Goal: Information Seeking & Learning: Compare options

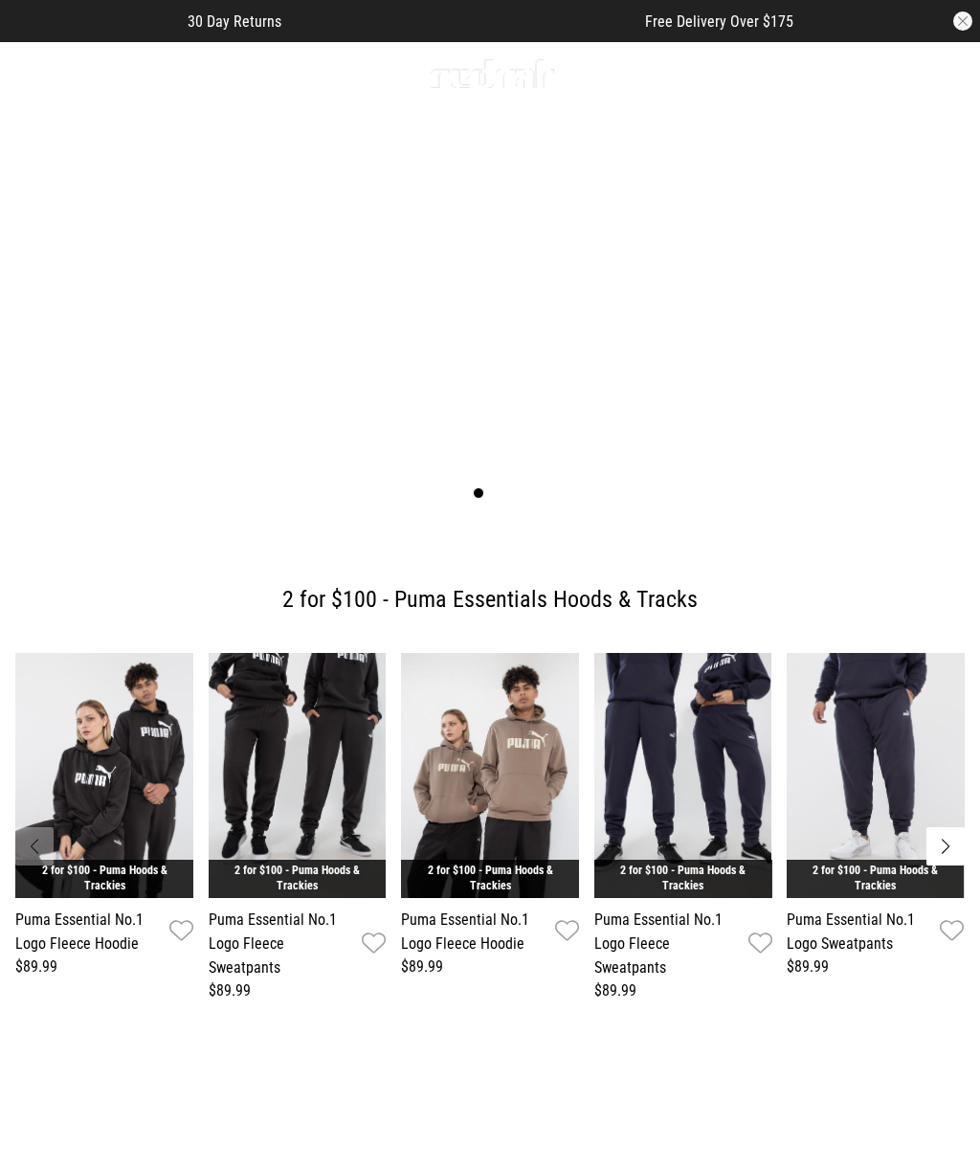
click at [36, 77] on icon at bounding box center [26, 73] width 24 height 32
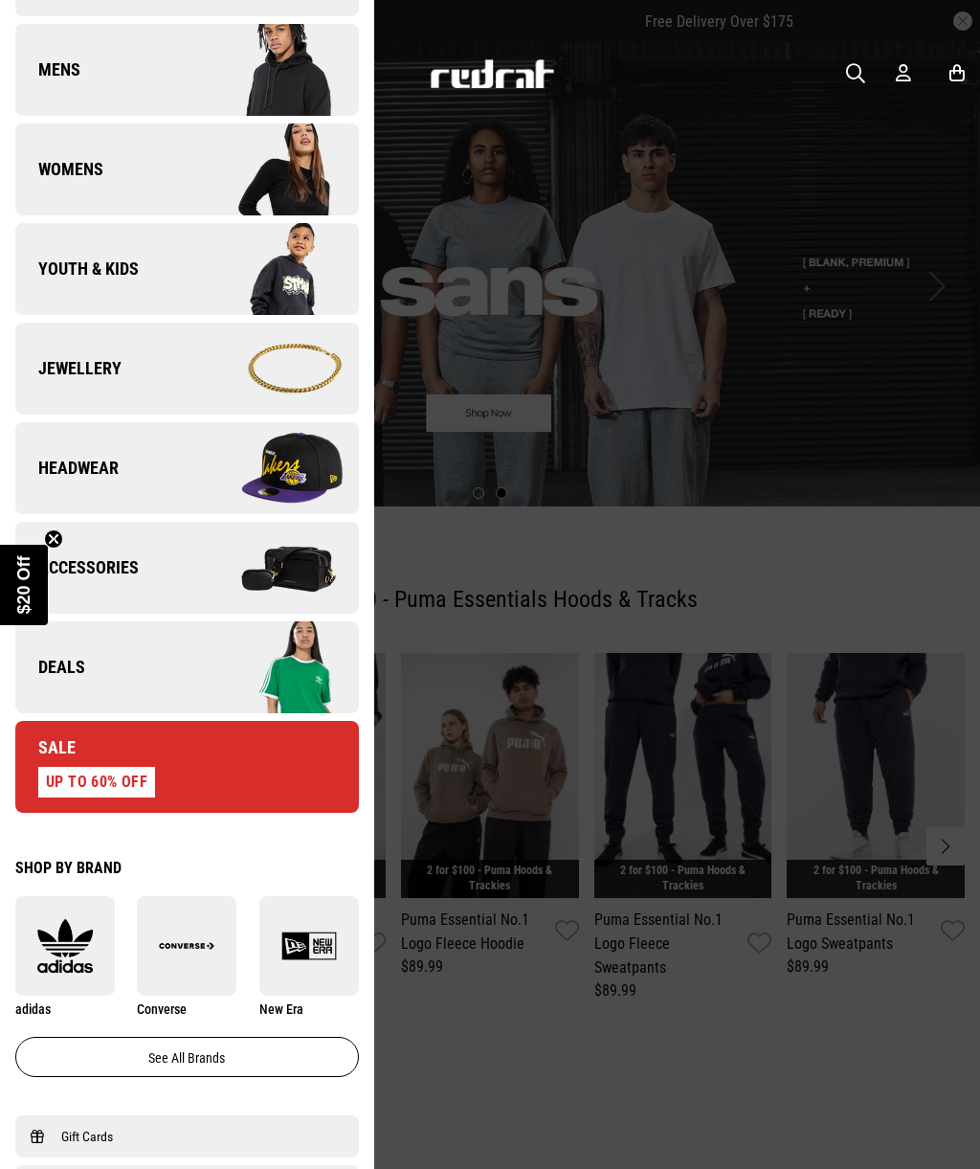
scroll to position [340, 0]
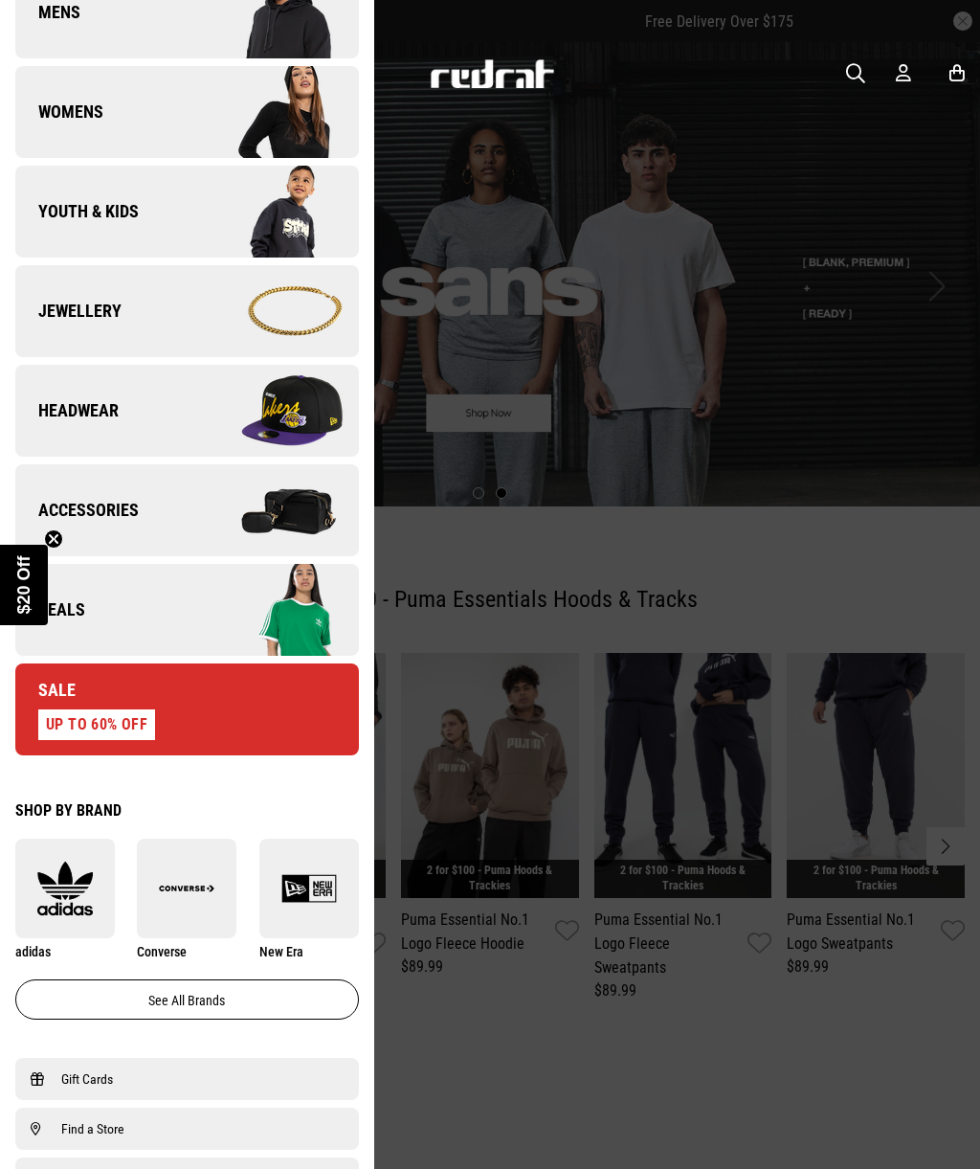
click at [205, 887] on img at bounding box center [187, 889] width 100 height 56
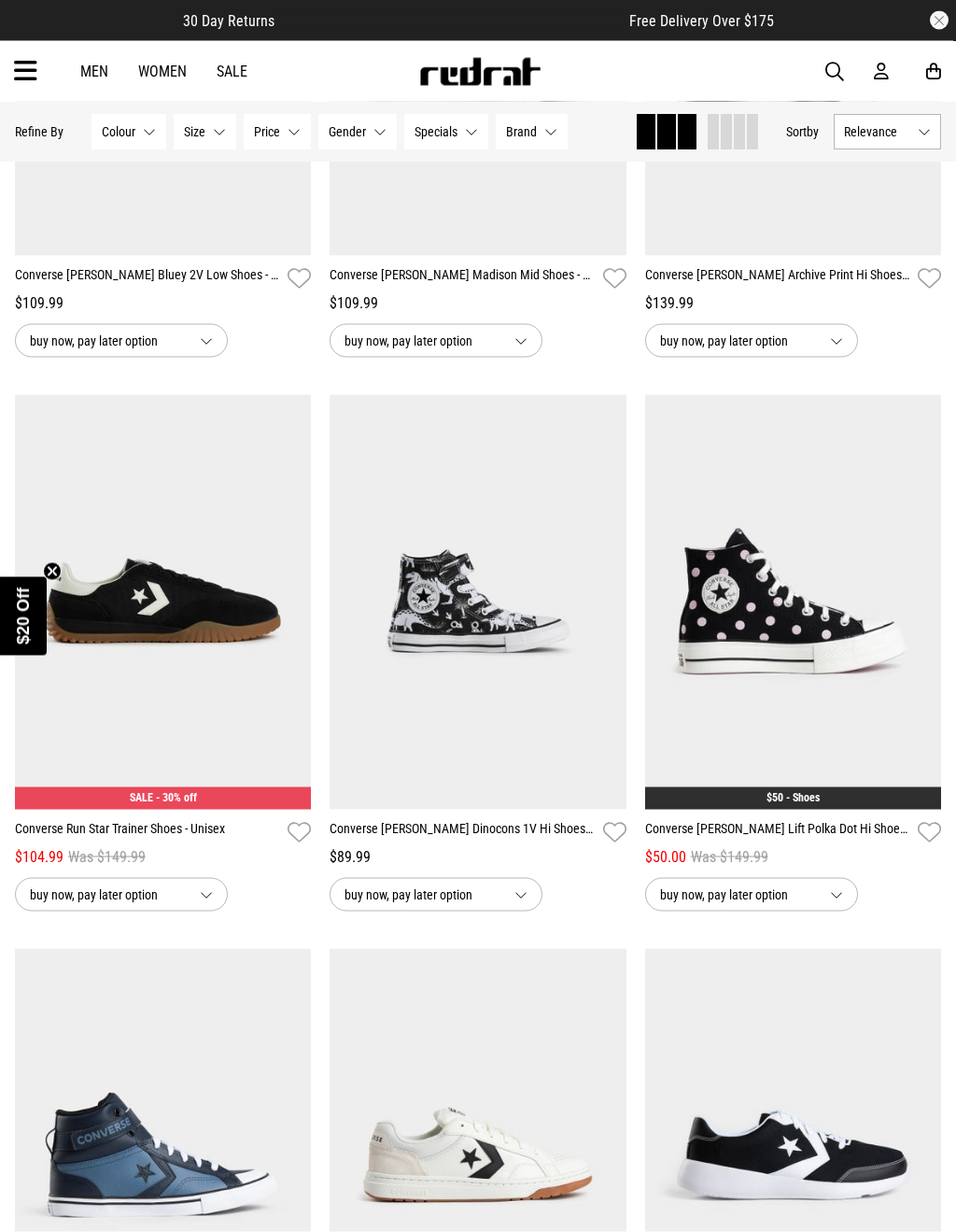
scroll to position [1038, 0]
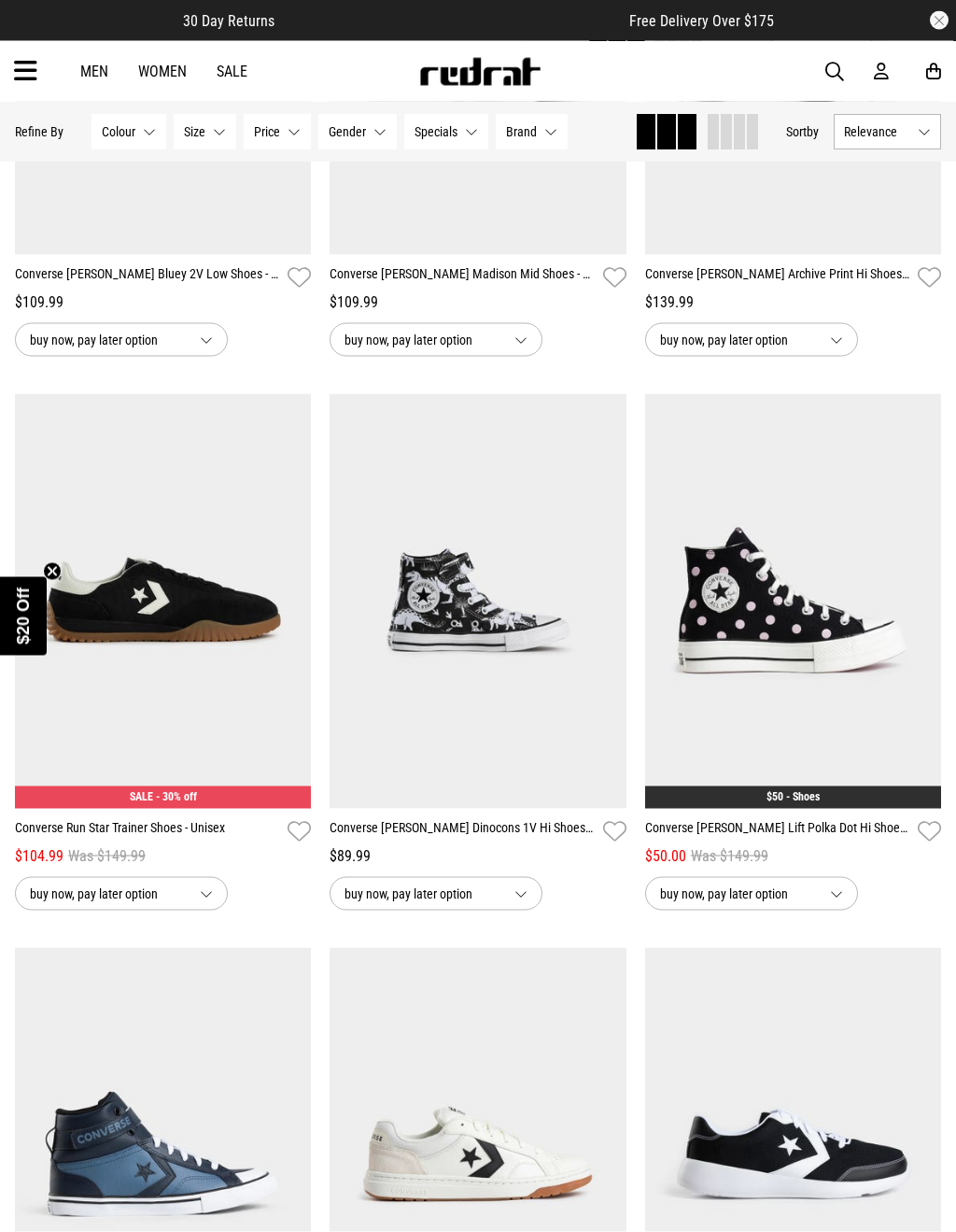
click at [865, 828] on link "Converse [PERSON_NAME] Lift Polka Dot Hi Shoes - Womens" at bounding box center [778, 832] width 265 height 27
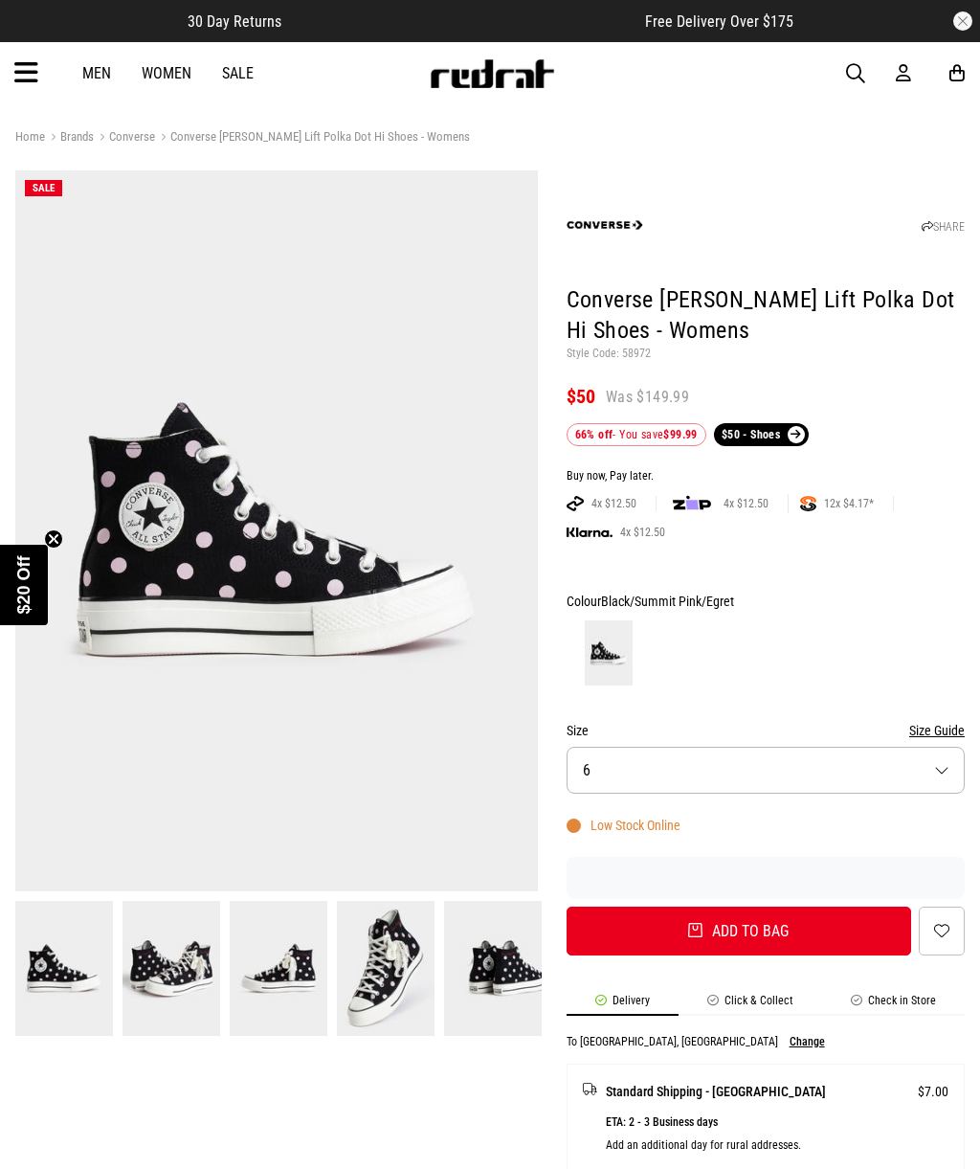
click at [790, 775] on button "Size 6" at bounding box center [766, 770] width 398 height 47
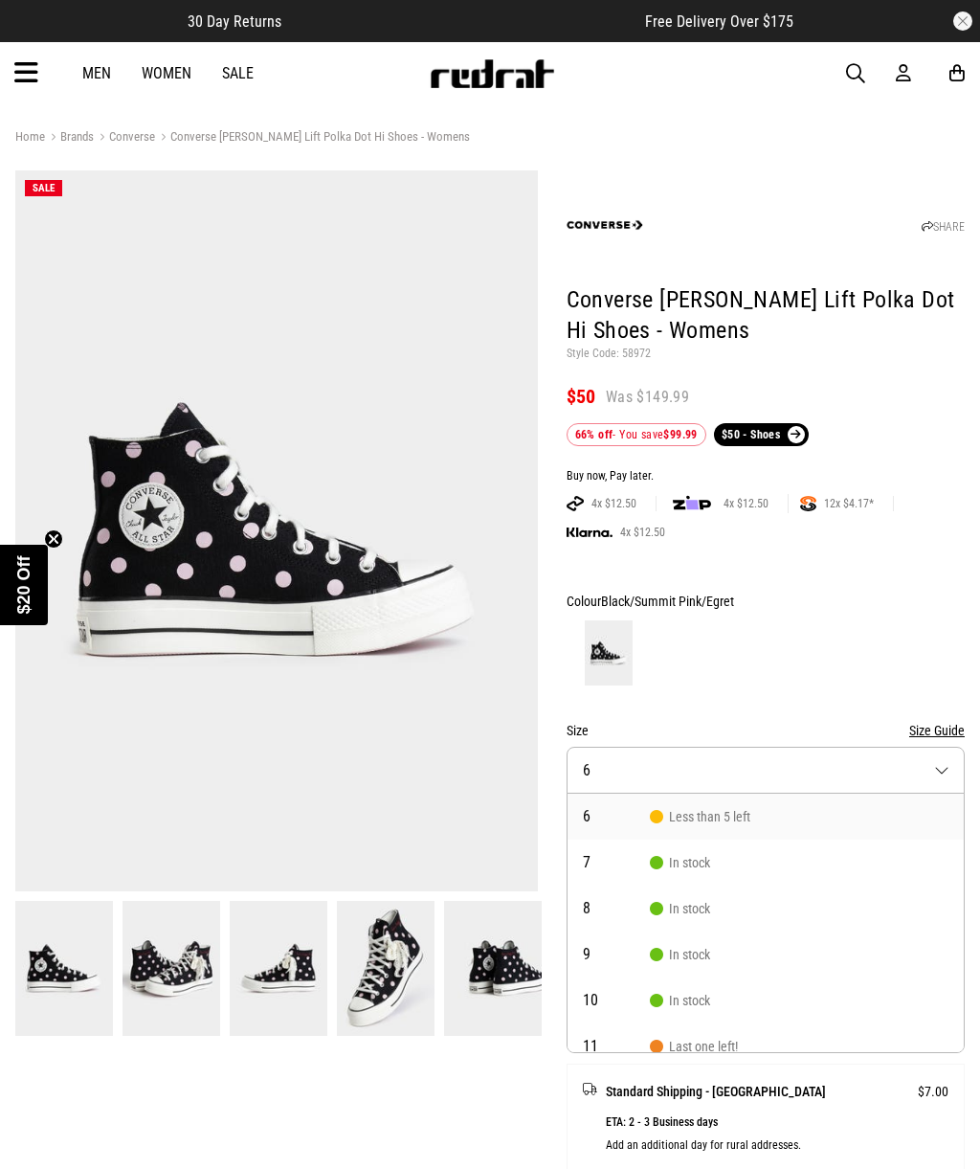
click at [946, 719] on button "Size Guide" at bounding box center [937, 730] width 56 height 23
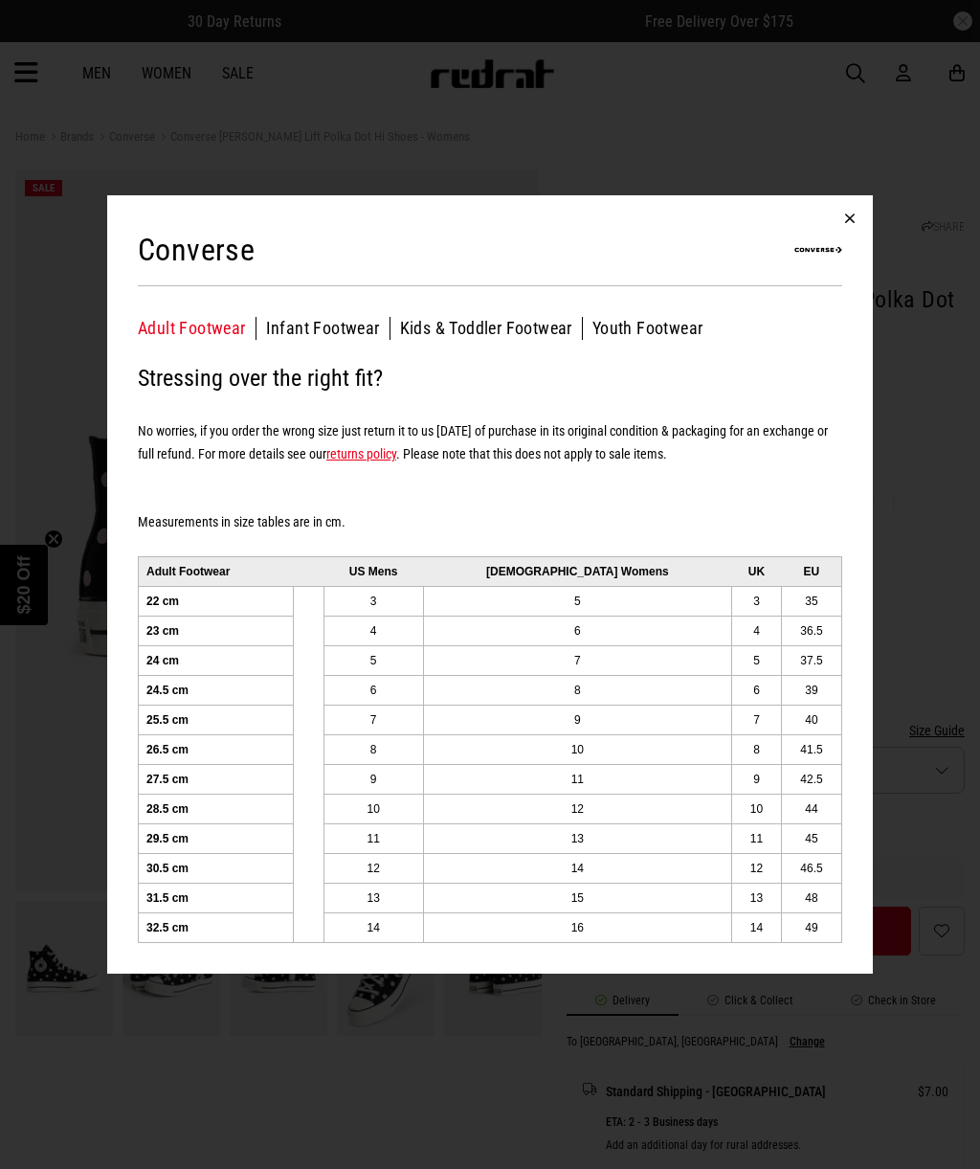
click at [851, 206] on button "button" at bounding box center [850, 218] width 46 height 46
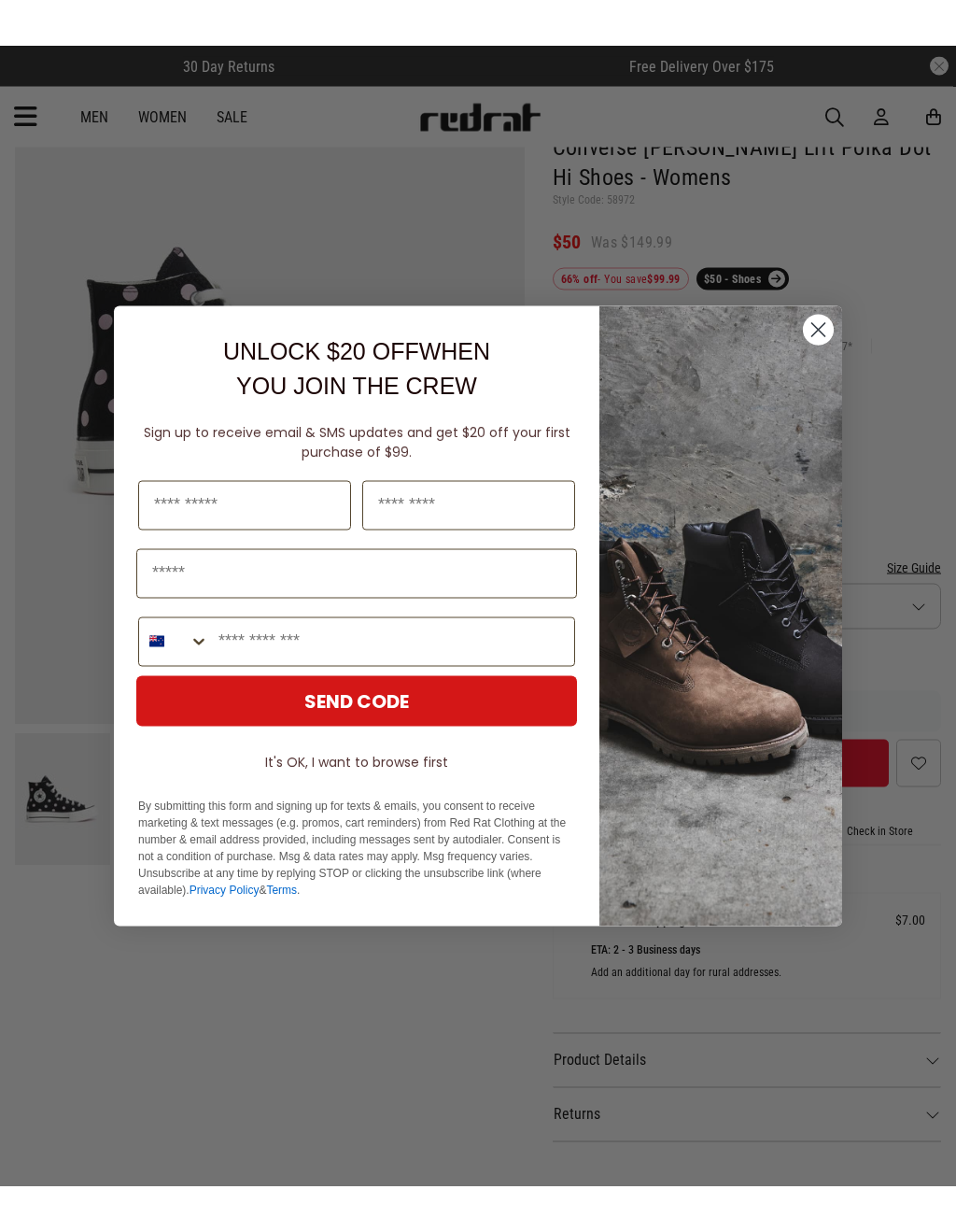
scroll to position [191, 0]
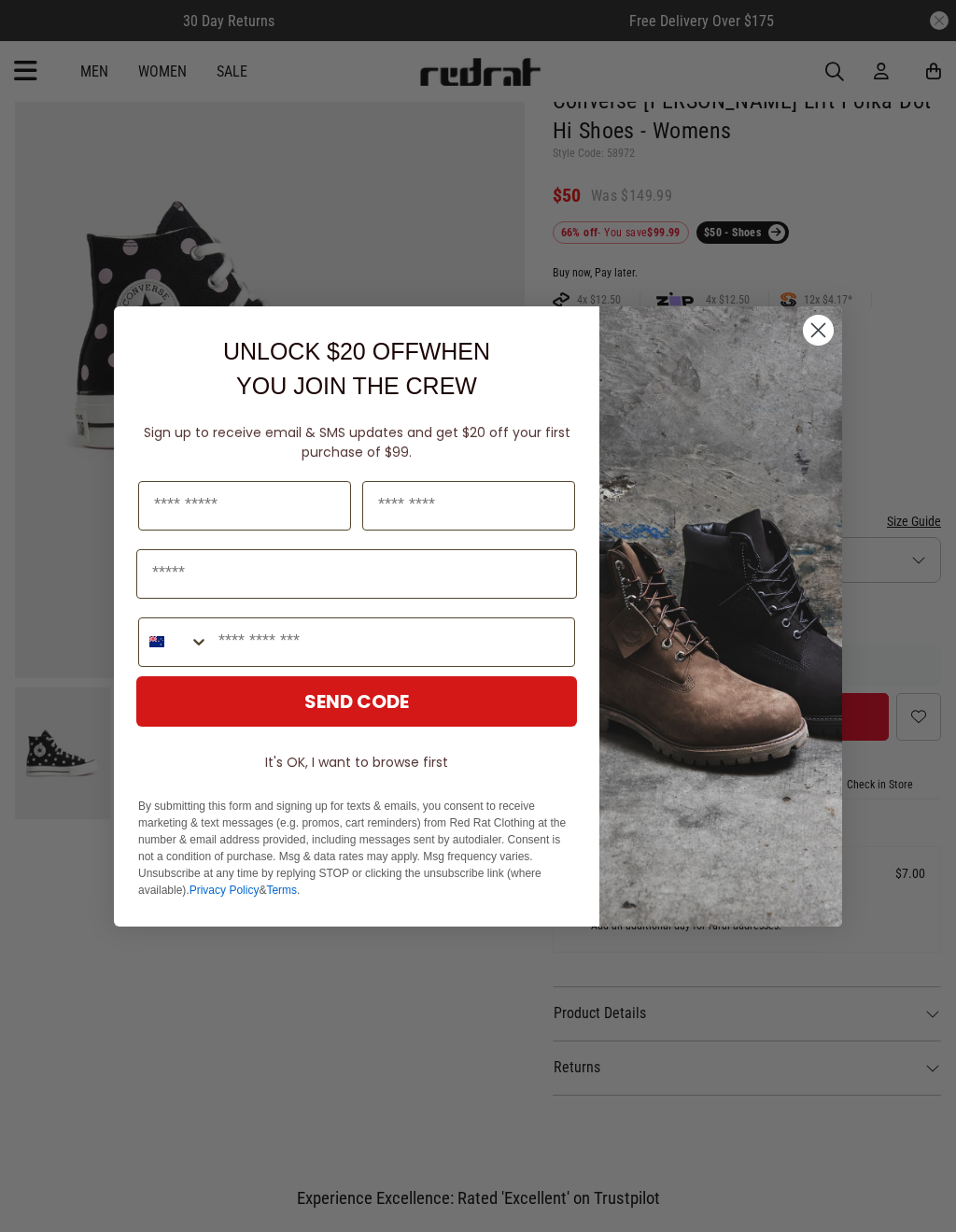
click at [821, 330] on circle "Close dialog" at bounding box center [818, 330] width 31 height 31
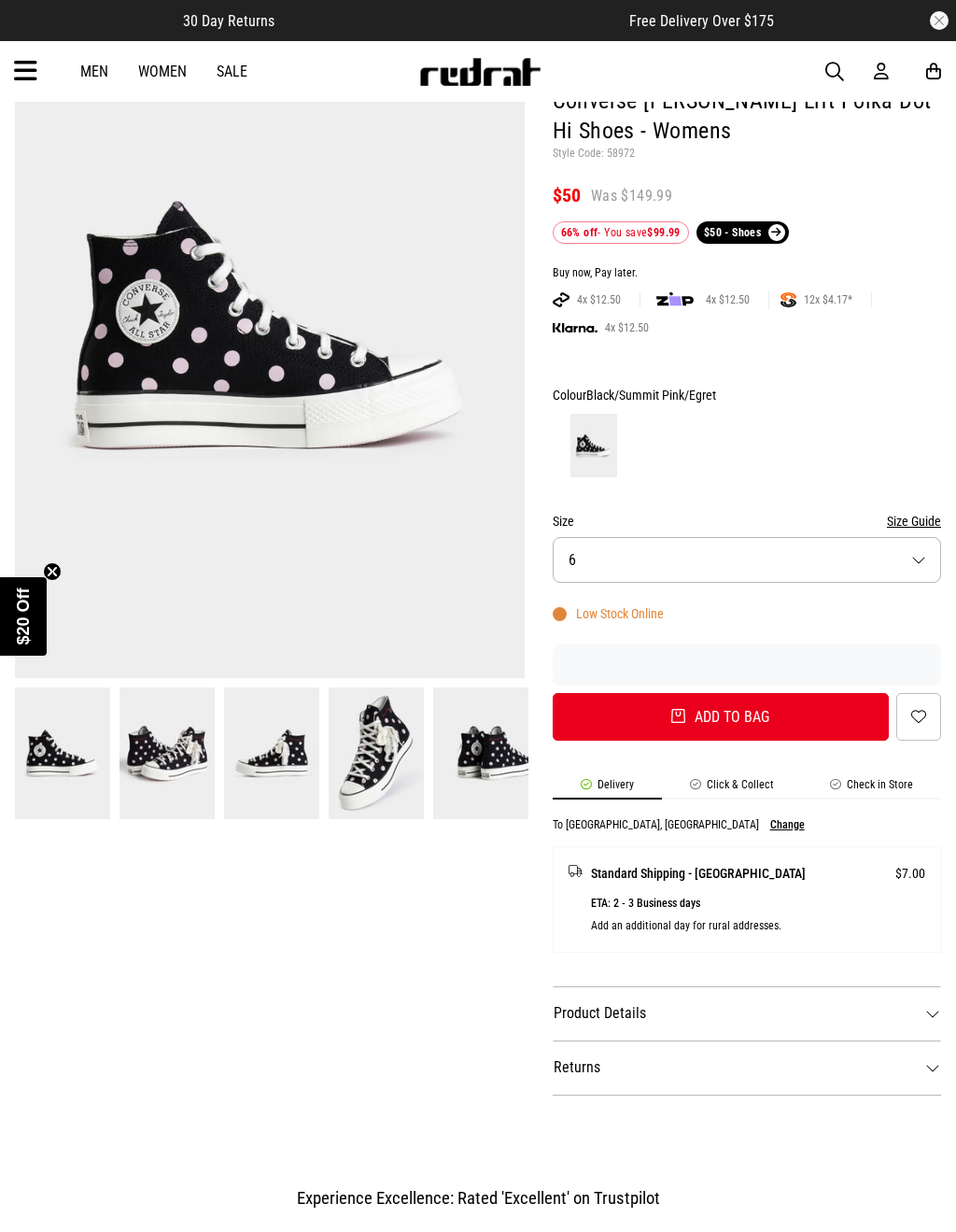
click at [915, 517] on button "Size Guide" at bounding box center [914, 521] width 55 height 22
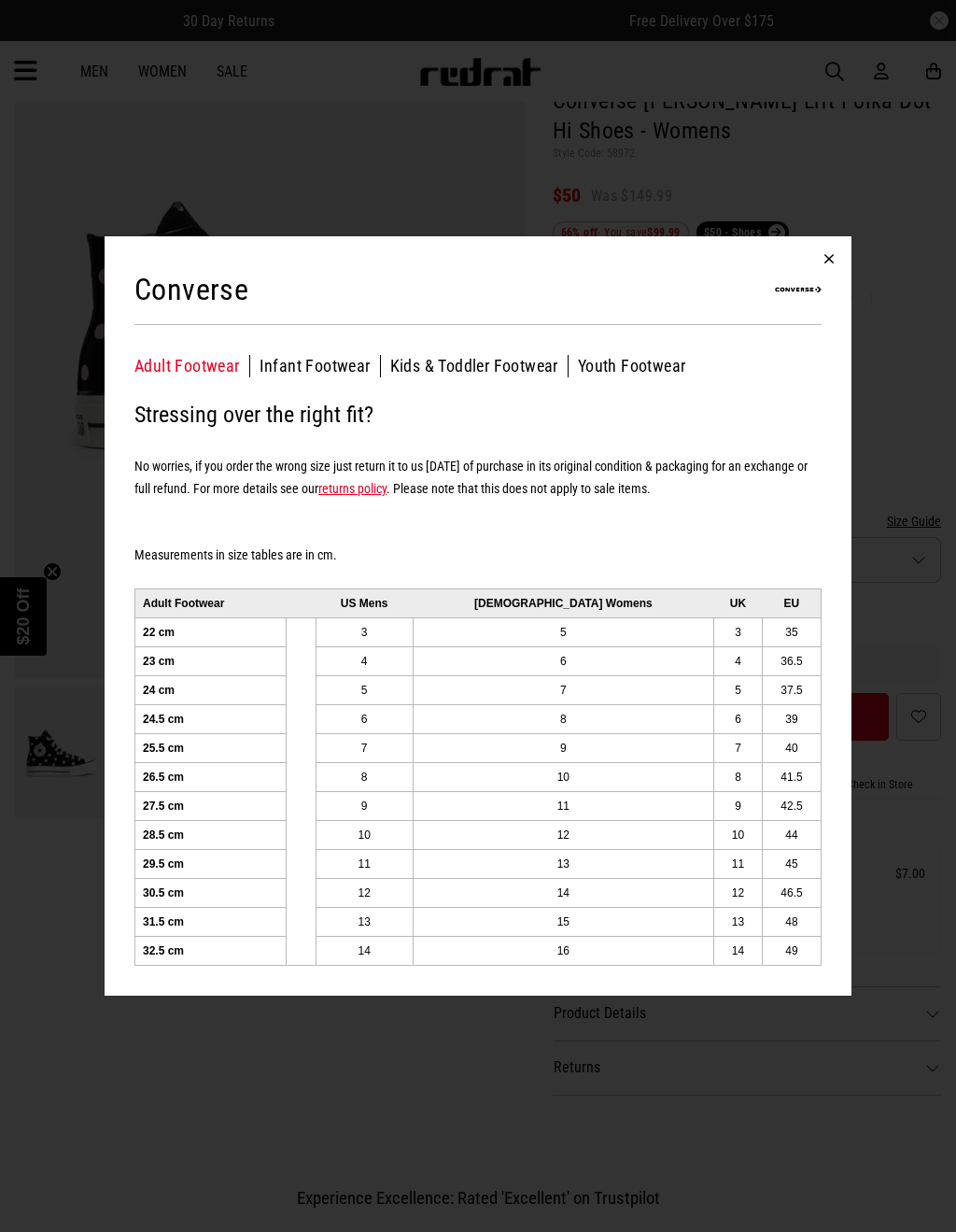
click at [834, 263] on button "button" at bounding box center [829, 258] width 45 height 45
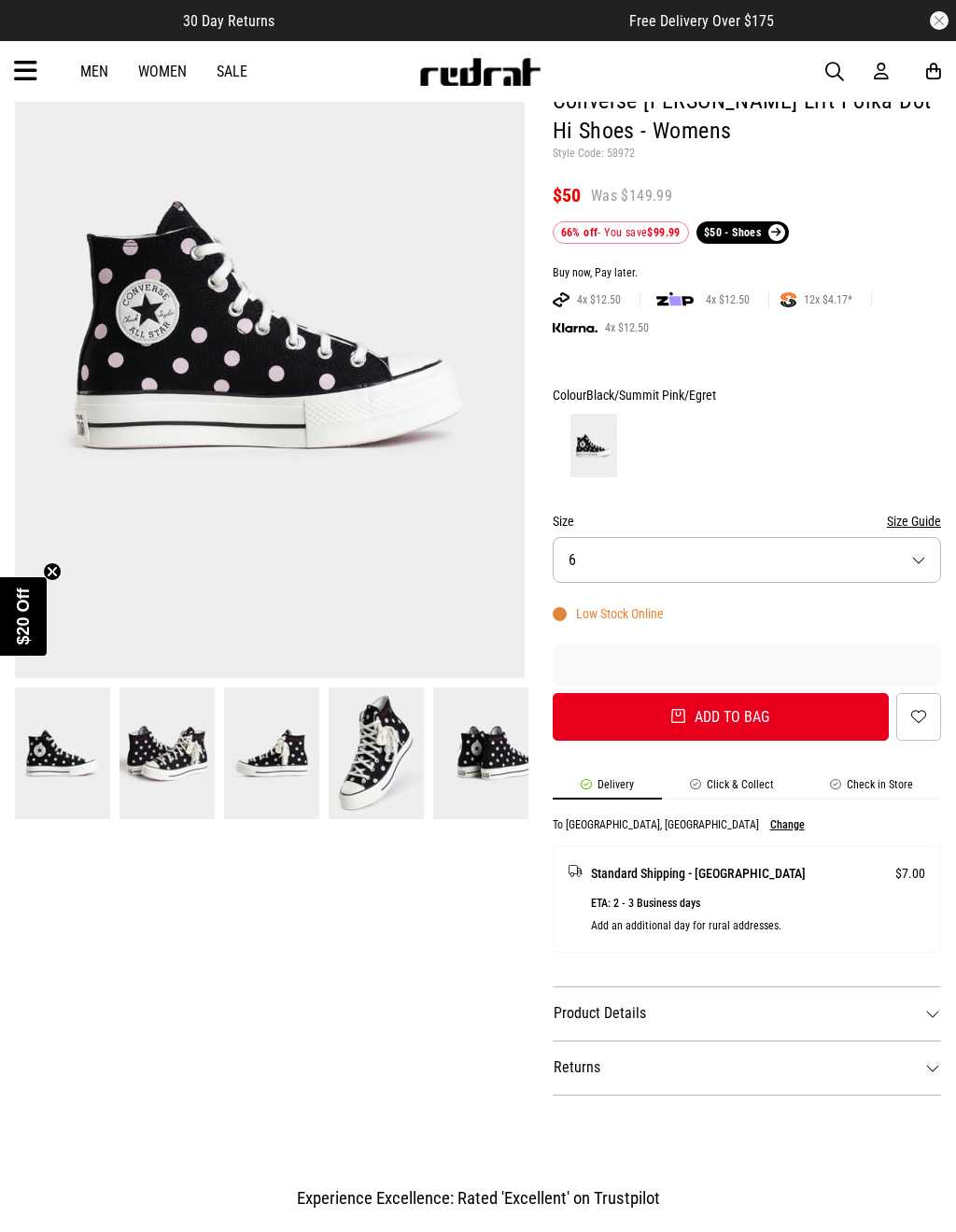
click at [849, 558] on button "Size 6" at bounding box center [747, 559] width 388 height 46
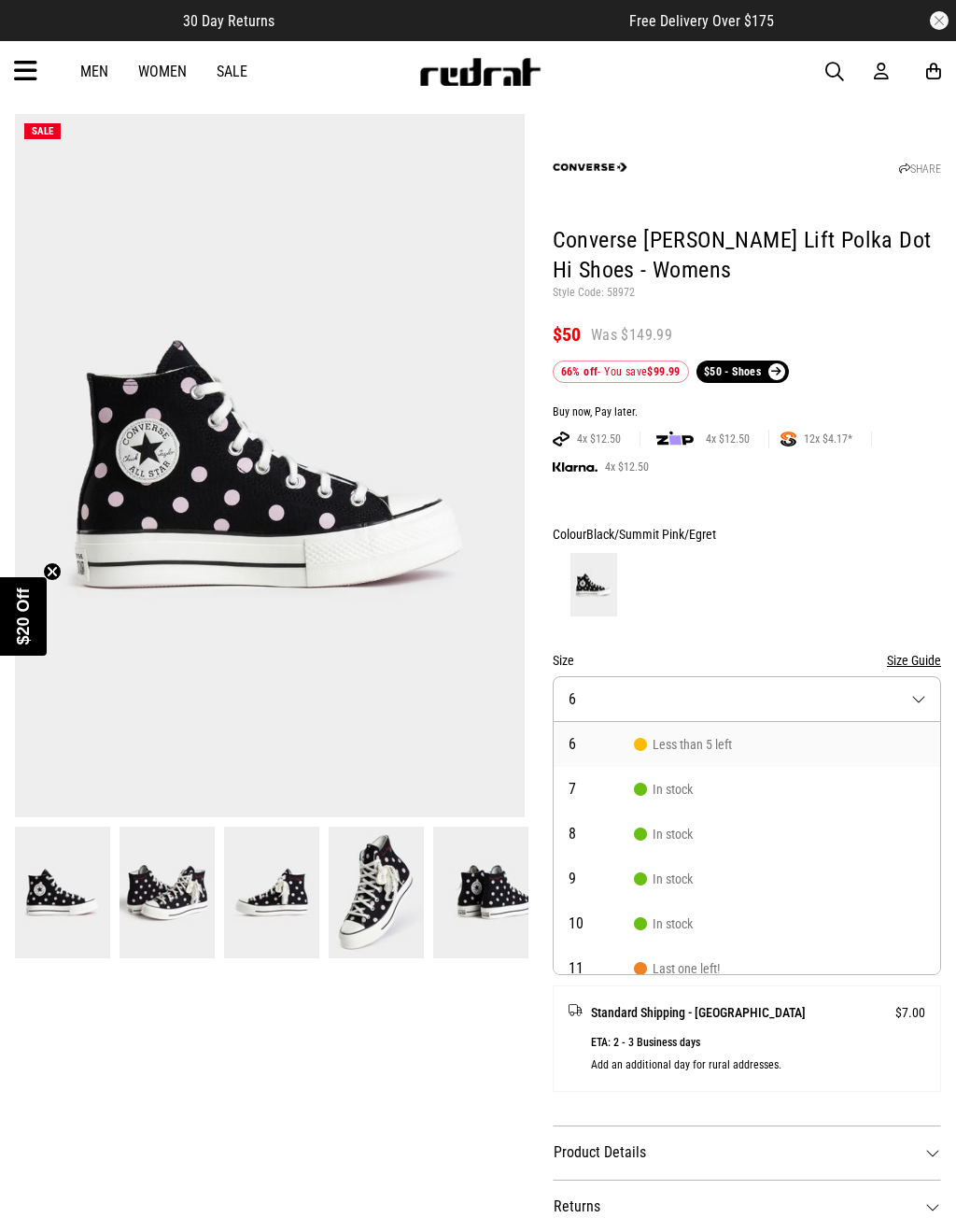
scroll to position [54, 0]
click at [792, 584] on div at bounding box center [747, 583] width 388 height 69
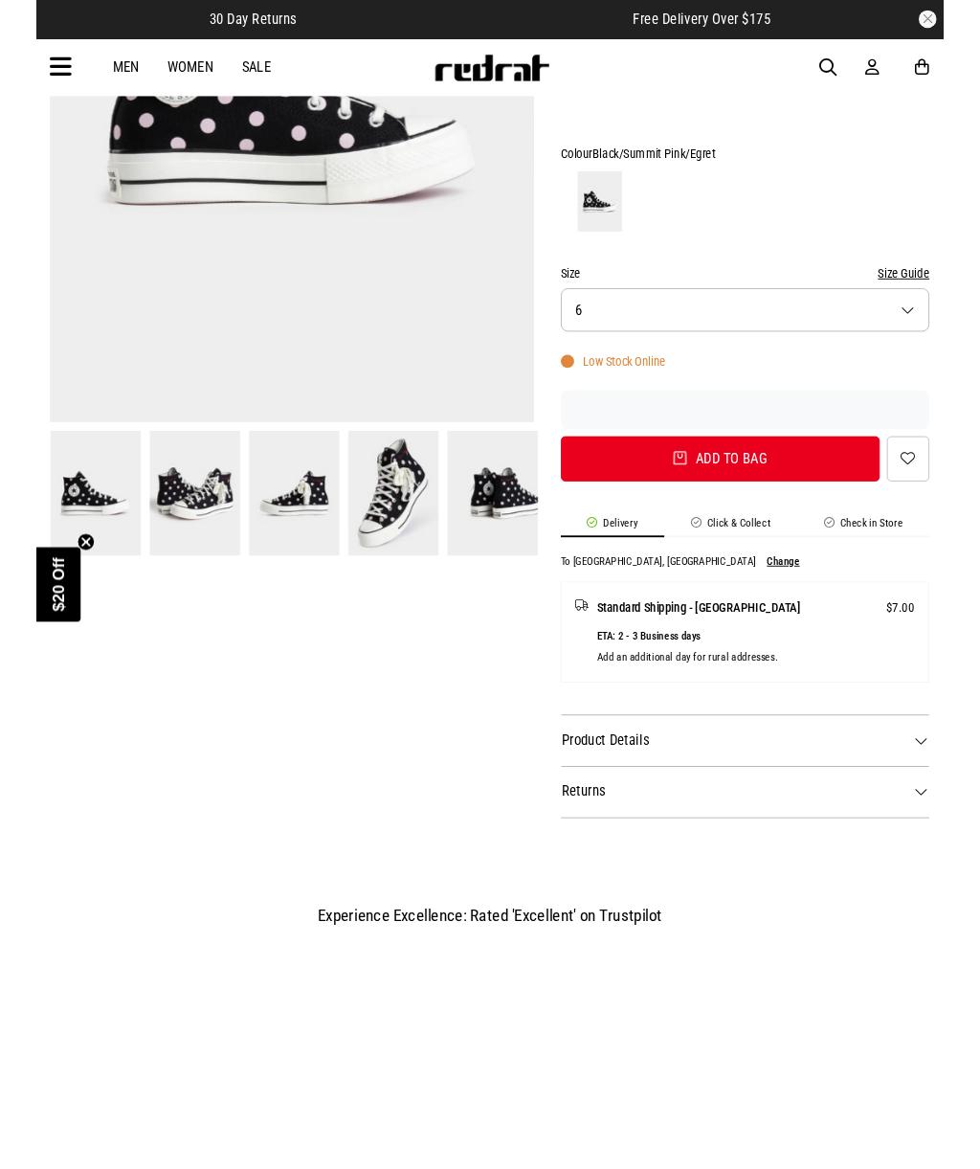
scroll to position [424, 0]
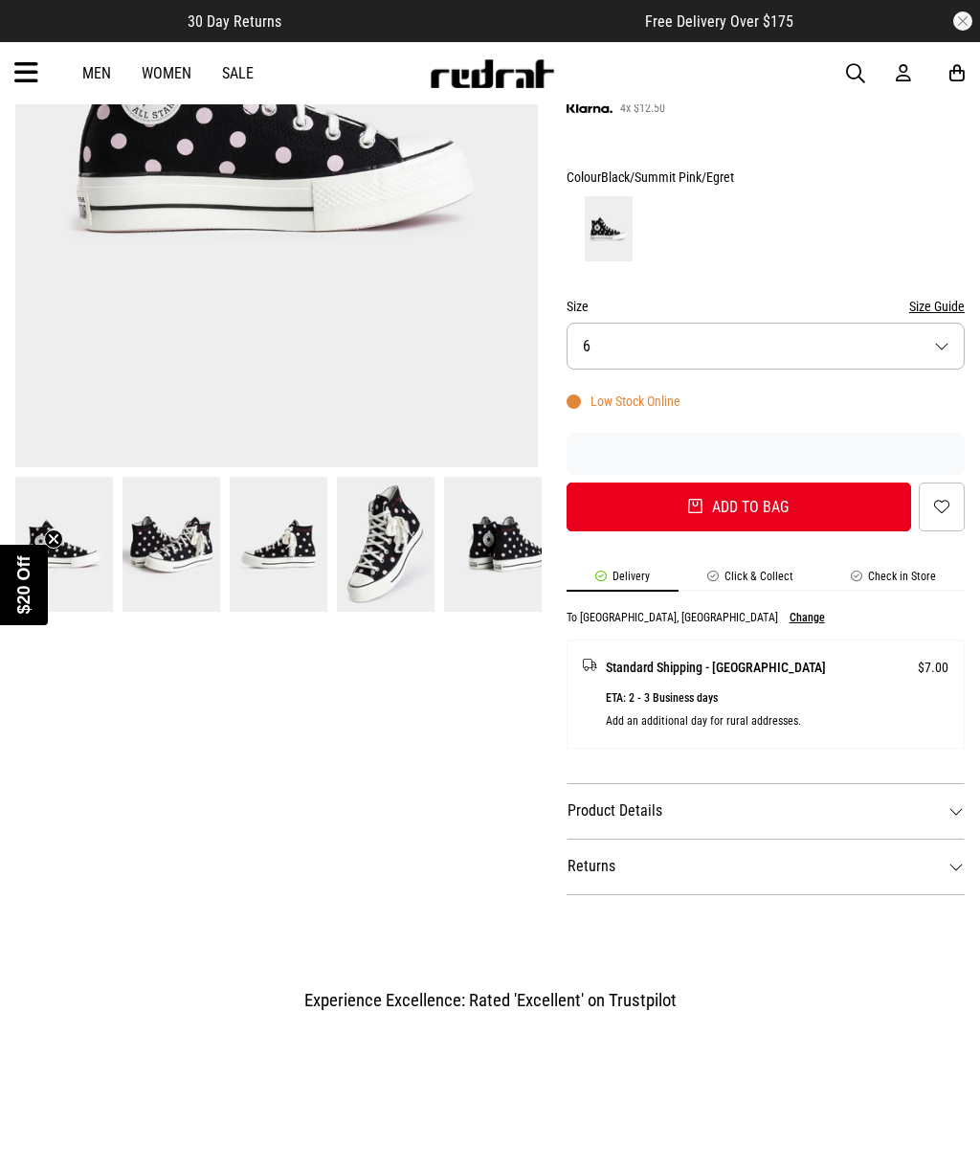
click at [943, 811] on dt "Product Details" at bounding box center [766, 811] width 398 height 56
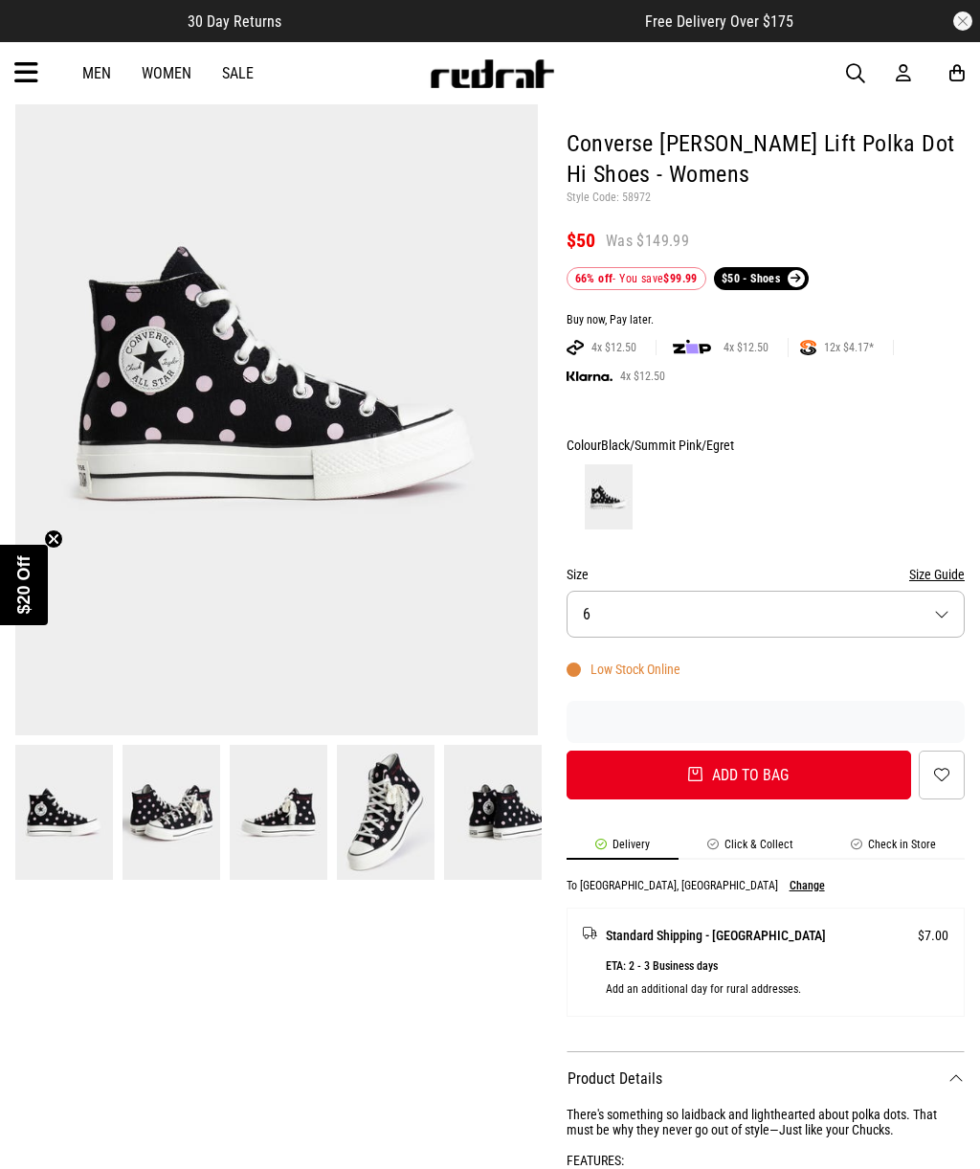
scroll to position [149, 0]
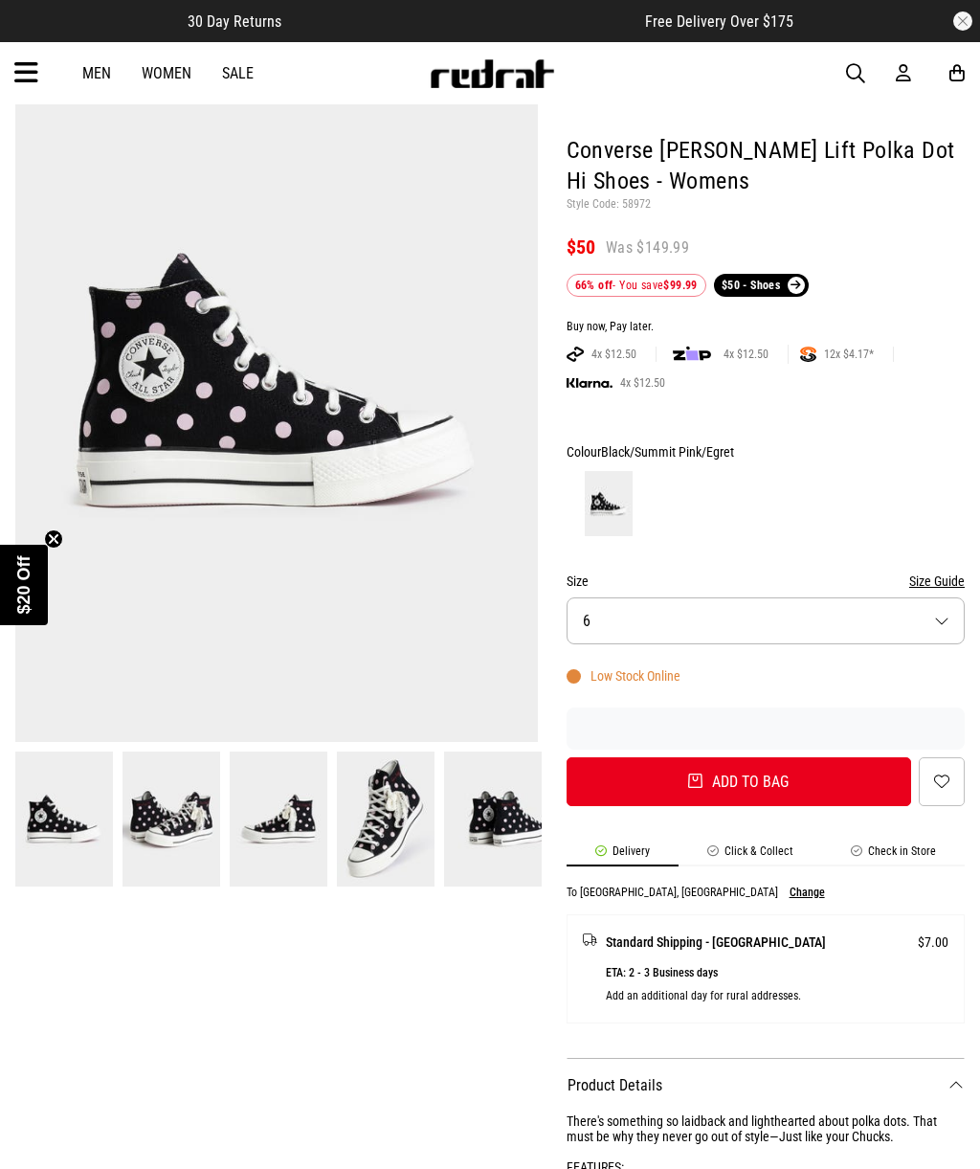
click at [389, 829] on img at bounding box center [386, 819] width 98 height 135
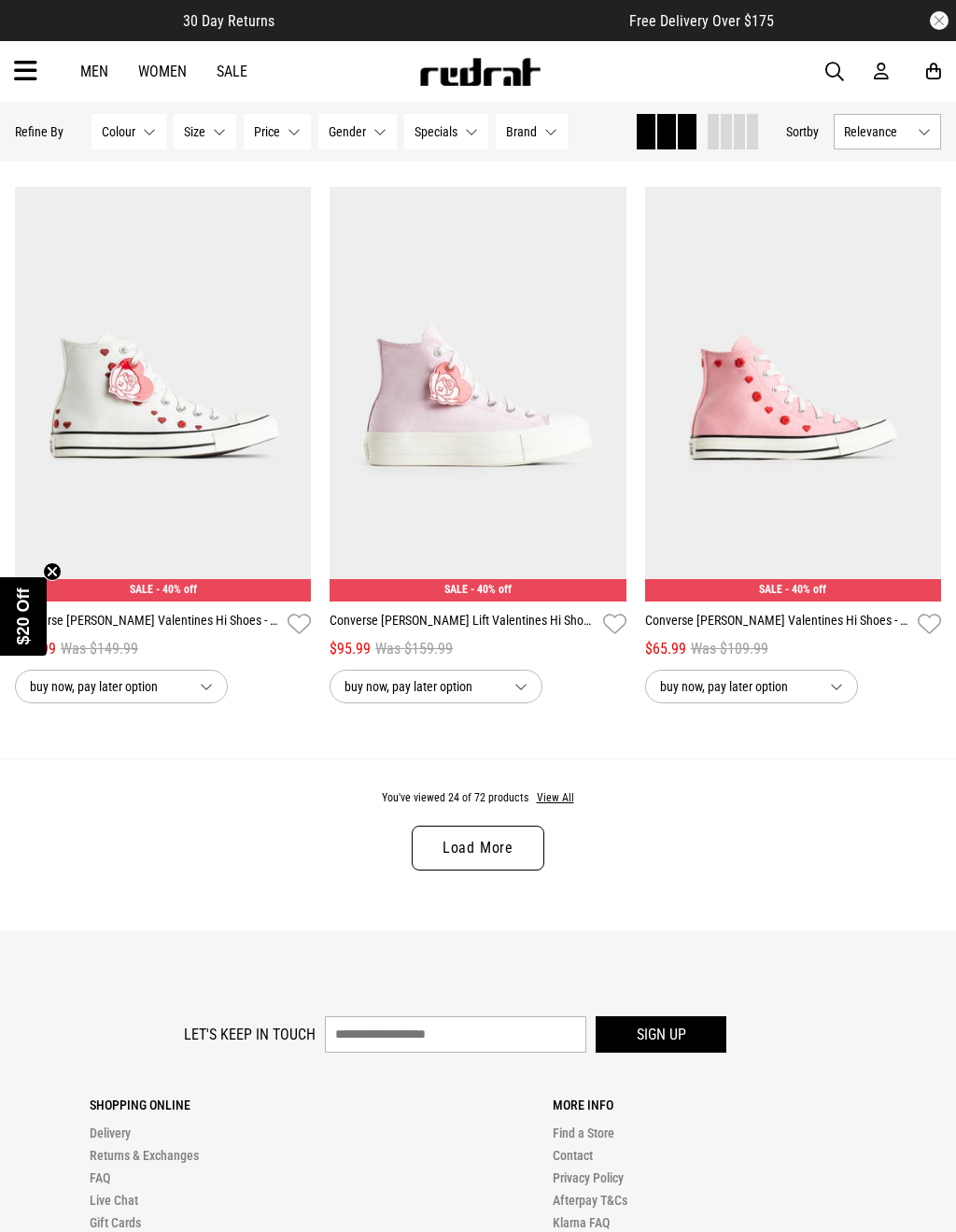
scroll to position [4022, 0]
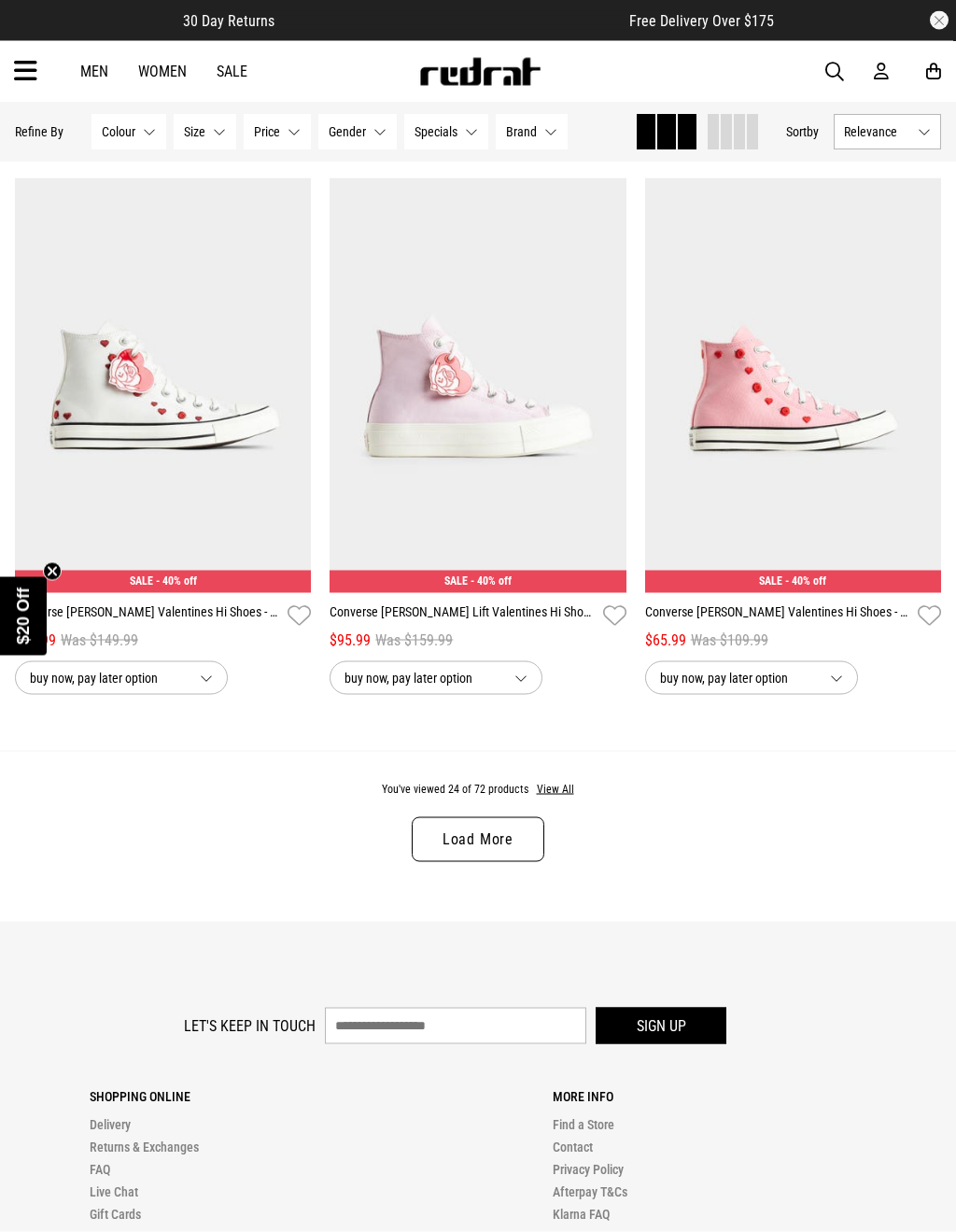
click at [550, 799] on button "View All" at bounding box center [556, 789] width 39 height 17
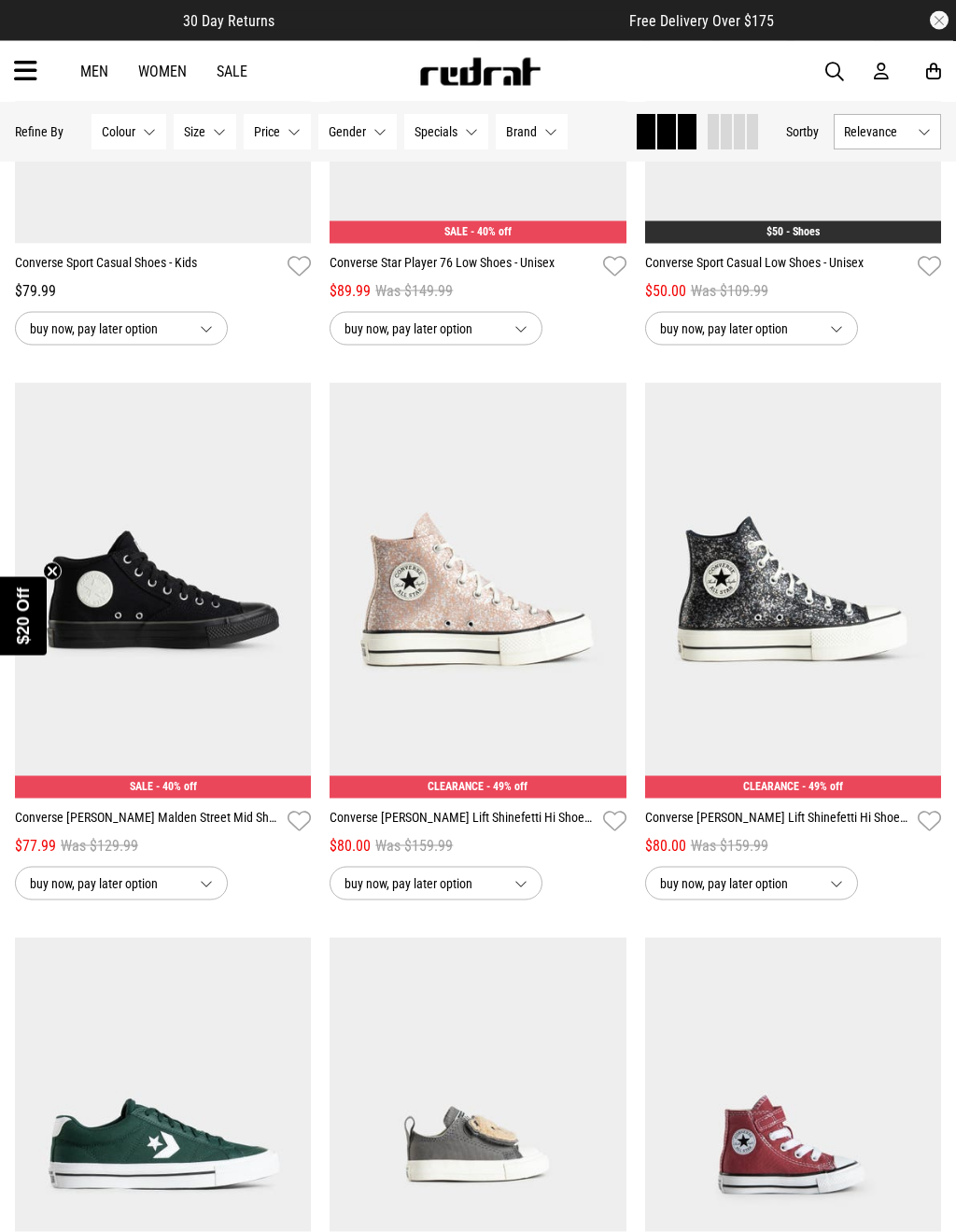
scroll to position [4926, 0]
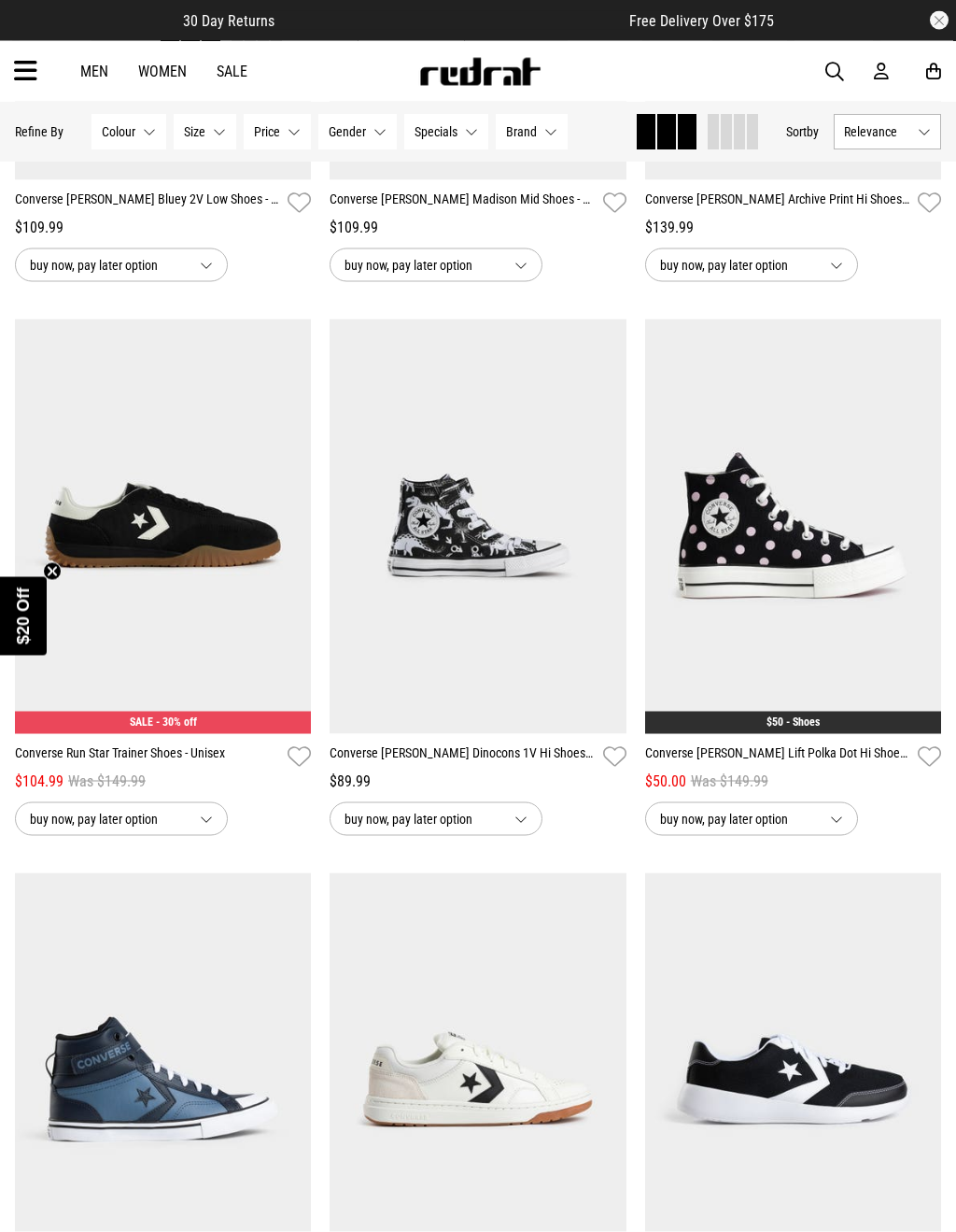
scroll to position [1115, 0]
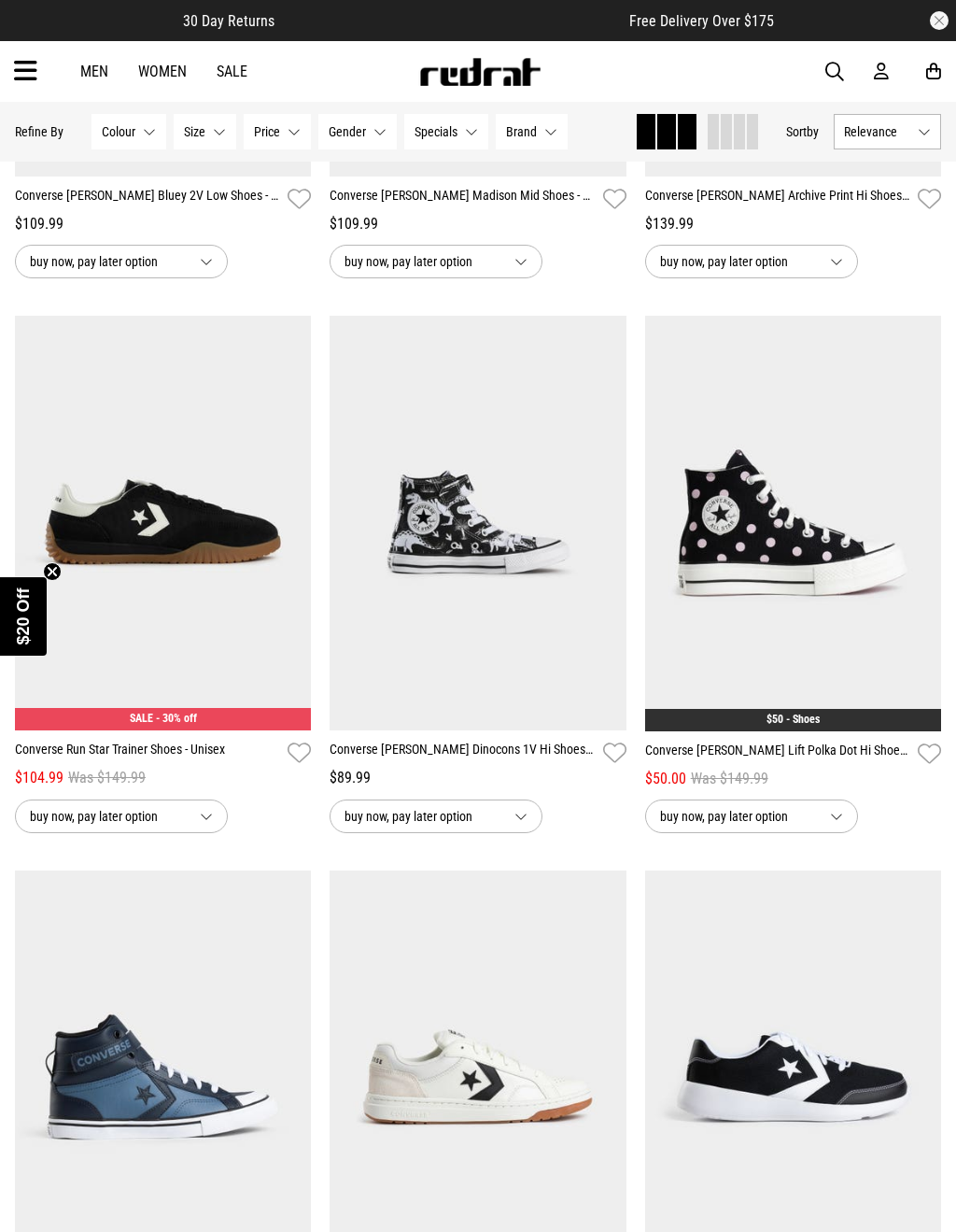
click at [840, 827] on button "buy now, pay later option" at bounding box center [752, 815] width 213 height 33
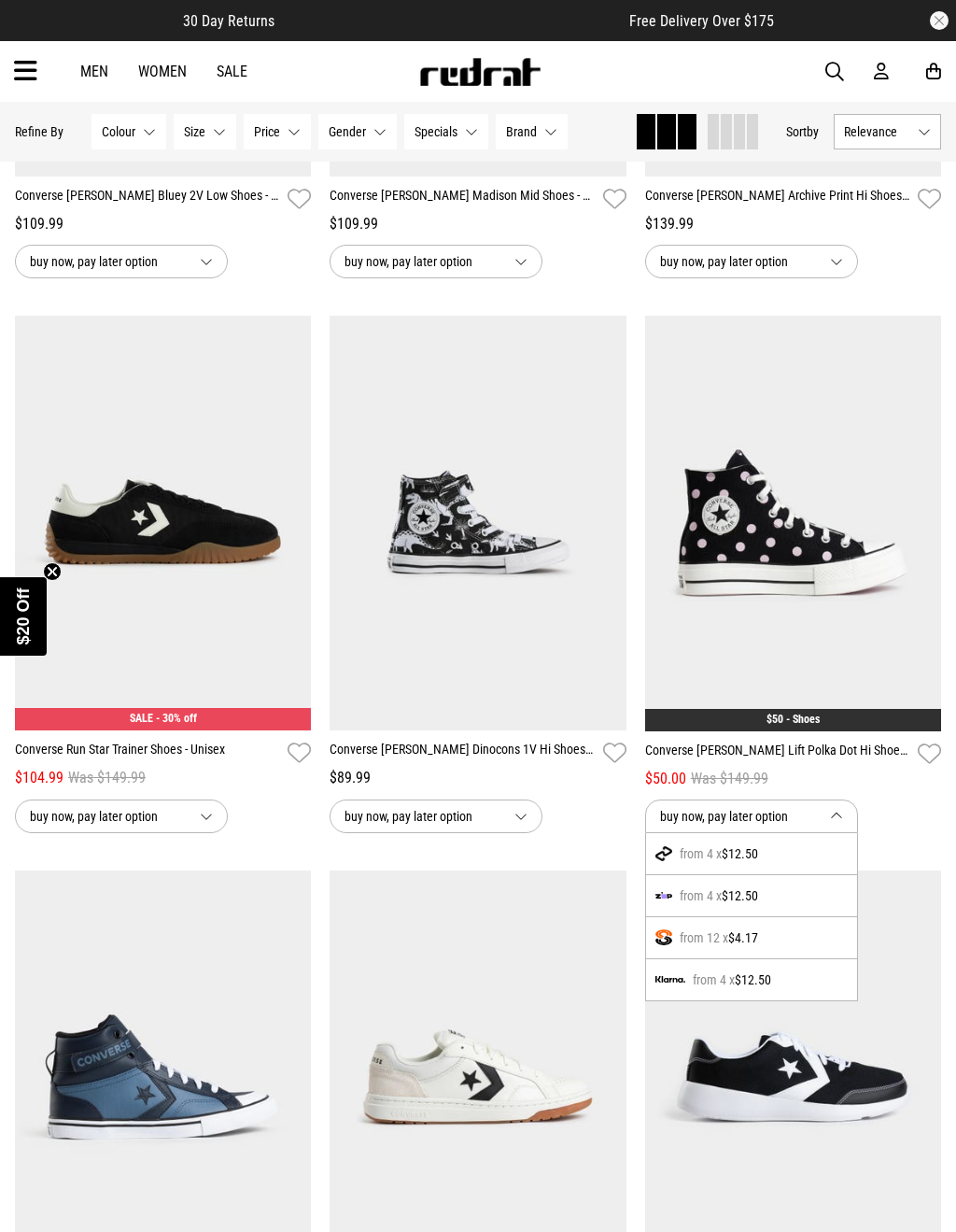
click at [901, 815] on div "buy now, pay later option from 4 x $12.50 from 4 x $12.50 from 12 x $4.17 from …" at bounding box center [793, 815] width 296 height 33
click at [843, 831] on button "buy now, pay later option" at bounding box center [752, 815] width 213 height 33
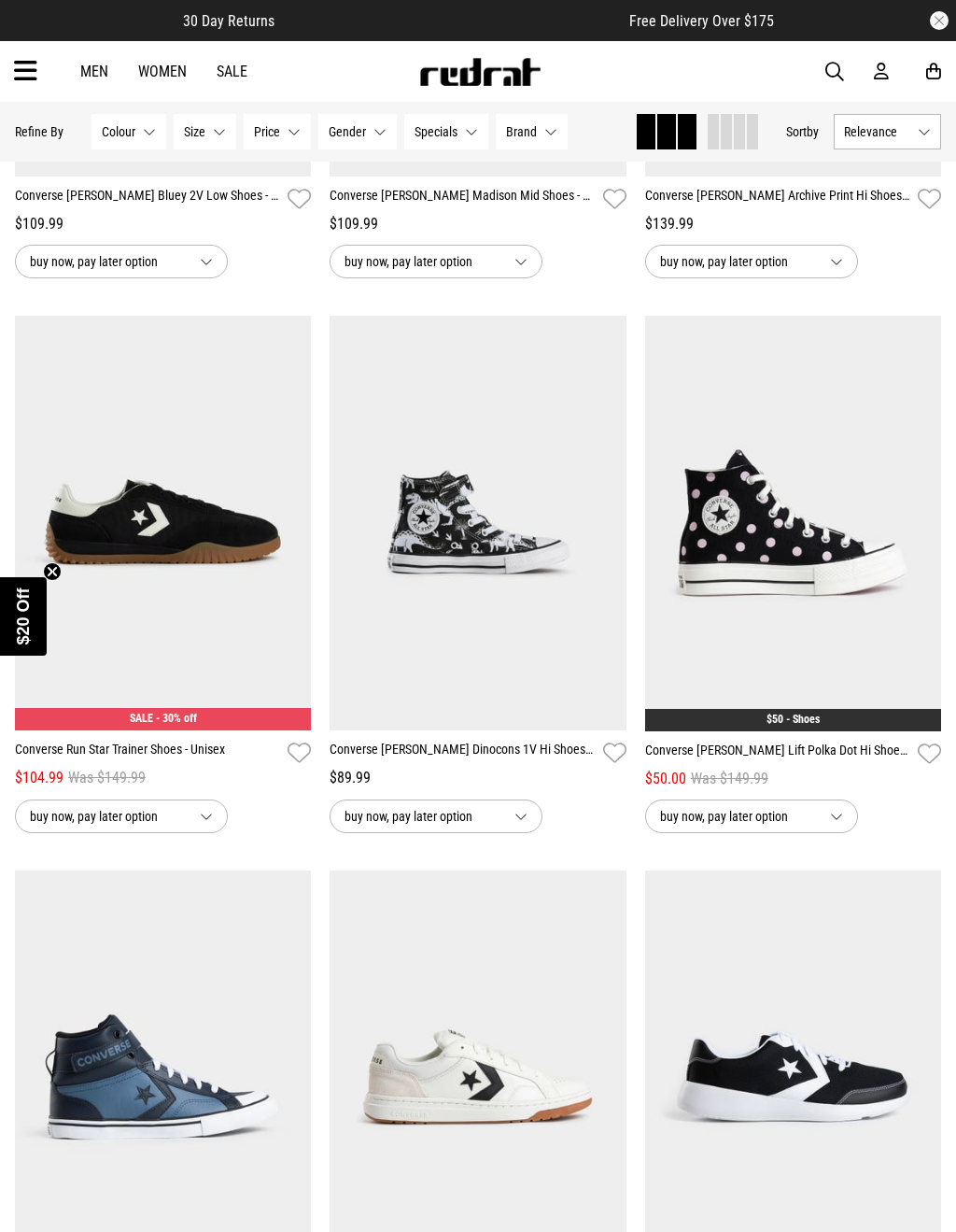
click at [822, 610] on img at bounding box center [794, 524] width 297 height 416
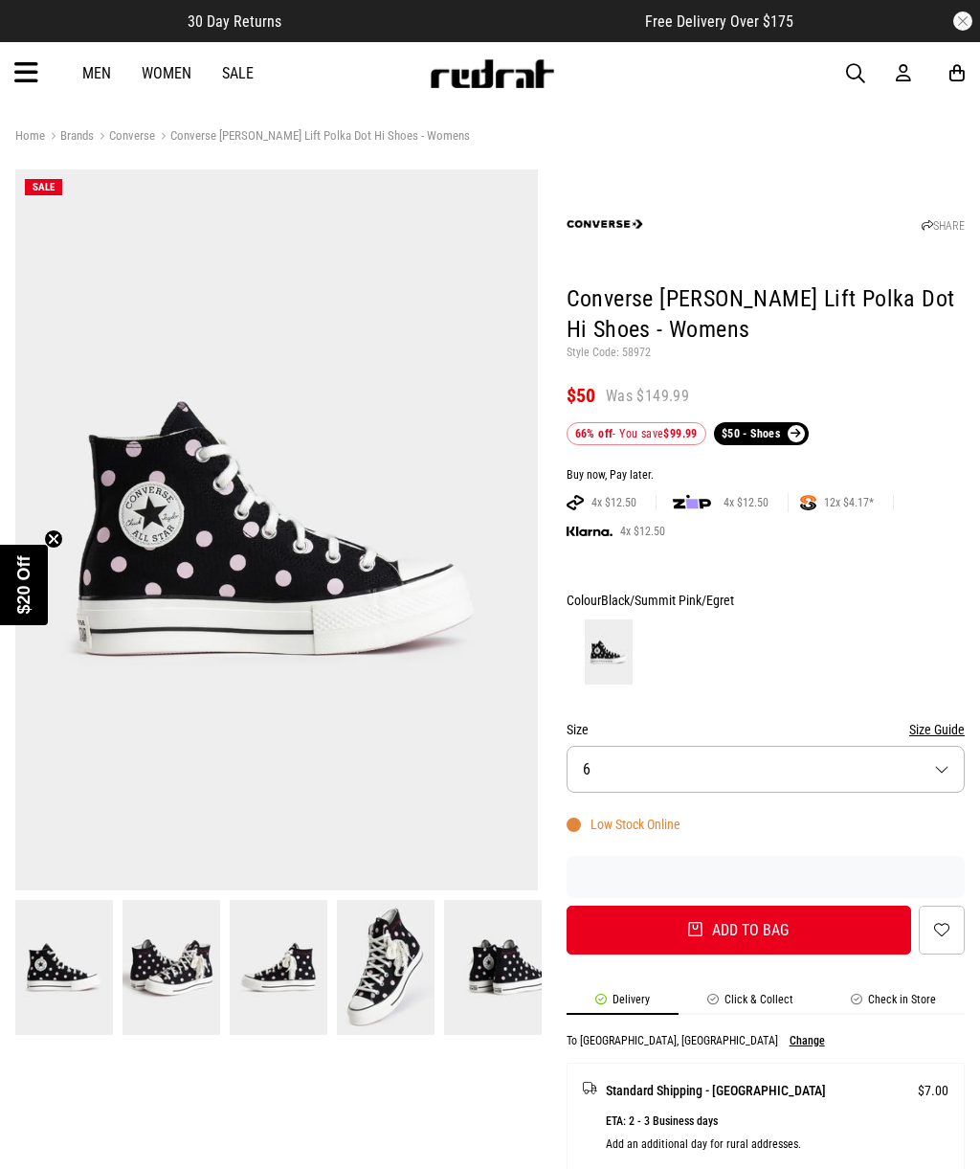
click at [506, 977] on img at bounding box center [493, 967] width 98 height 135
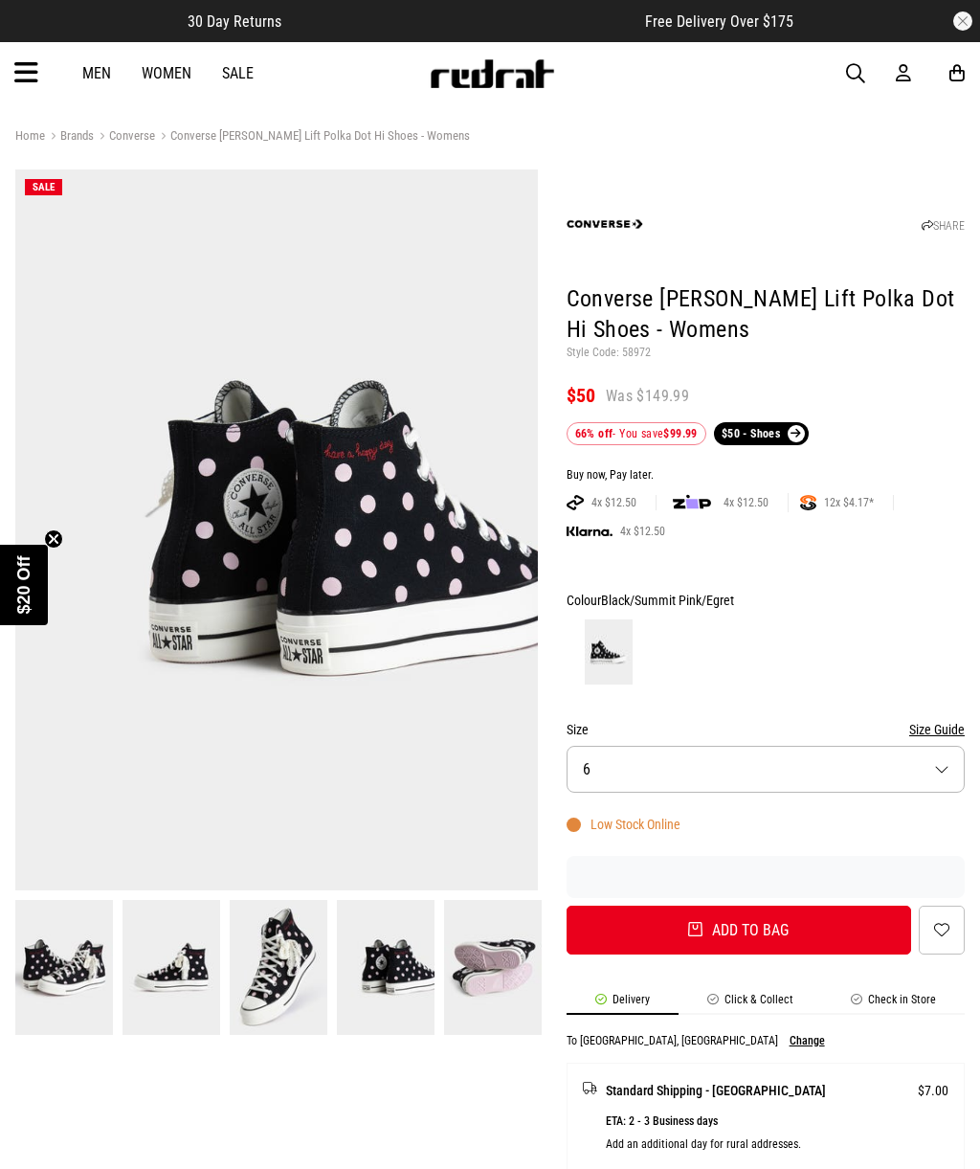
click at [940, 769] on button "Size 6" at bounding box center [766, 769] width 398 height 47
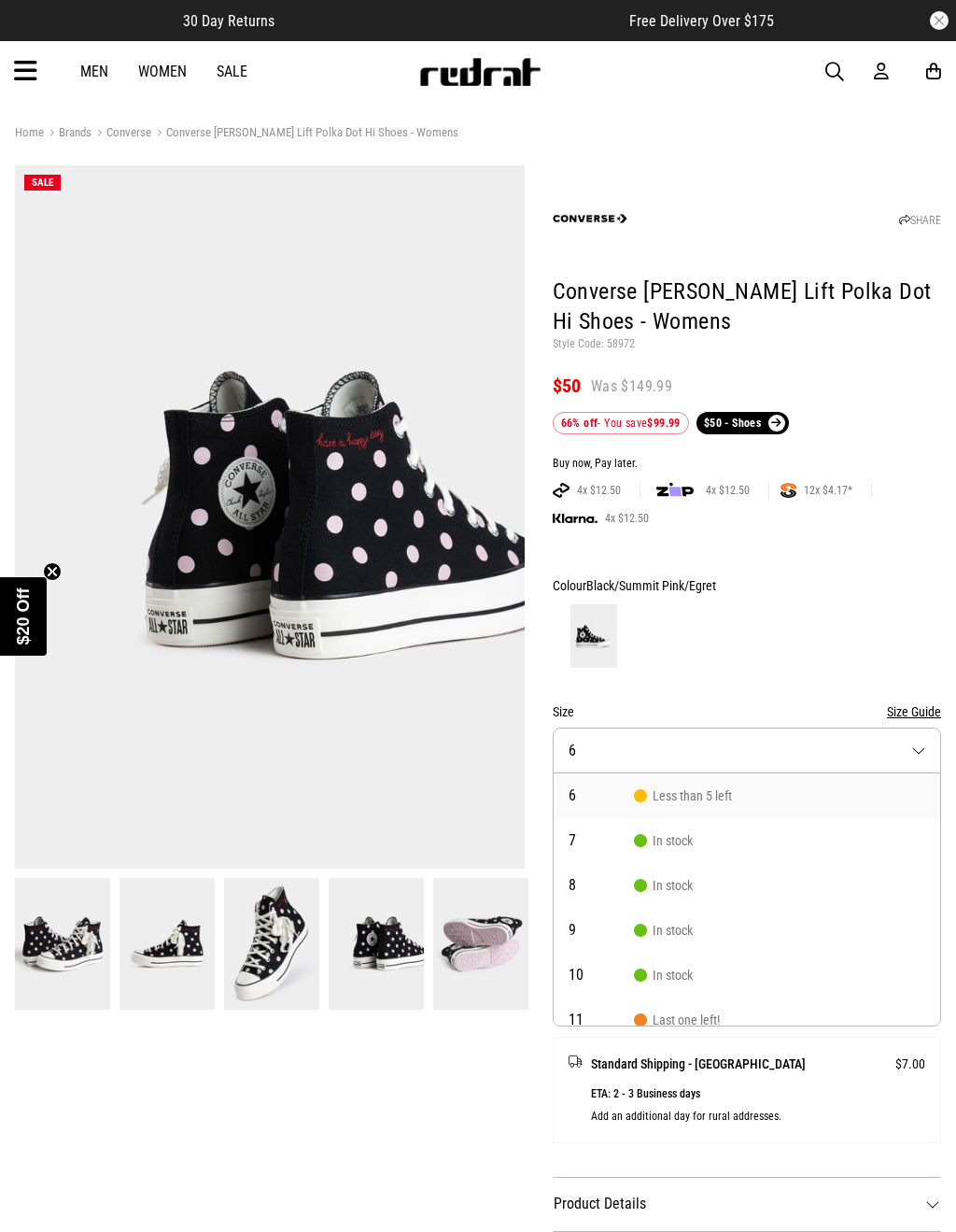
click at [919, 750] on button "Size 6" at bounding box center [747, 750] width 388 height 46
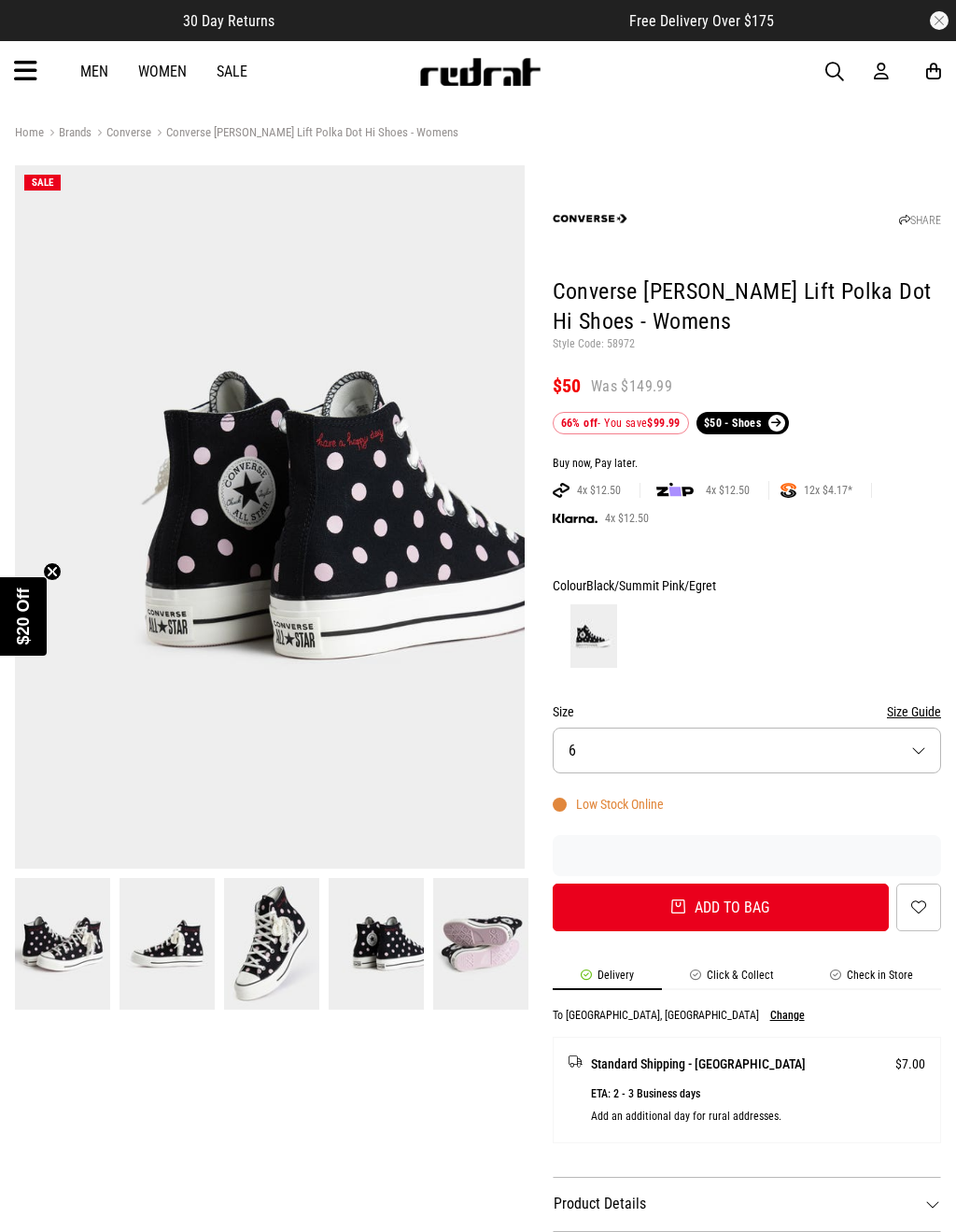
click at [914, 712] on button "Size Guide" at bounding box center [914, 711] width 55 height 22
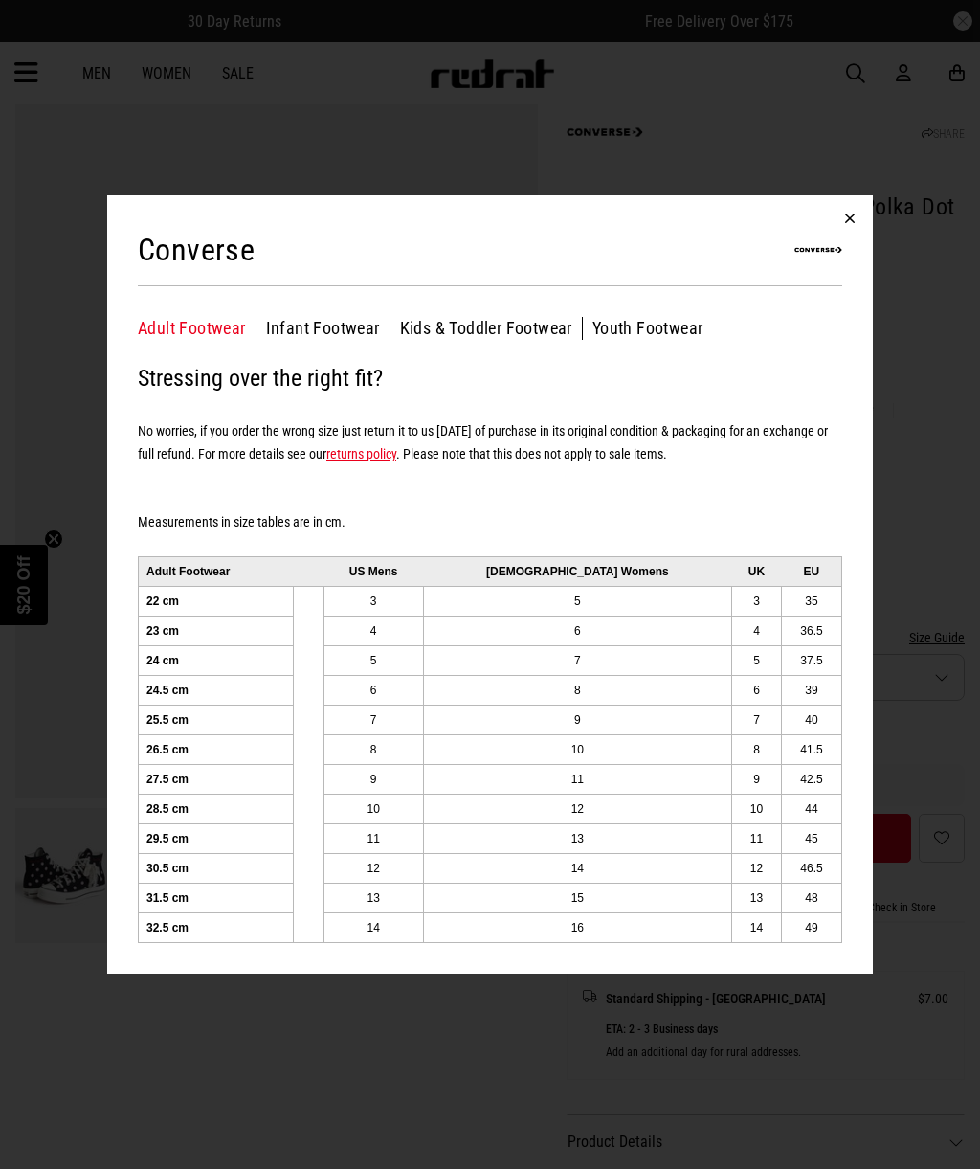
scroll to position [88, 0]
click at [842, 207] on button "button" at bounding box center [850, 218] width 46 height 46
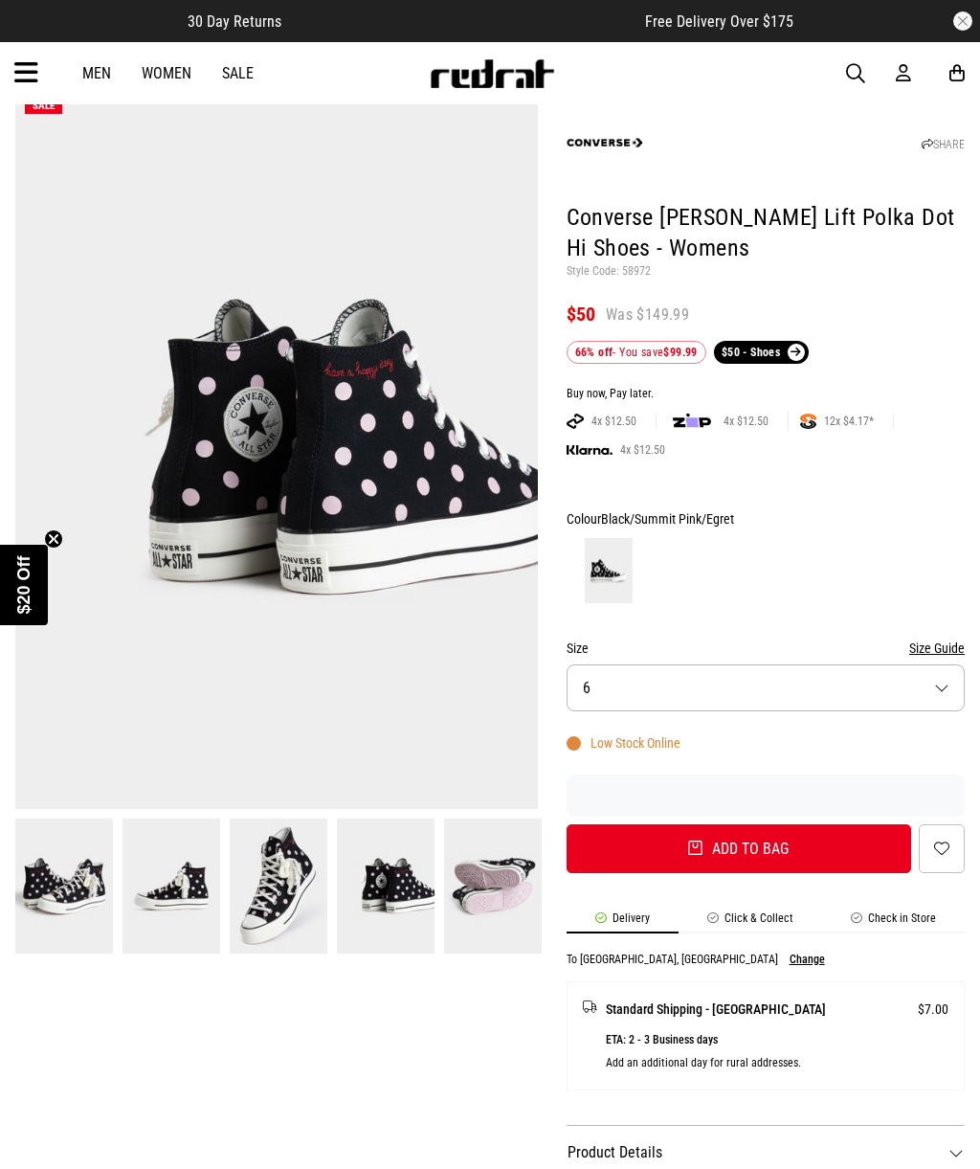
scroll to position [80, 0]
click at [902, 689] on button "Size 6" at bounding box center [766, 688] width 398 height 47
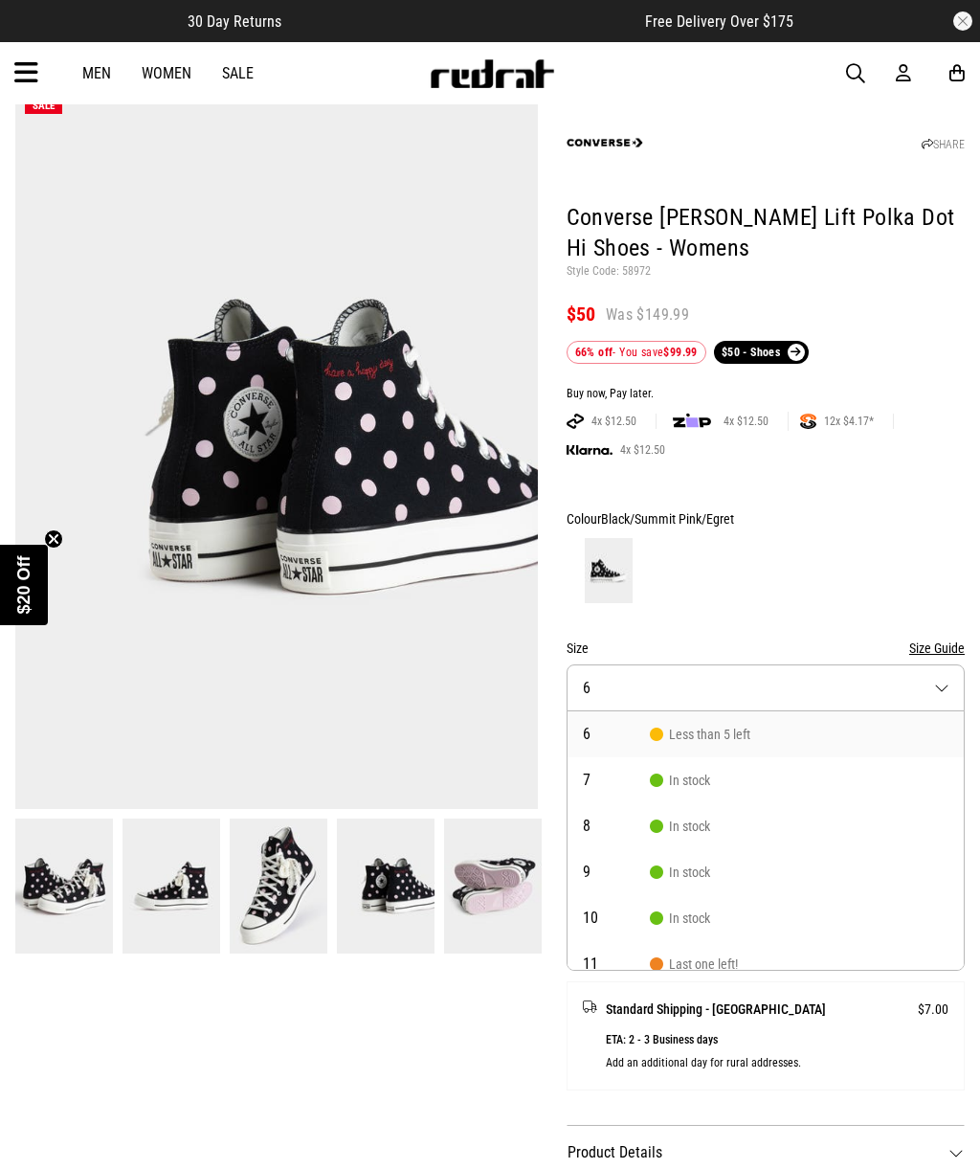
click at [954, 637] on button "Size Guide" at bounding box center [937, 648] width 56 height 23
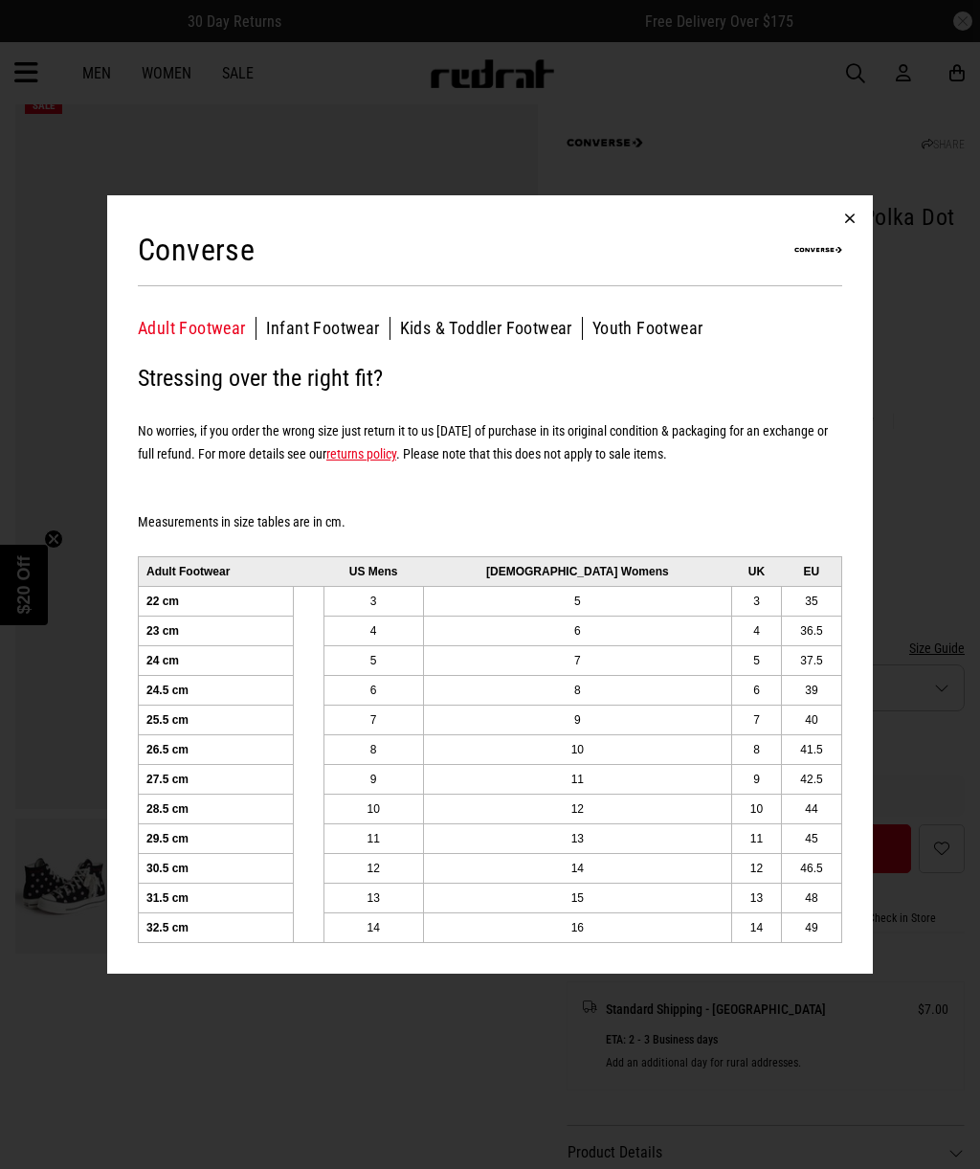
click at [858, 213] on button "button" at bounding box center [850, 218] width 46 height 46
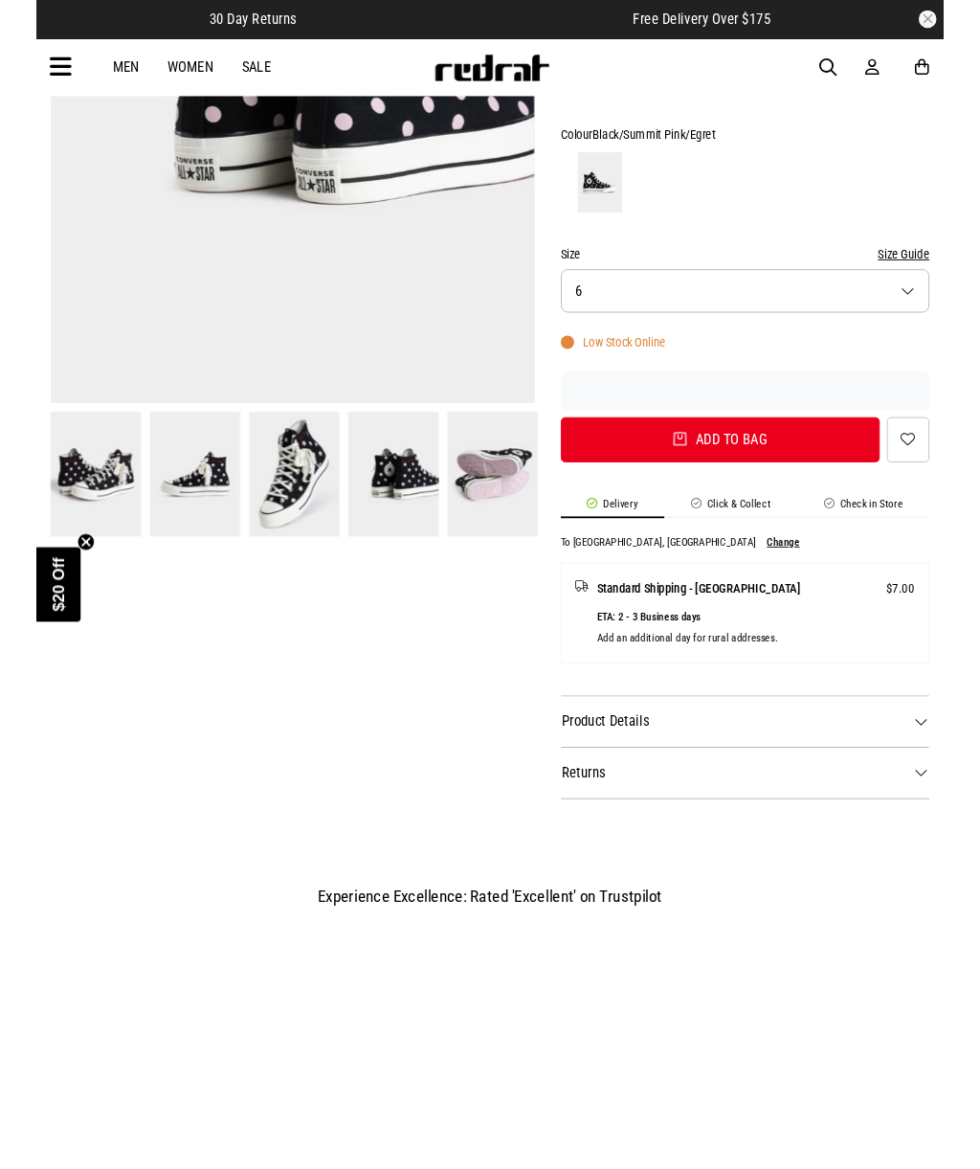
scroll to position [0, 0]
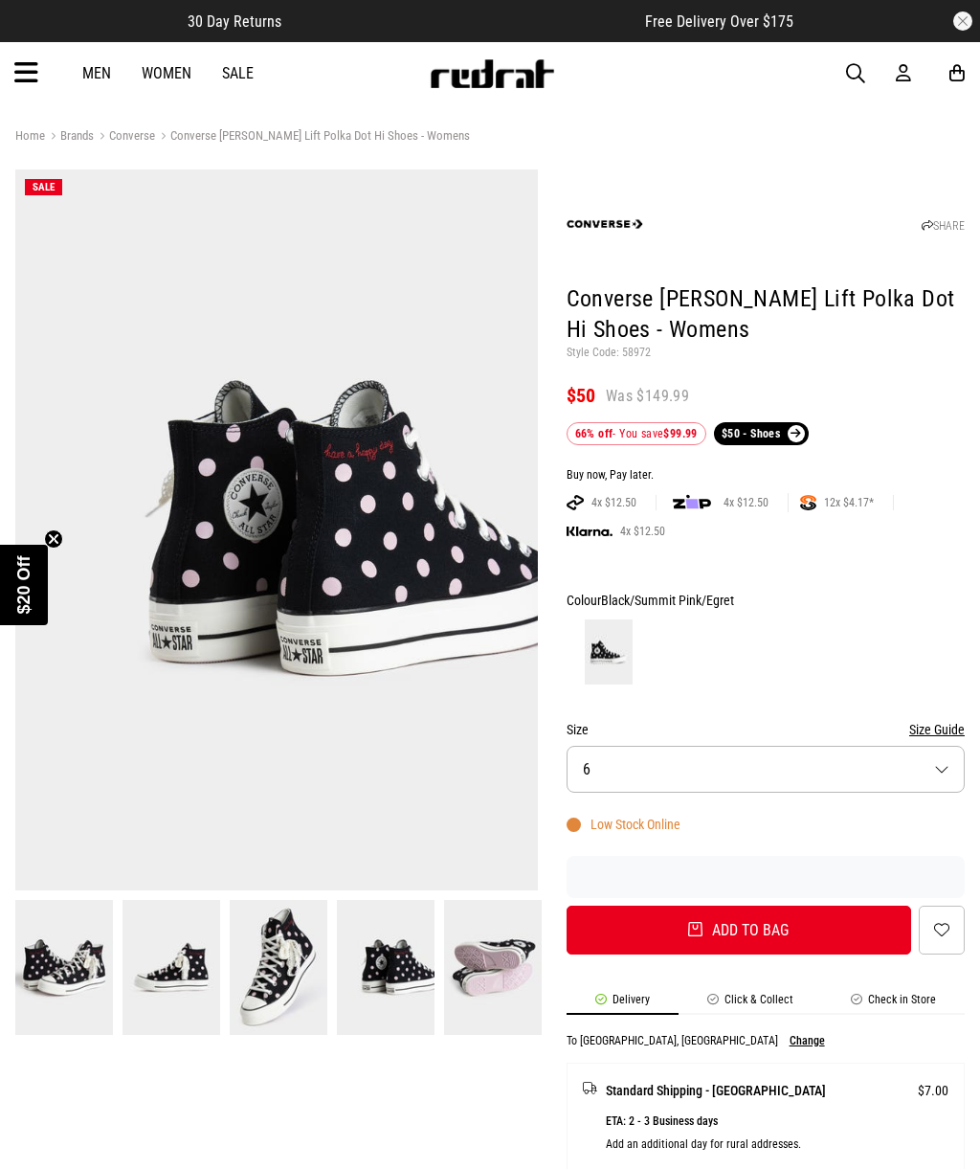
click at [616, 648] on img at bounding box center [609, 651] width 48 height 65
click at [500, 977] on img at bounding box center [493, 967] width 98 height 135
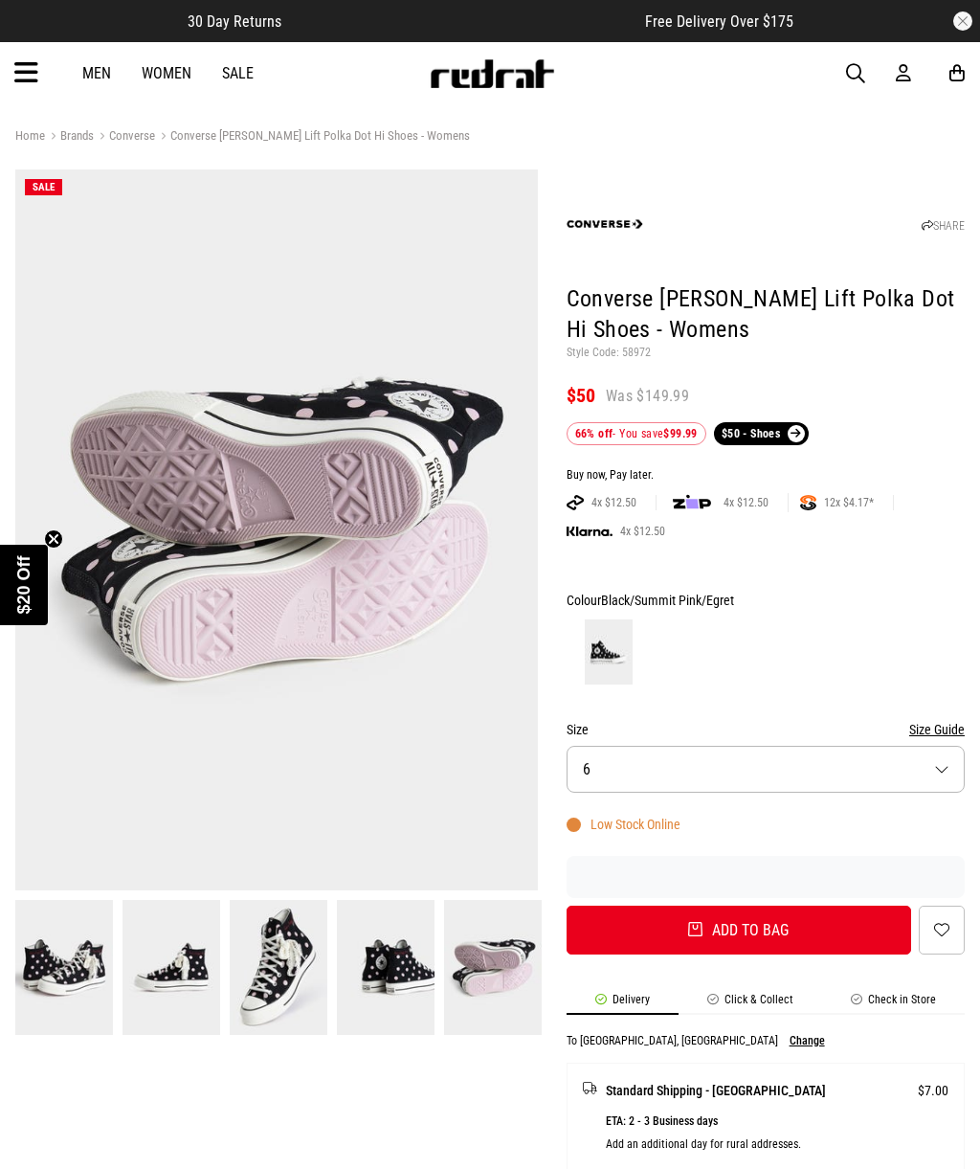
click at [167, 80] on link "Women" at bounding box center [167, 73] width 50 height 18
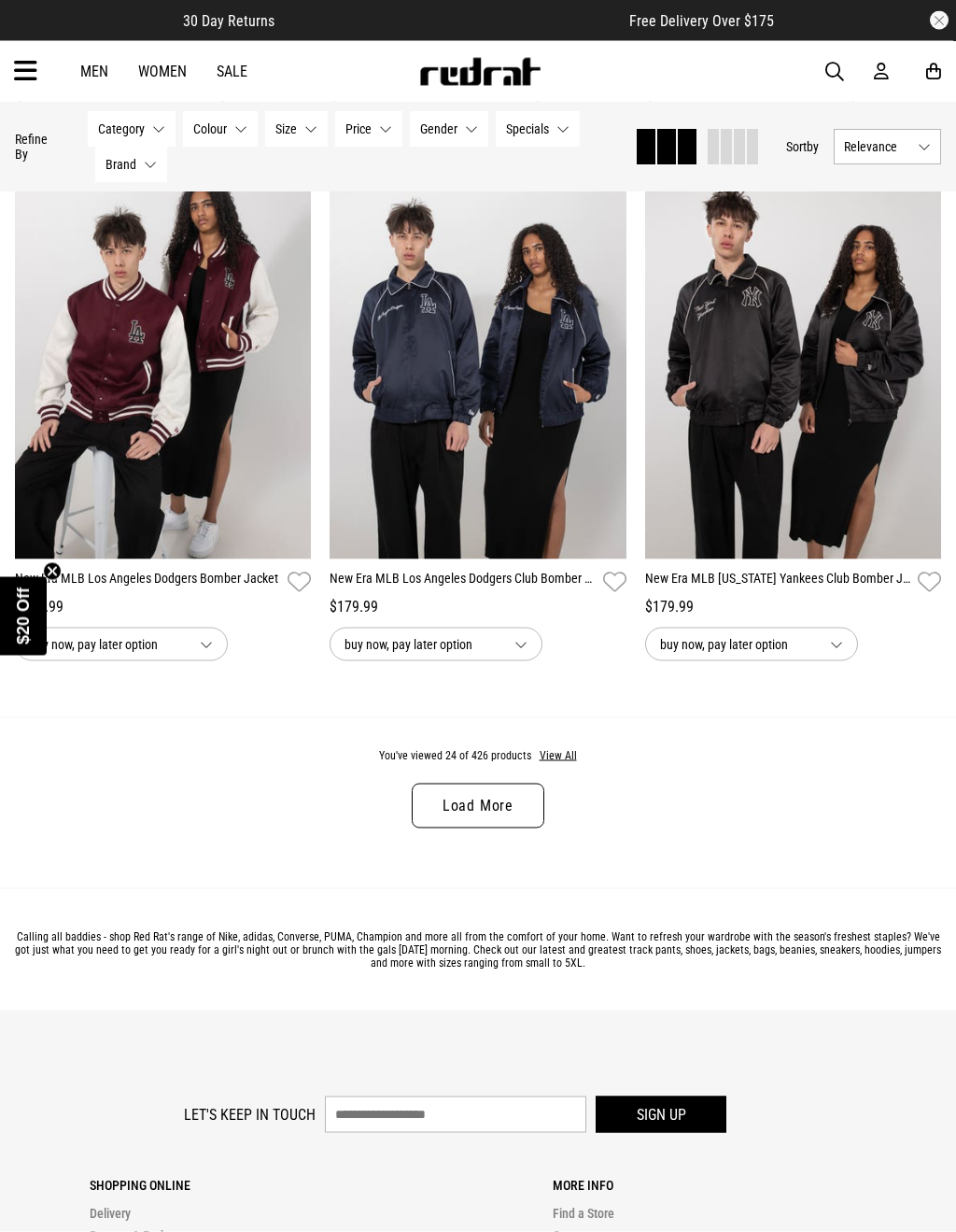
scroll to position [4184, 0]
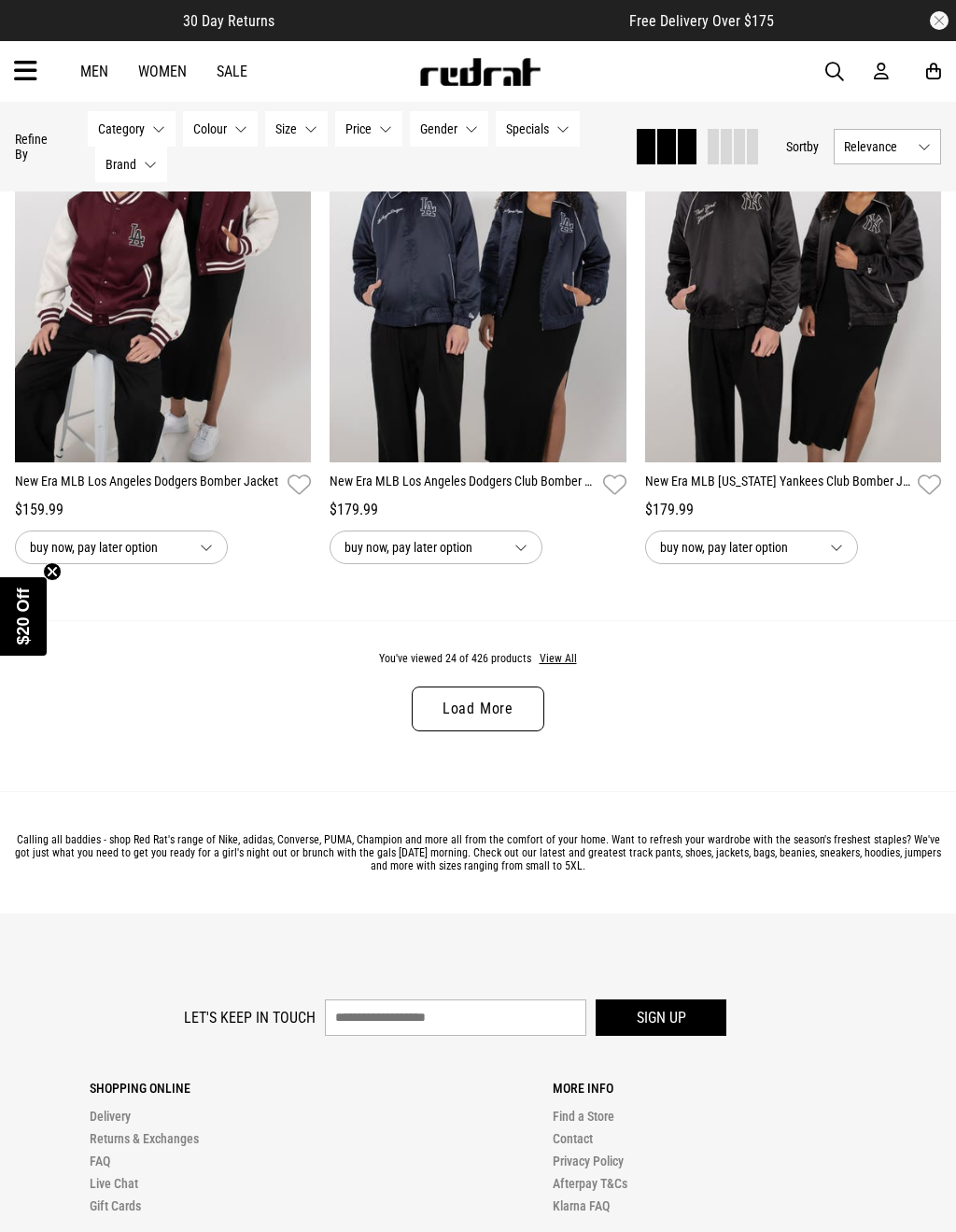
click at [562, 668] on button "View All" at bounding box center [558, 658] width 39 height 17
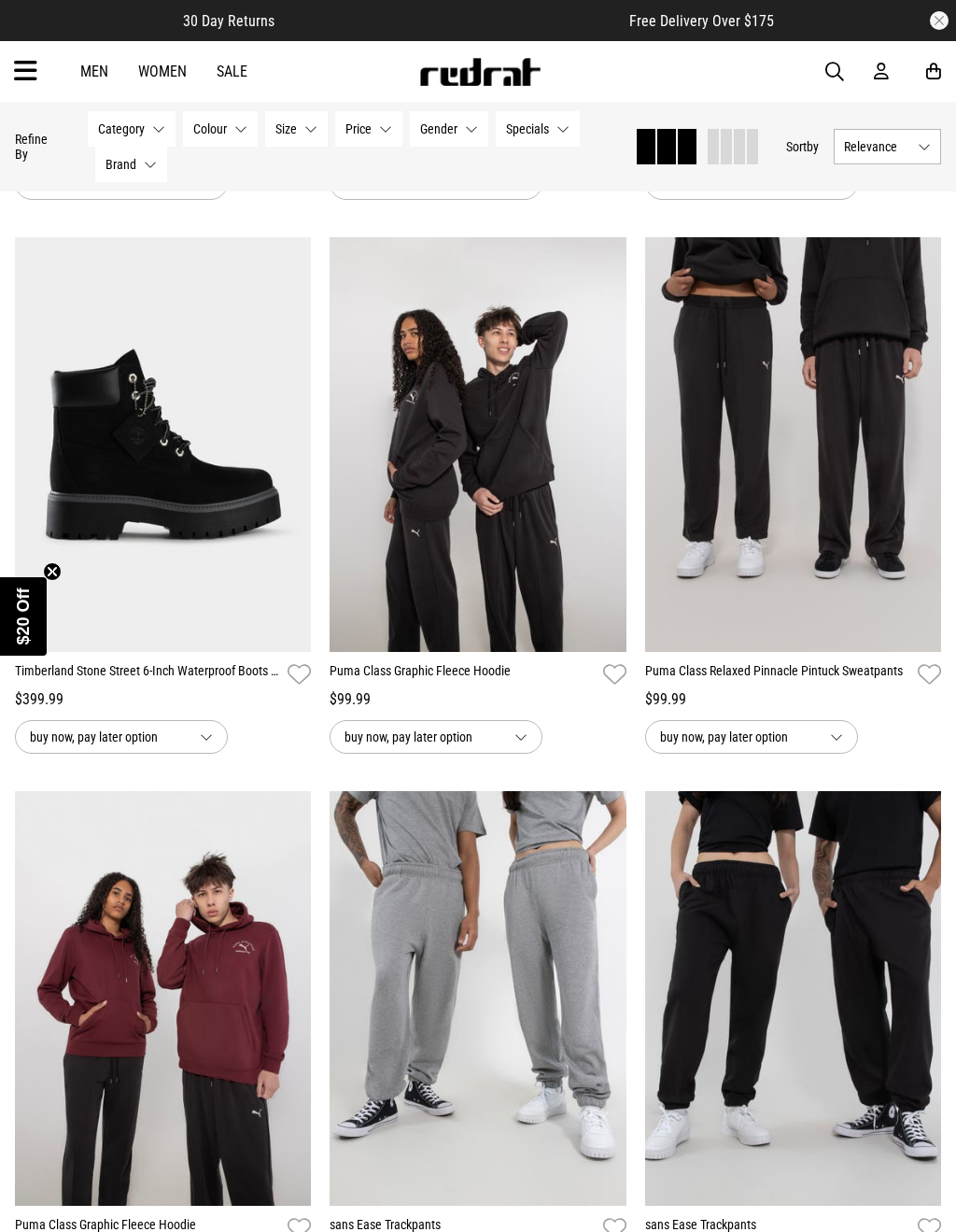
scroll to position [5658, 0]
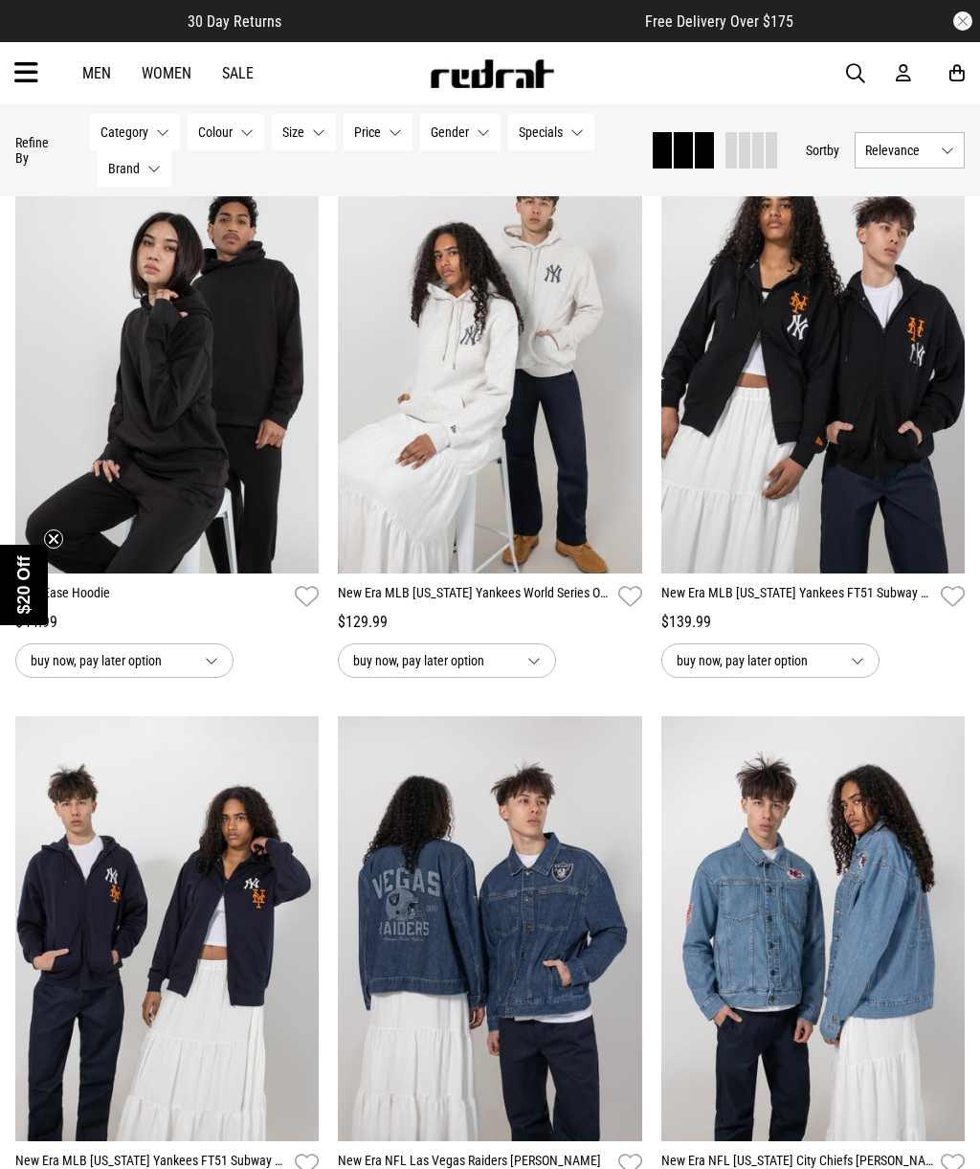
scroll to position [8724, 0]
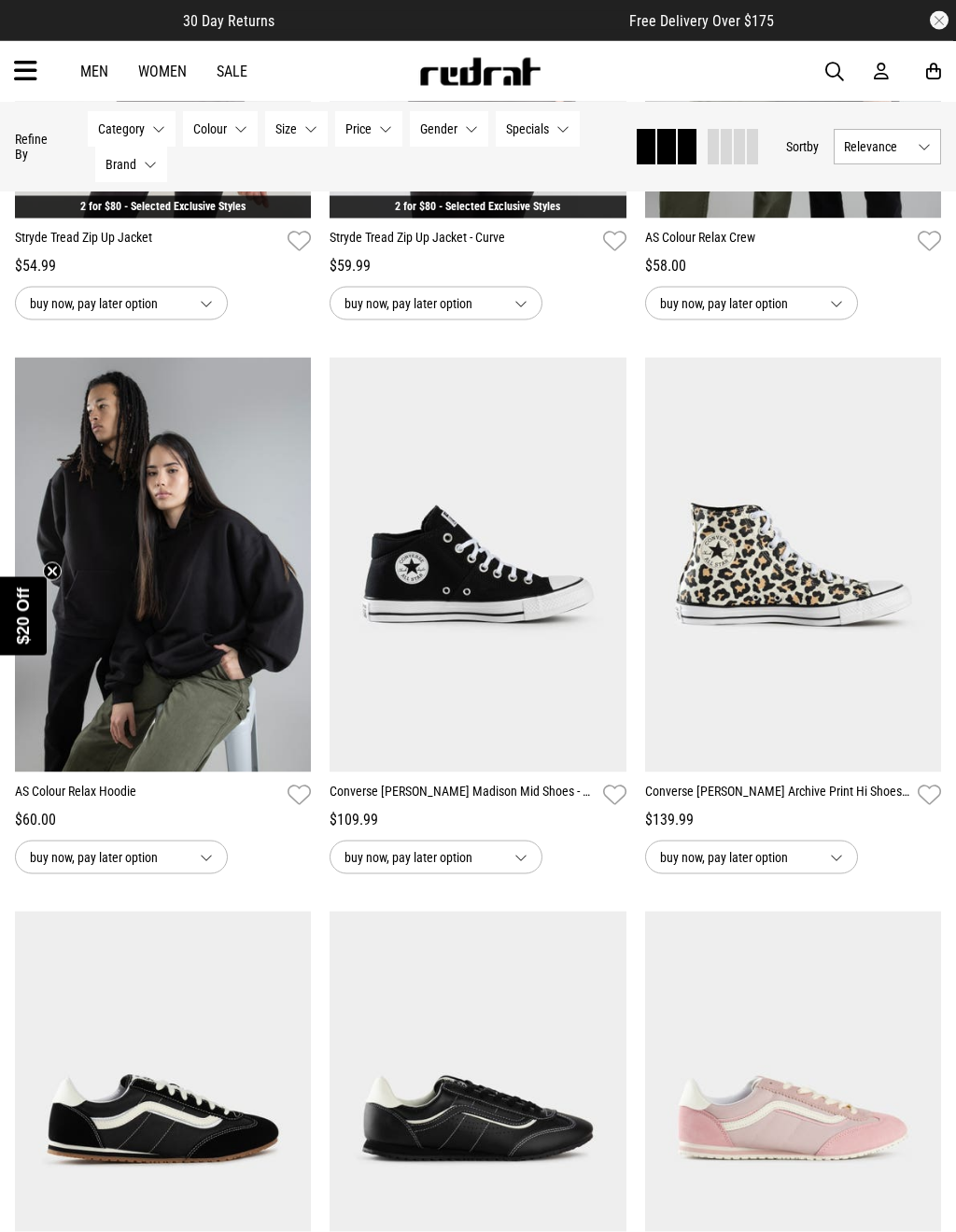
scroll to position [14401, 0]
click at [568, 809] on link "Converse Chuck Taylor Madison Mid Shoes - Womens" at bounding box center [462, 795] width 265 height 27
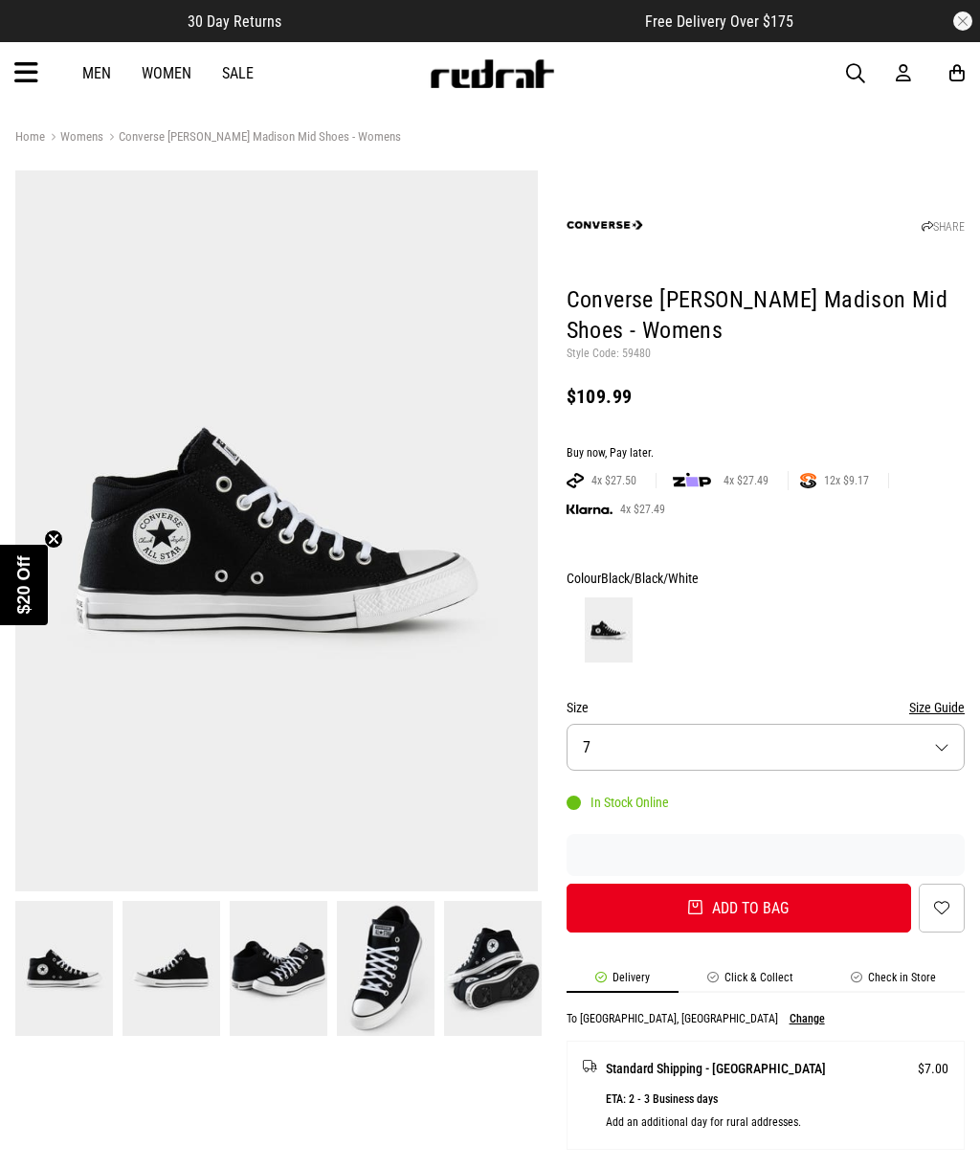
click at [935, 738] on button "Size 7" at bounding box center [766, 747] width 398 height 47
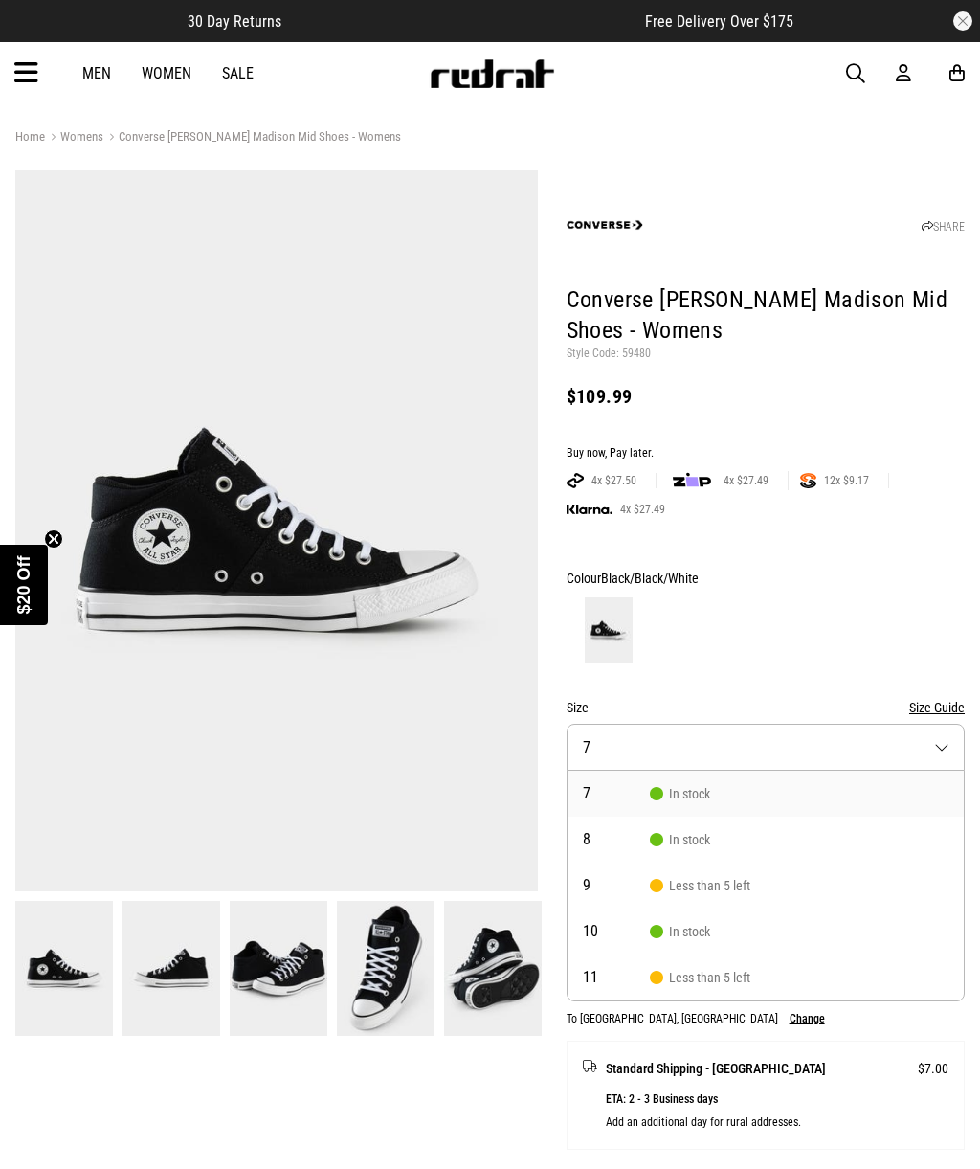
click at [701, 796] on span "In stock" at bounding box center [680, 793] width 60 height 15
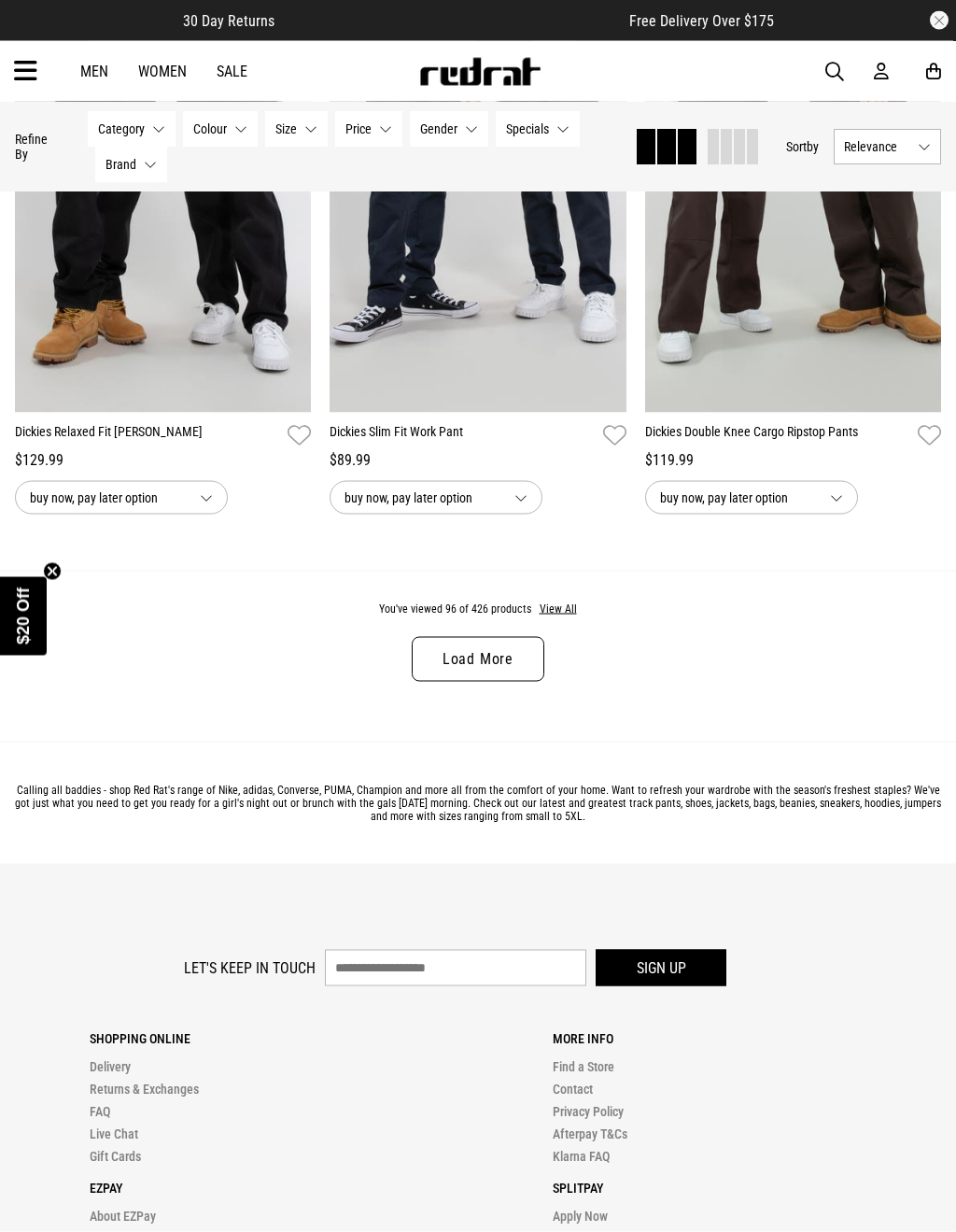
scroll to position [4428, 0]
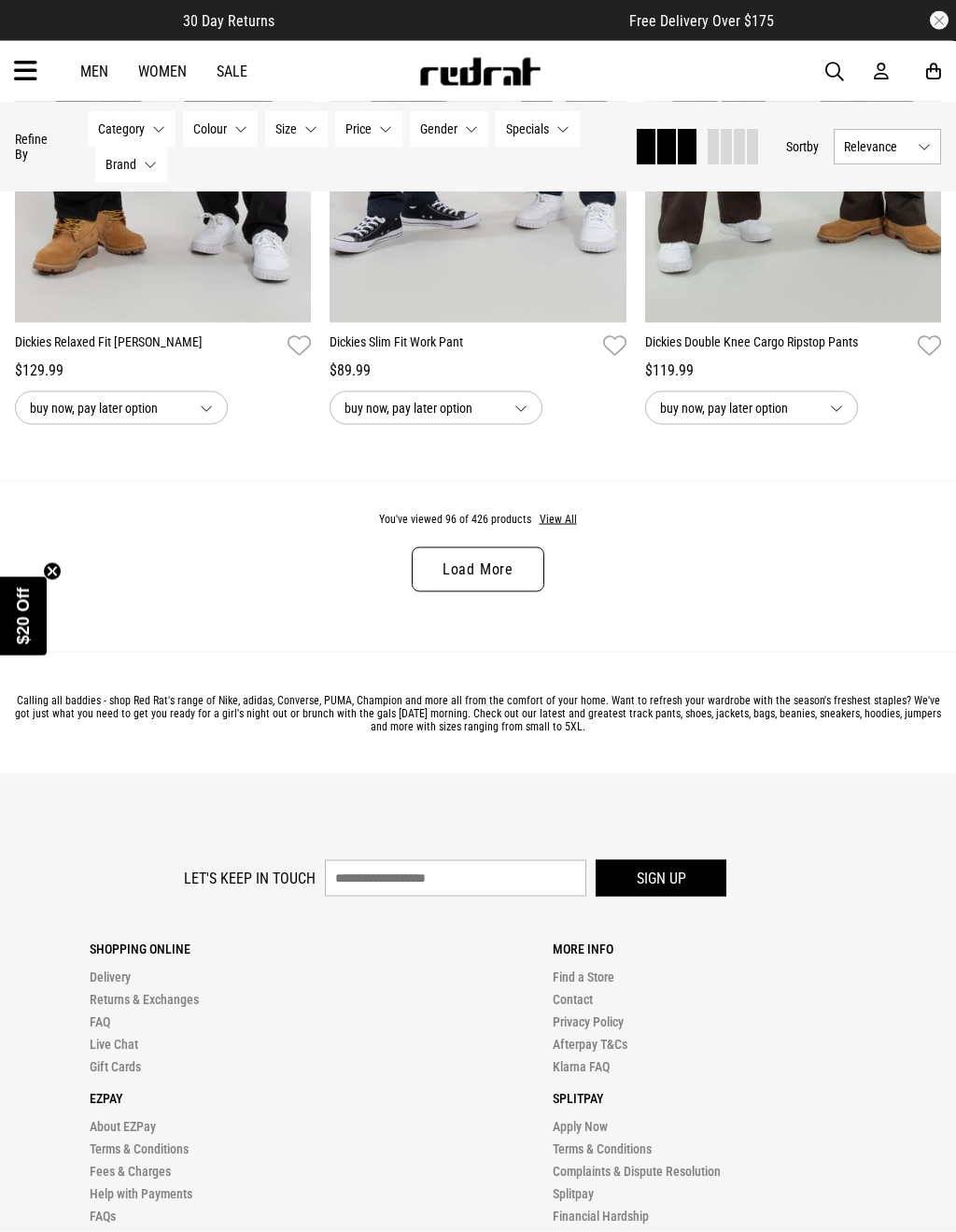
click at [498, 592] on link "Load More" at bounding box center [478, 570] width 133 height 45
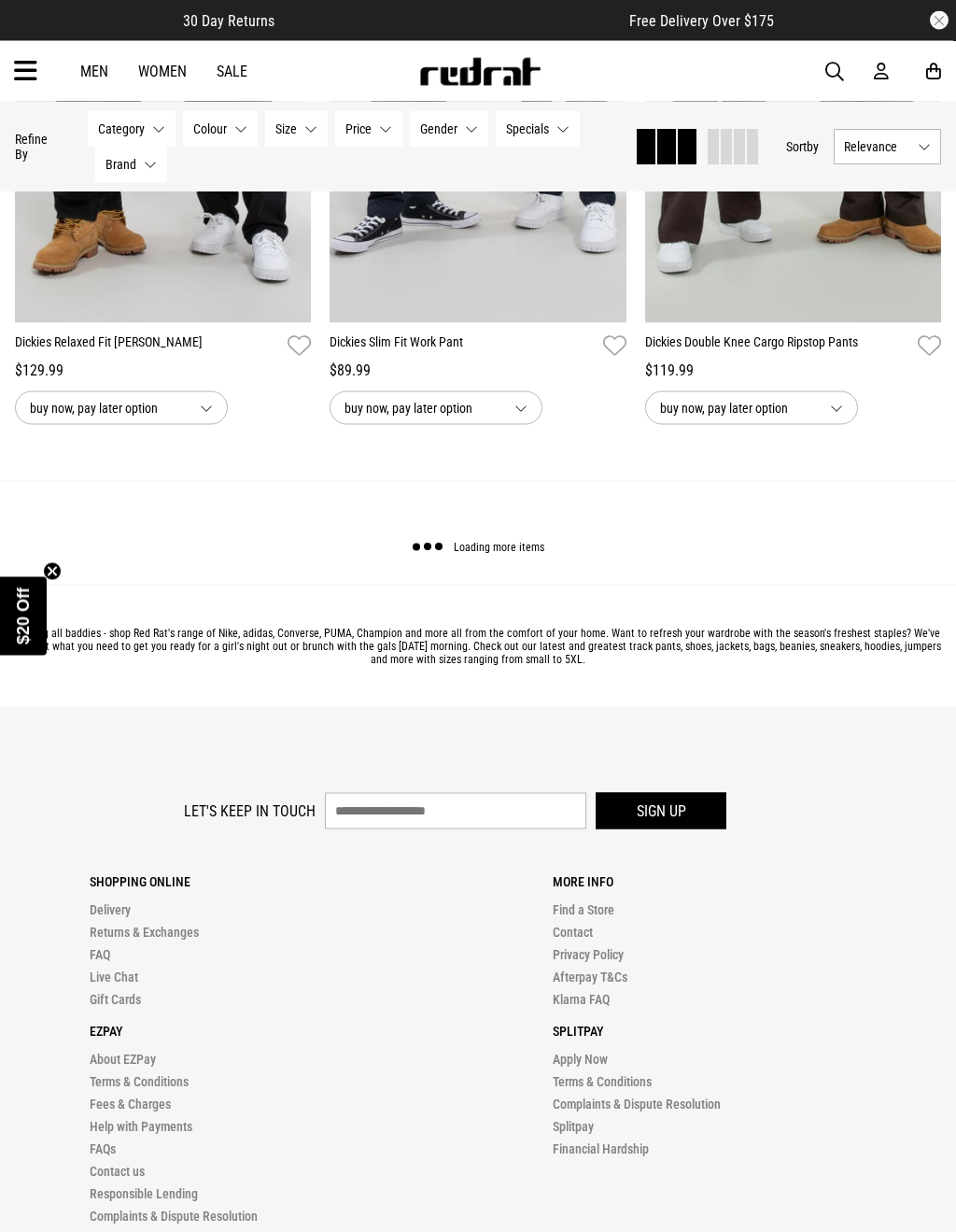
scroll to position [4429, 0]
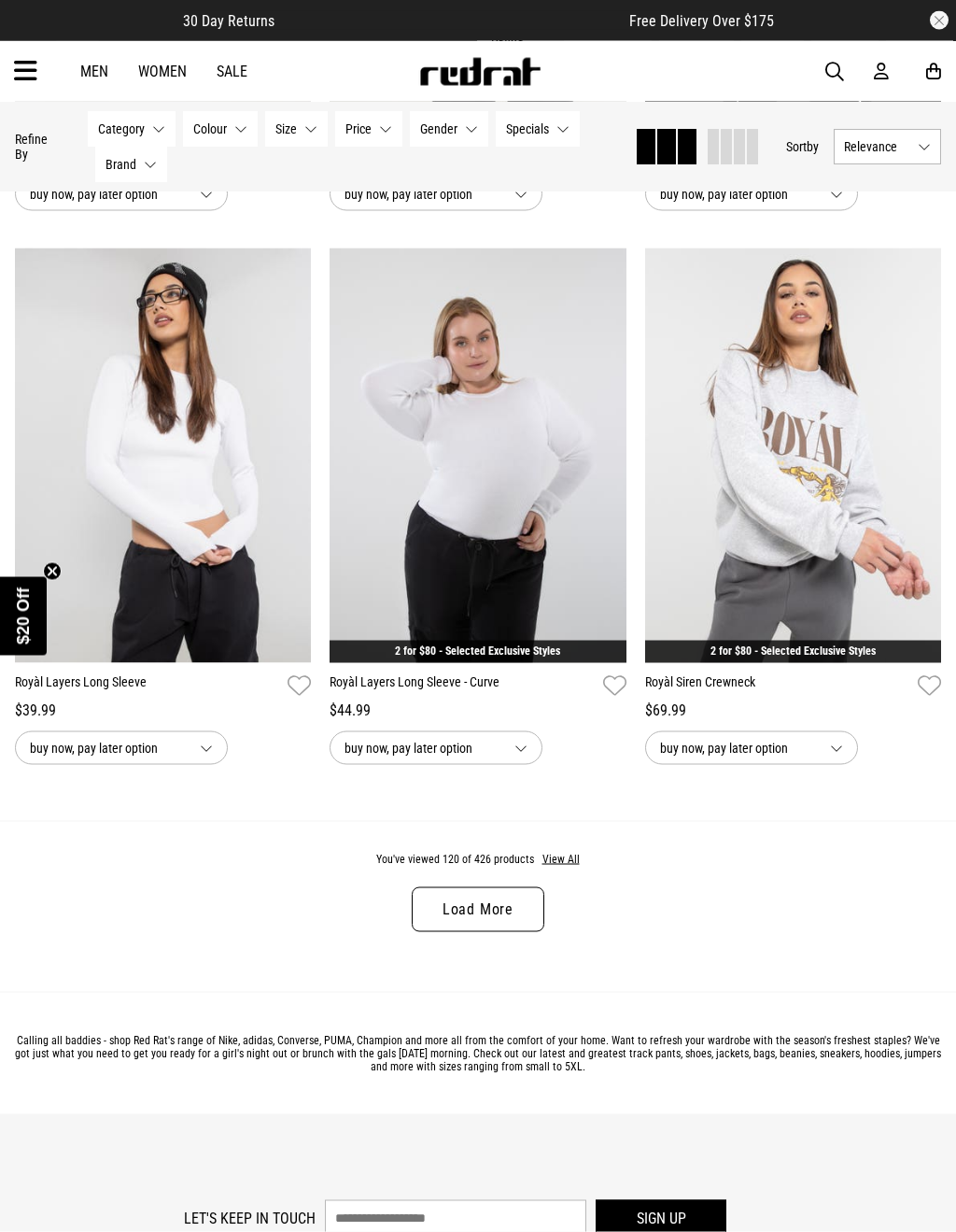
click at [498, 932] on link "Load More" at bounding box center [478, 909] width 133 height 45
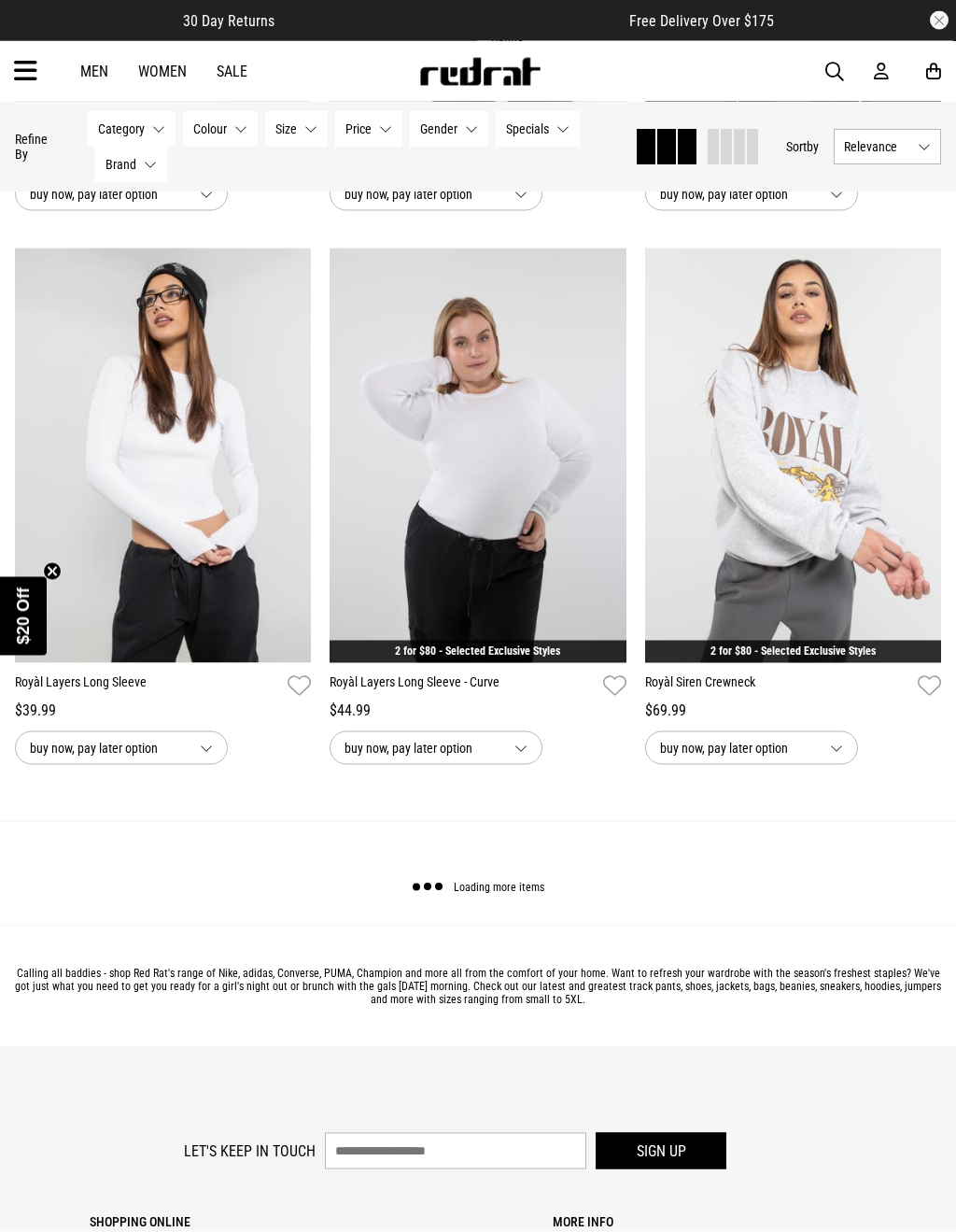
scroll to position [8521, 0]
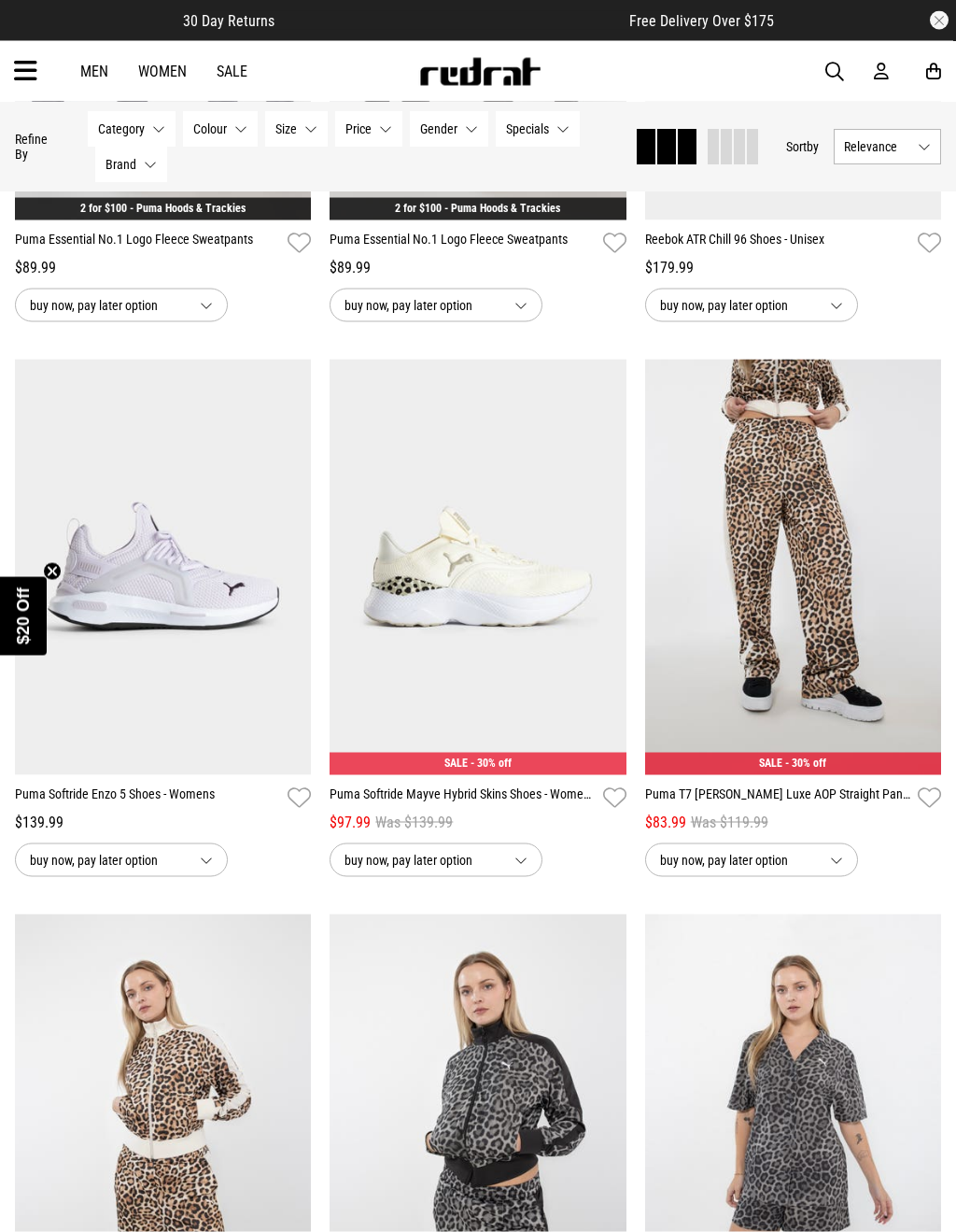
scroll to position [11734, 0]
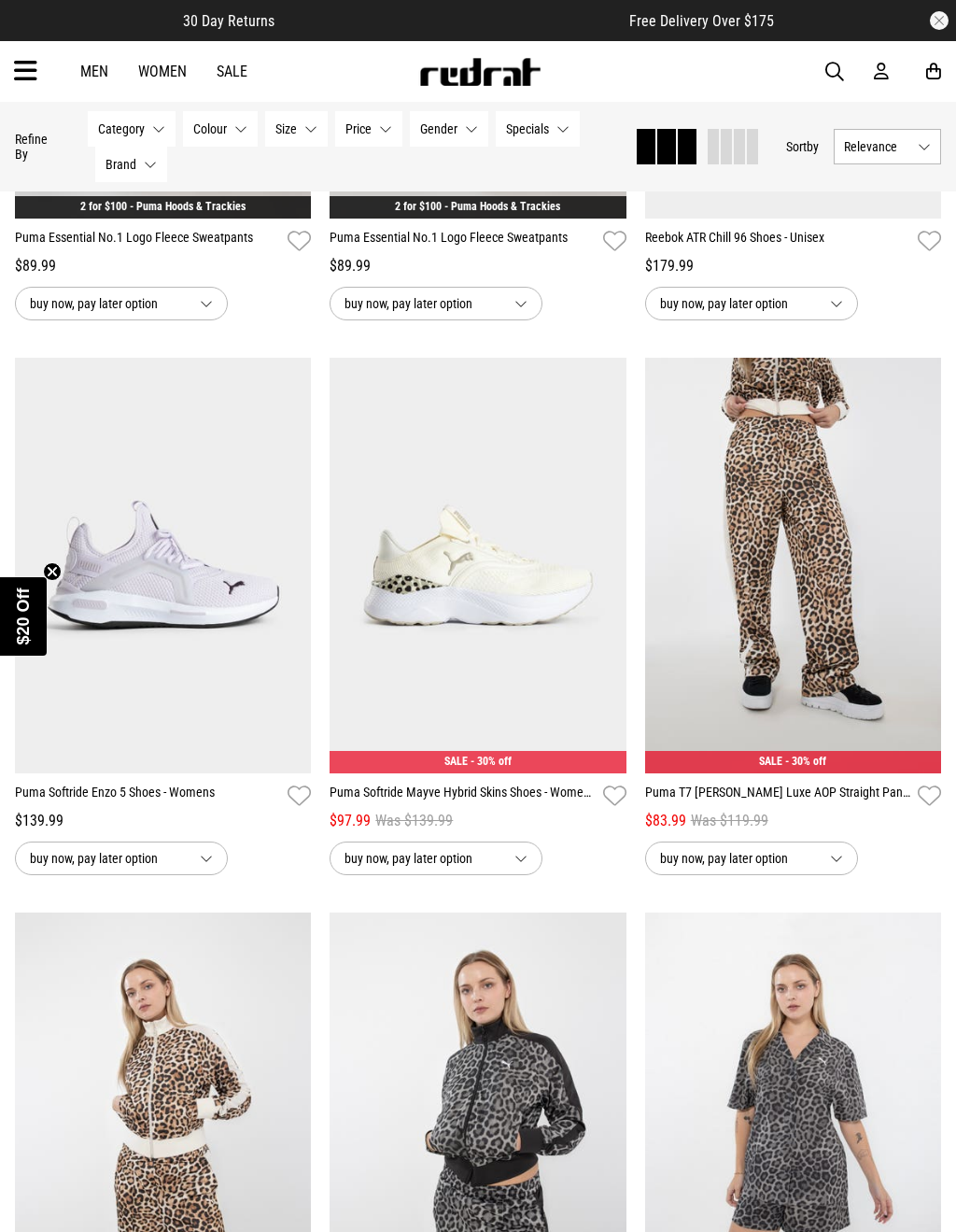
click at [546, 643] on img at bounding box center [478, 566] width 297 height 416
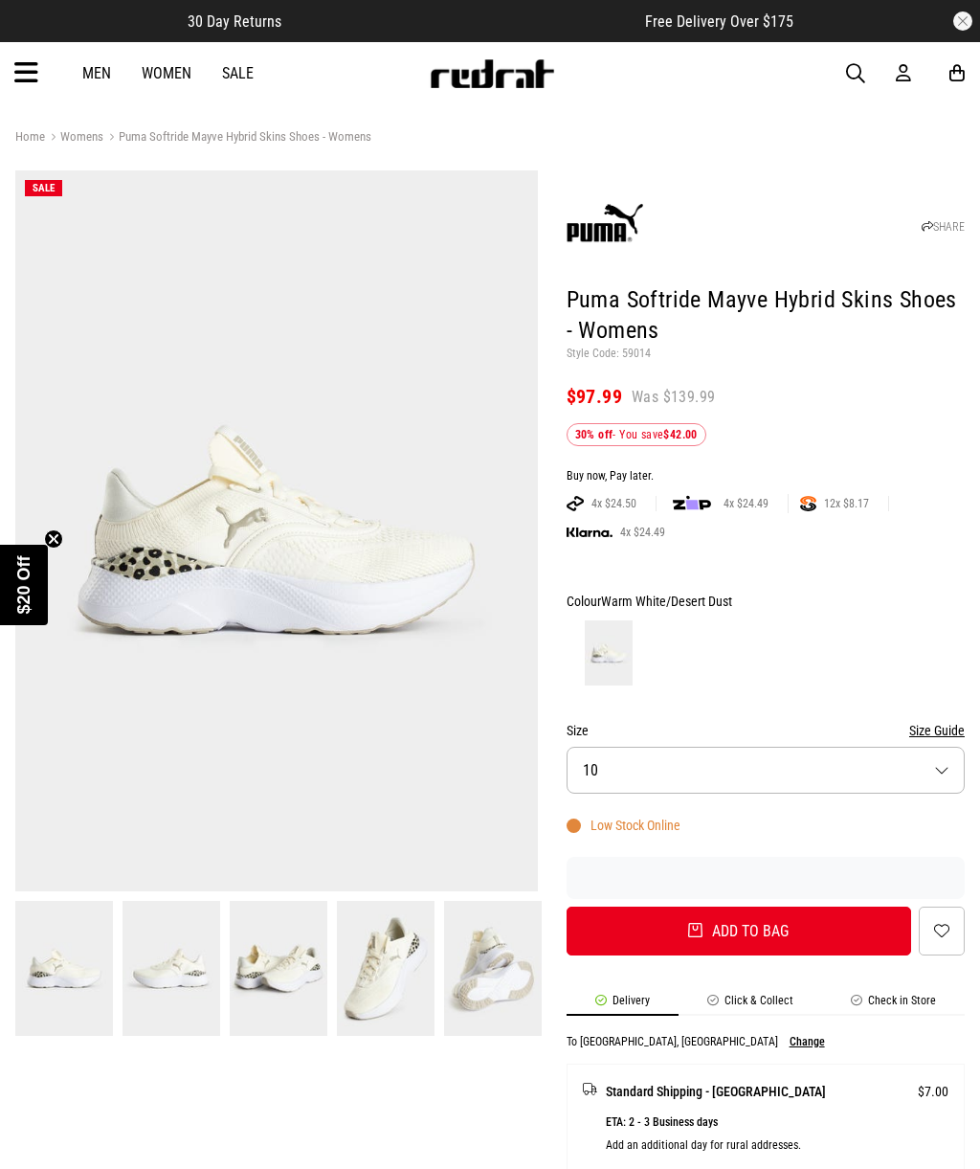
click at [744, 776] on button "Size 10" at bounding box center [766, 770] width 398 height 47
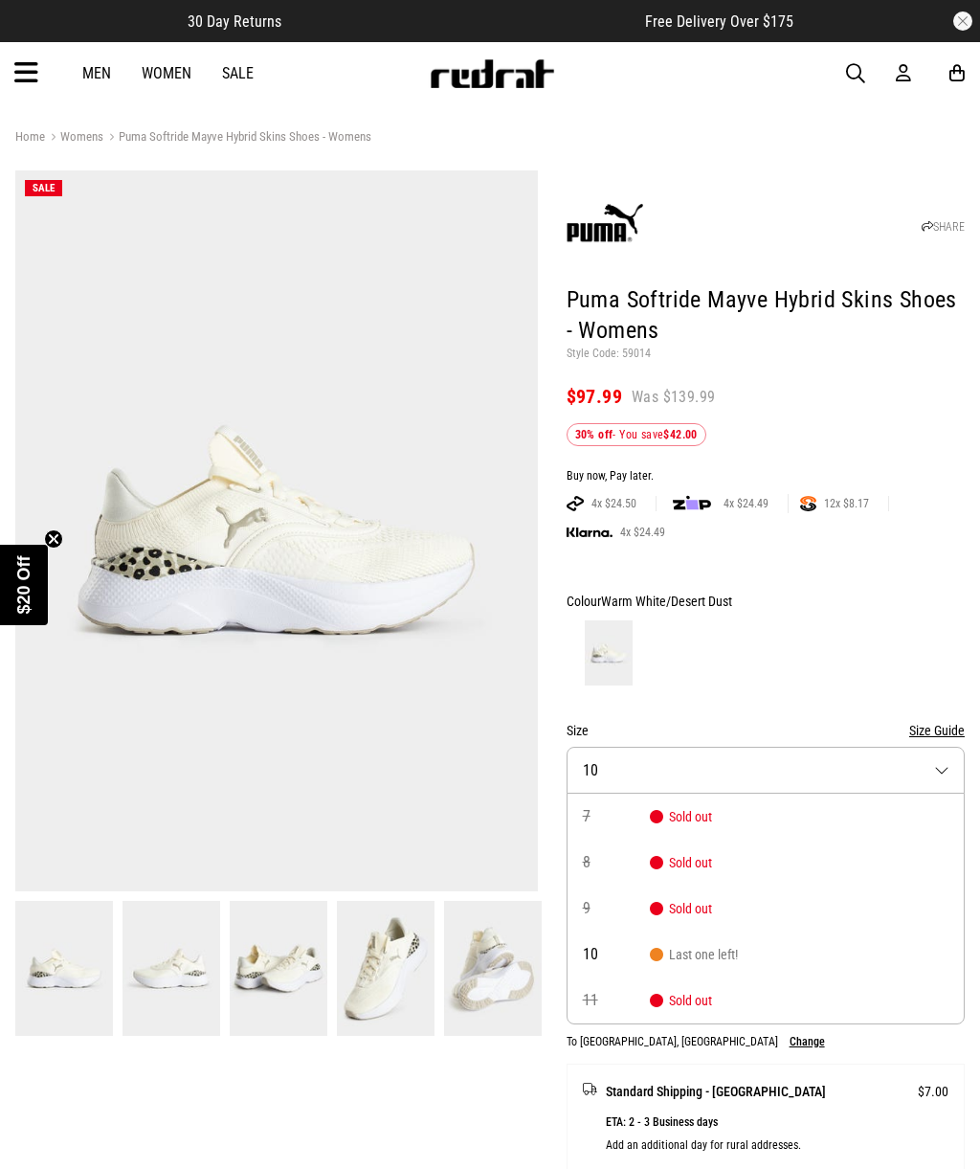
click at [809, 640] on div at bounding box center [766, 652] width 398 height 71
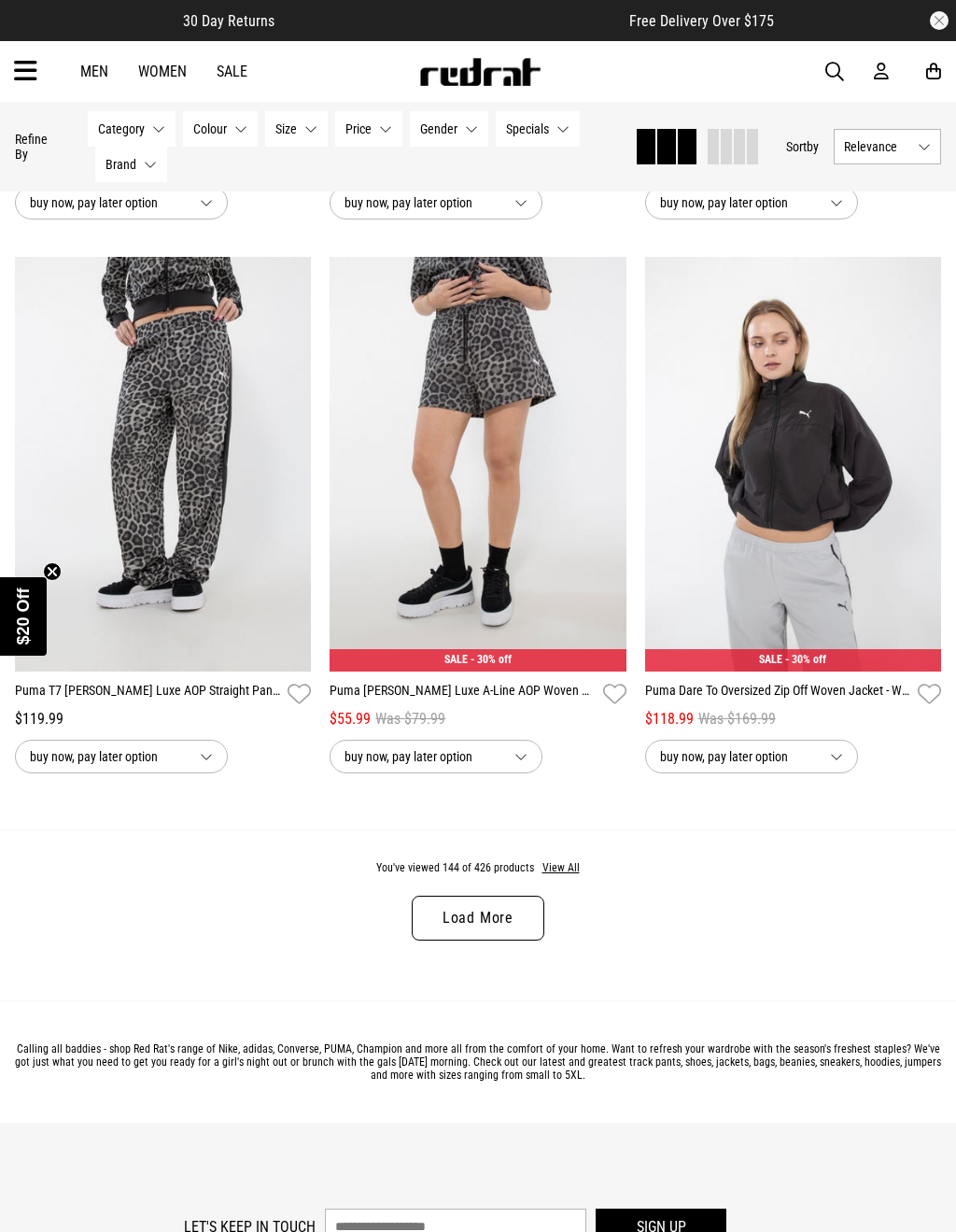
scroll to position [4303, 0]
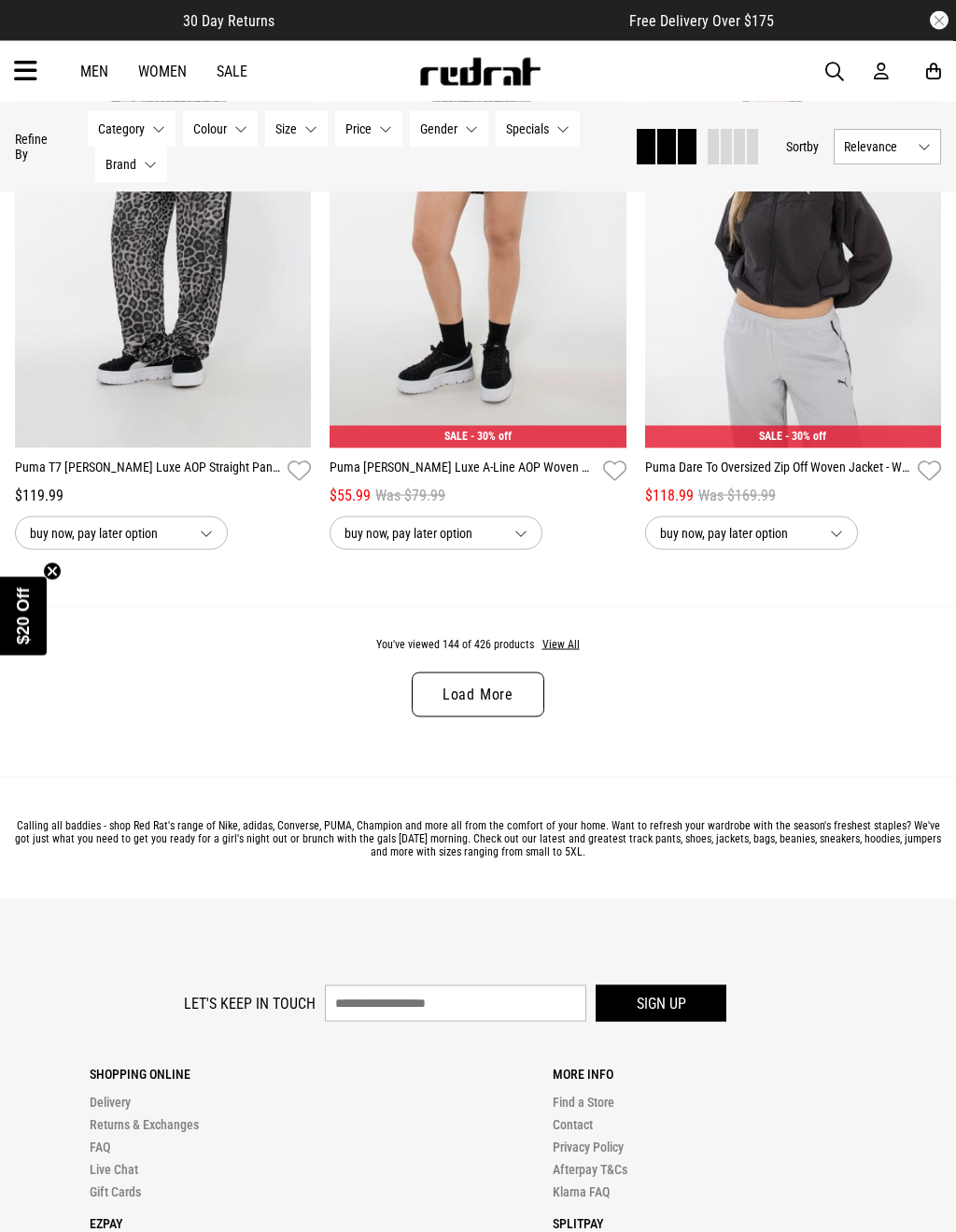
click at [498, 717] on link "Load More" at bounding box center [478, 695] width 133 height 45
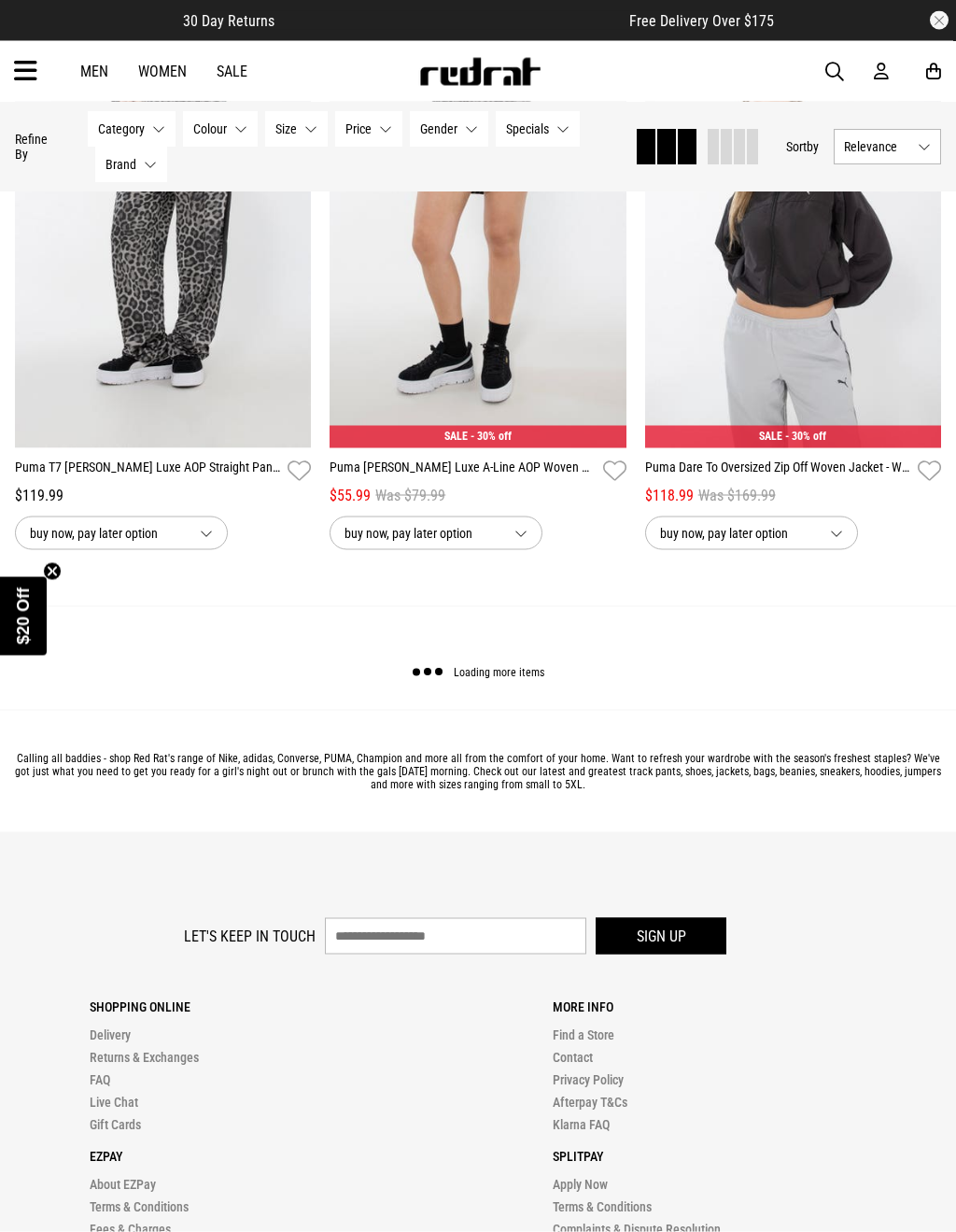
scroll to position [4304, 0]
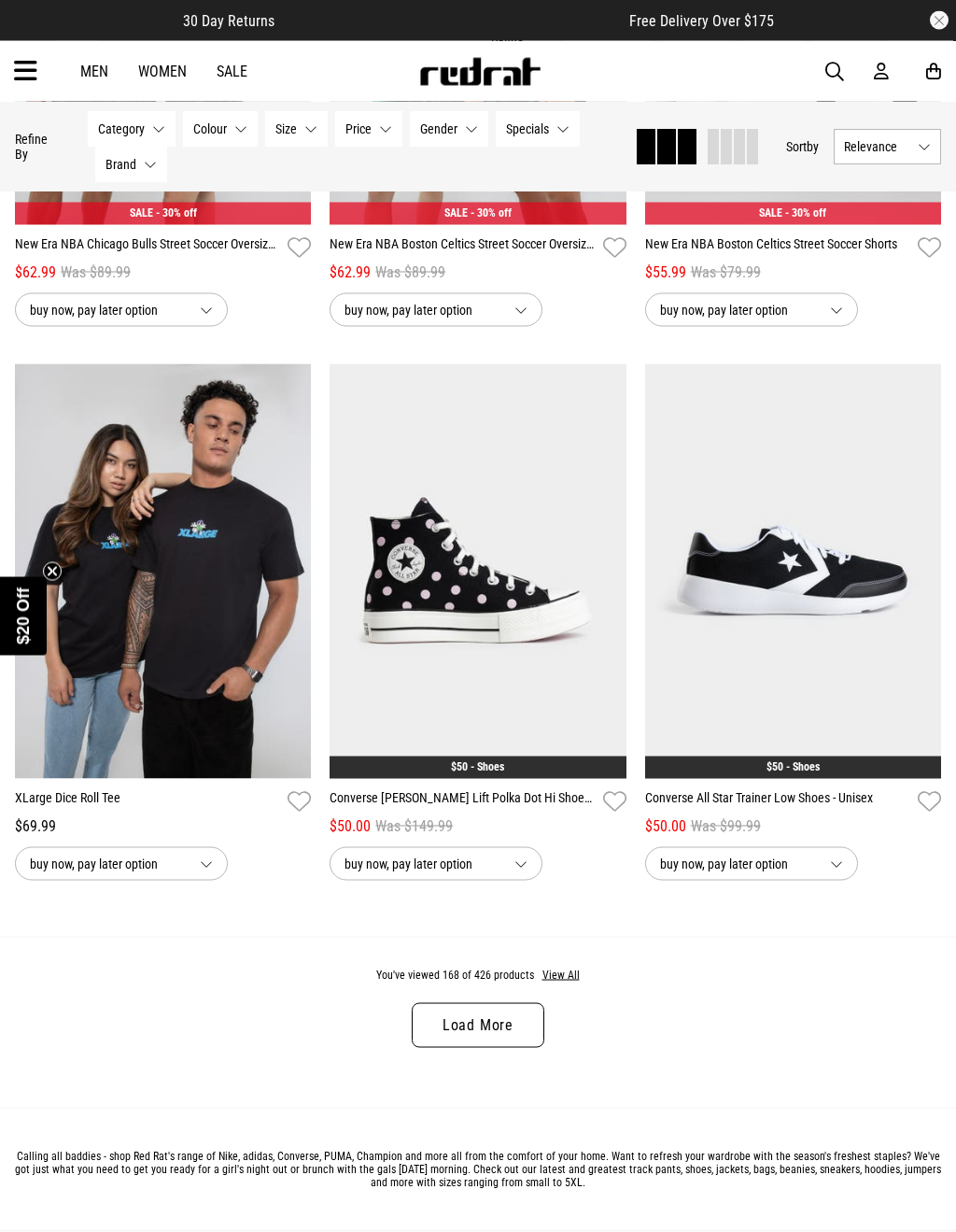
scroll to position [8411, 0]
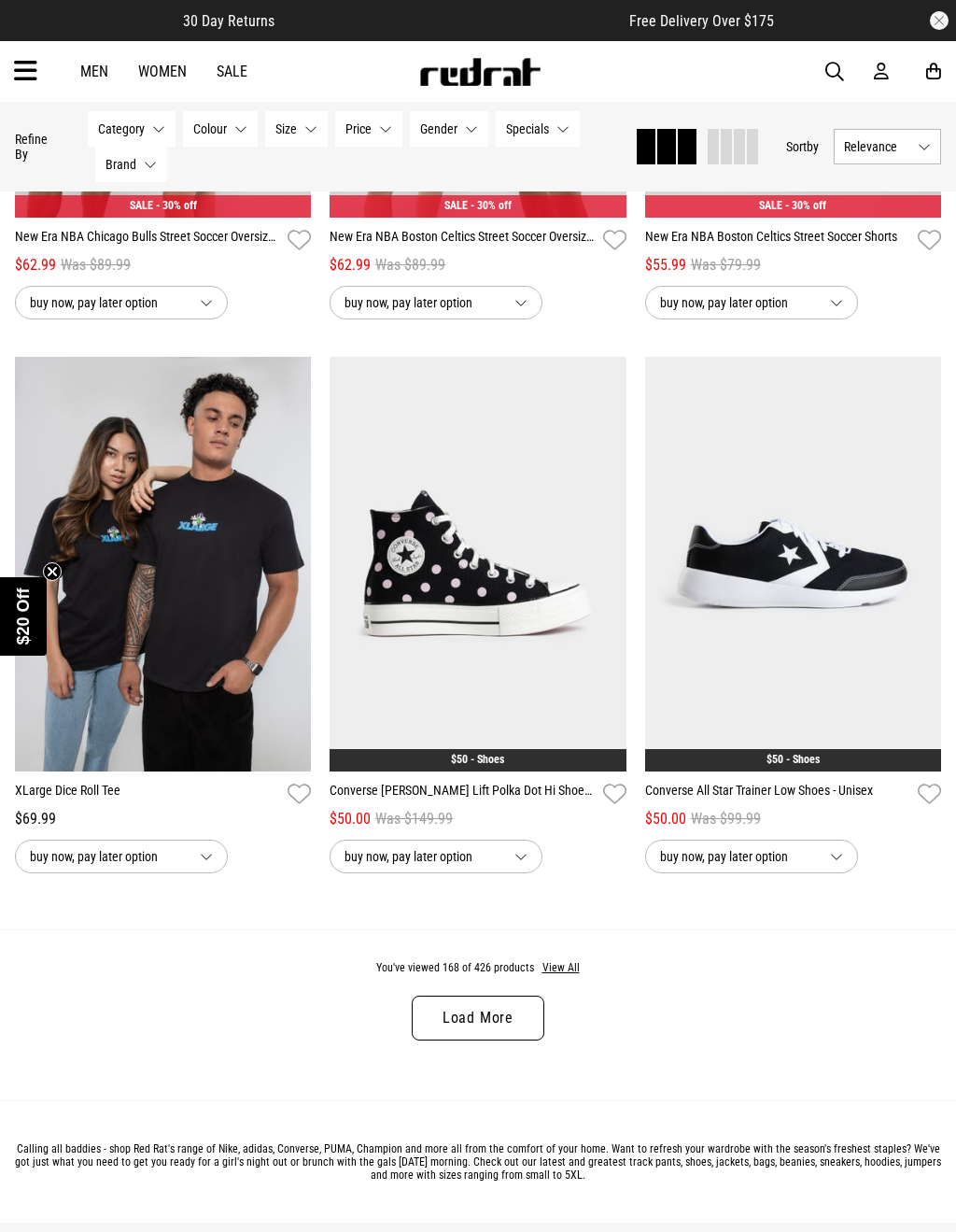
click at [490, 1040] on link "Load More" at bounding box center [478, 1018] width 133 height 45
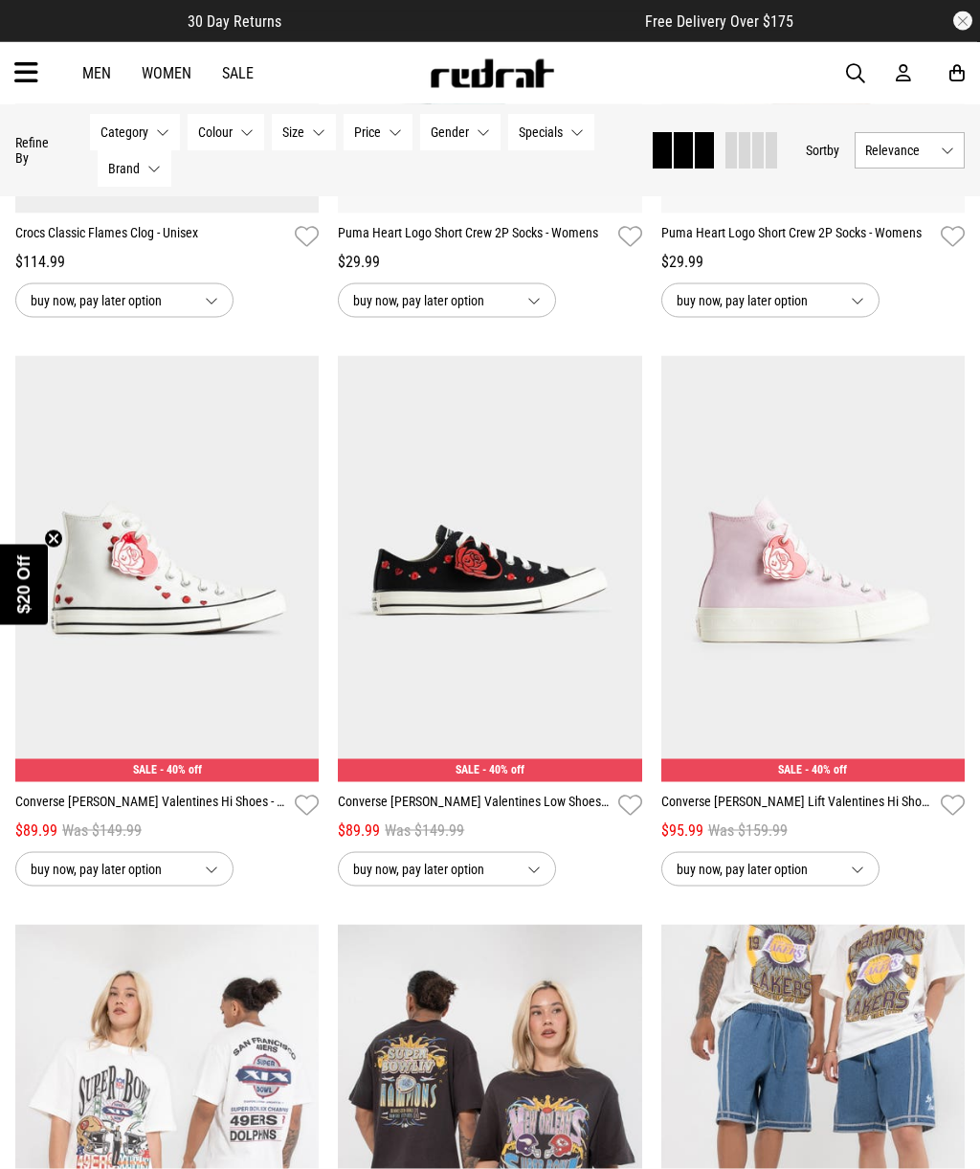
scroll to position [12041, 0]
click at [888, 819] on link "Converse [PERSON_NAME] Lift Valentines Hi Shoes - Womens" at bounding box center [798, 805] width 272 height 28
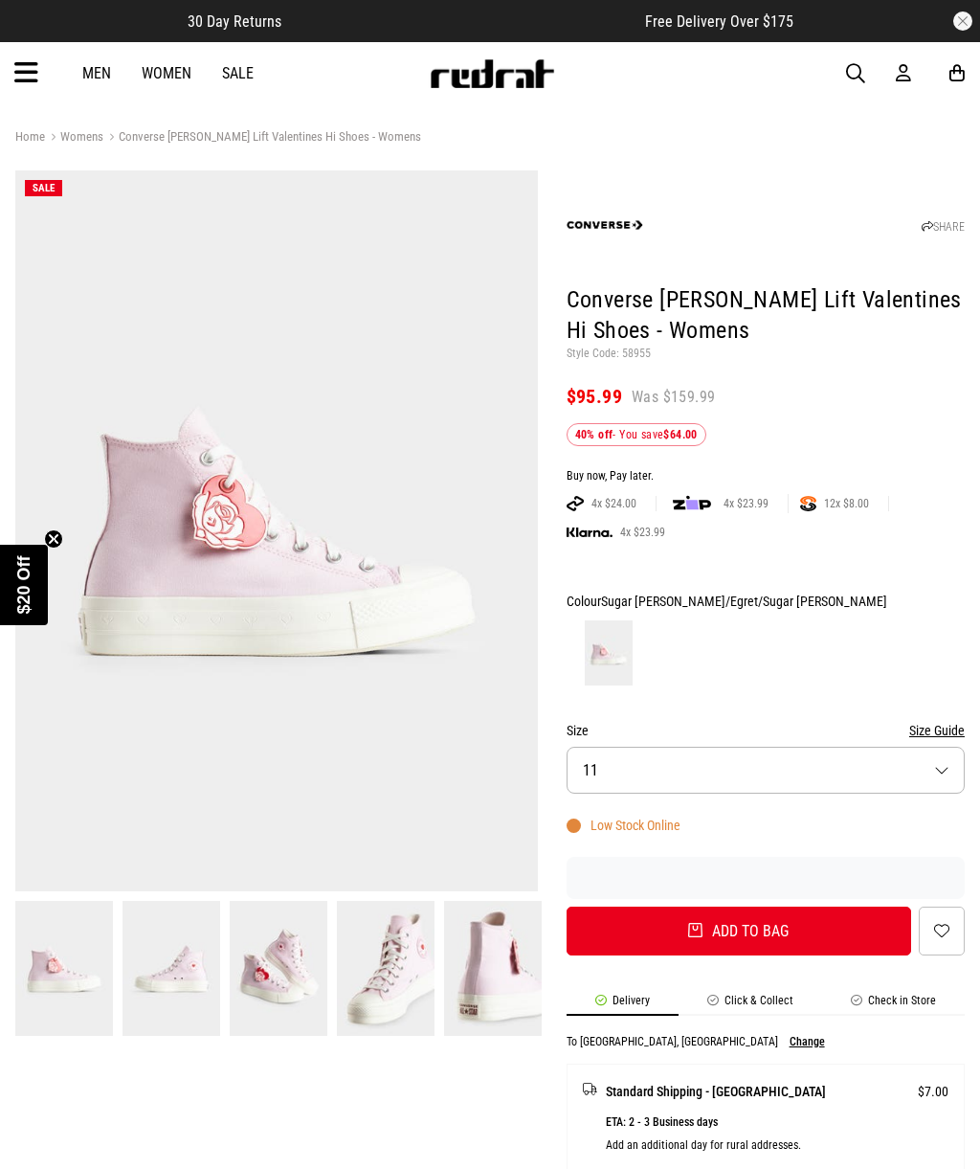
click at [918, 752] on button "Size 11" at bounding box center [766, 770] width 398 height 47
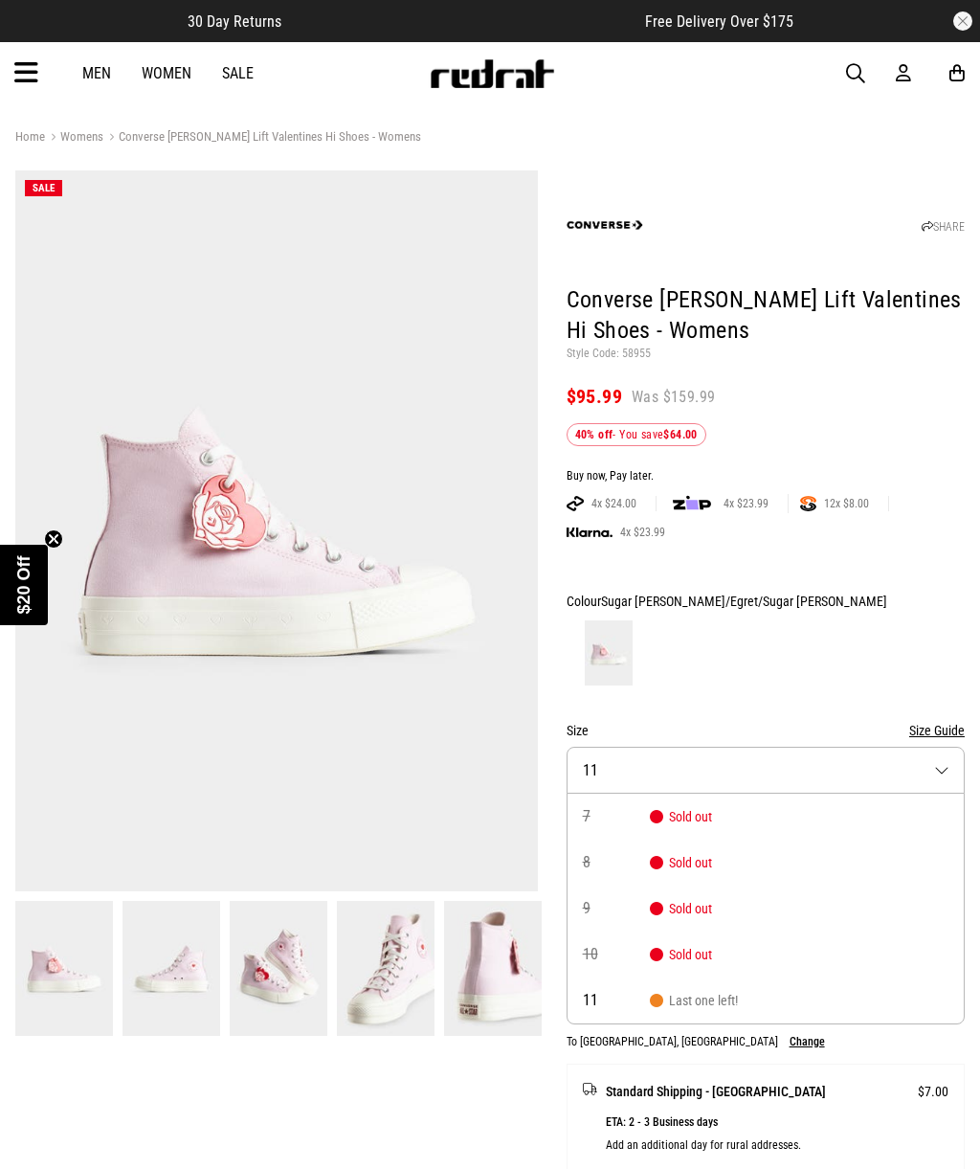
click at [899, 609] on div "Colour Sugar Berry/Egret/Sugar Berry" at bounding box center [766, 601] width 398 height 23
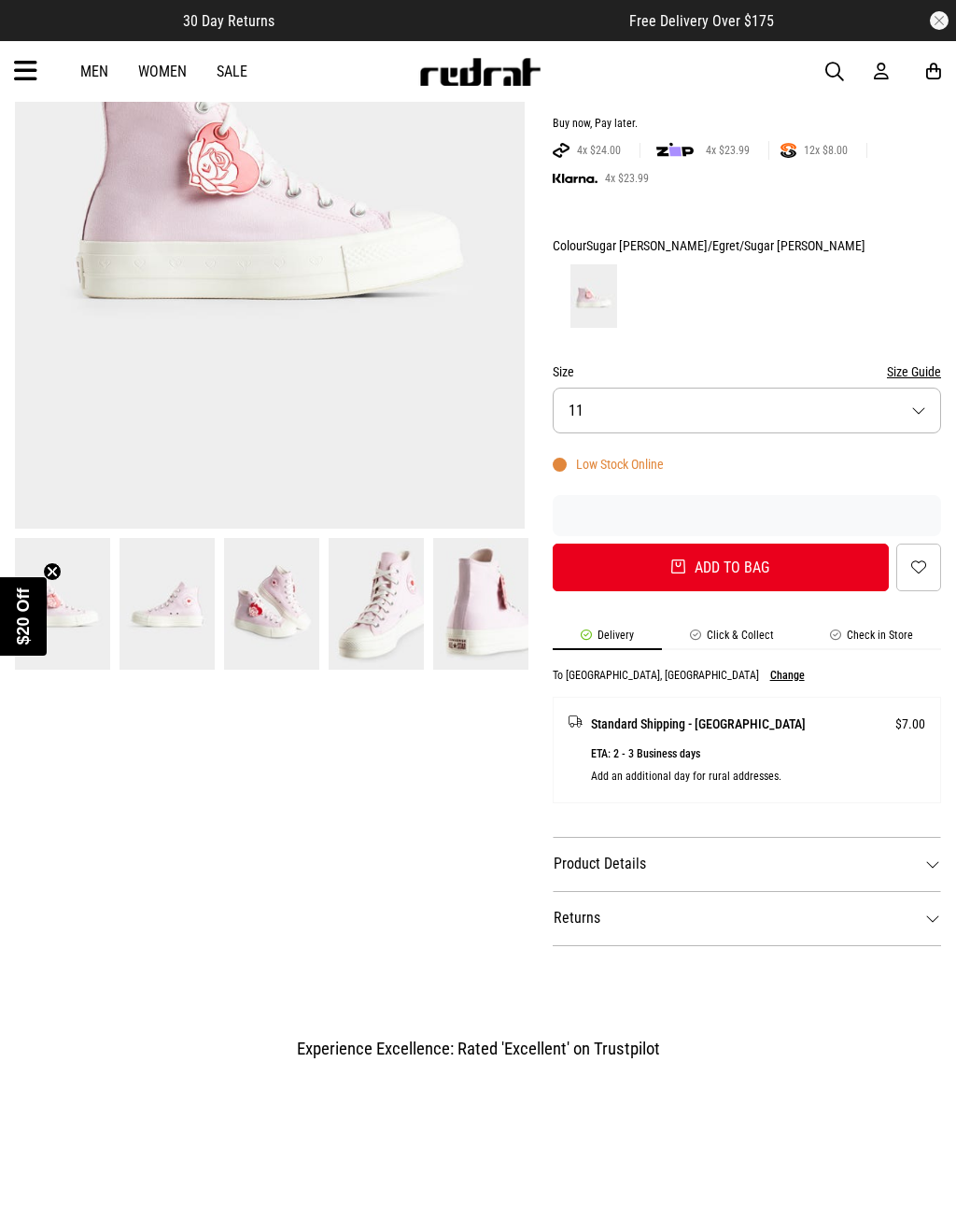
scroll to position [384, 0]
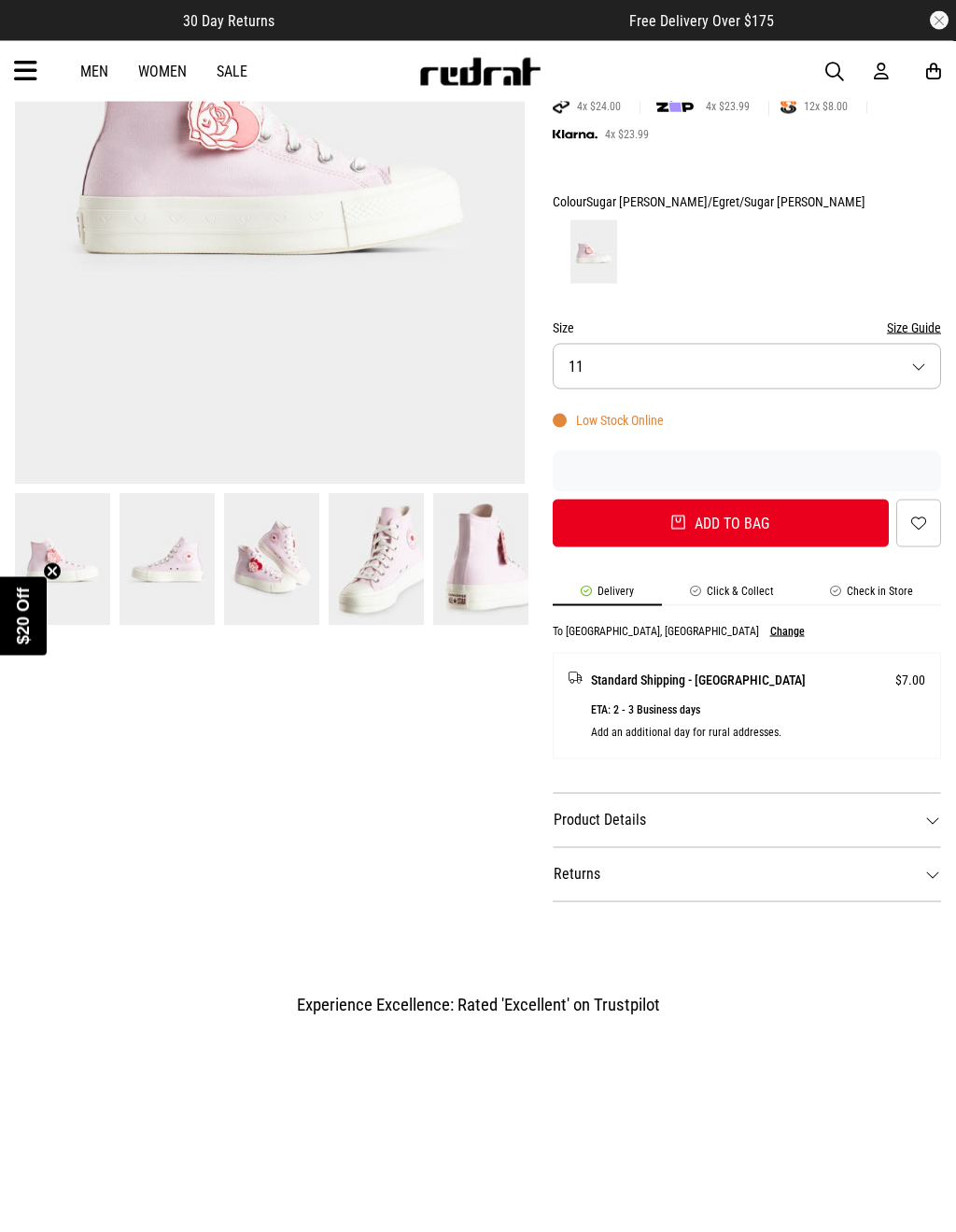
click at [930, 815] on dt "Product Details" at bounding box center [747, 820] width 388 height 55
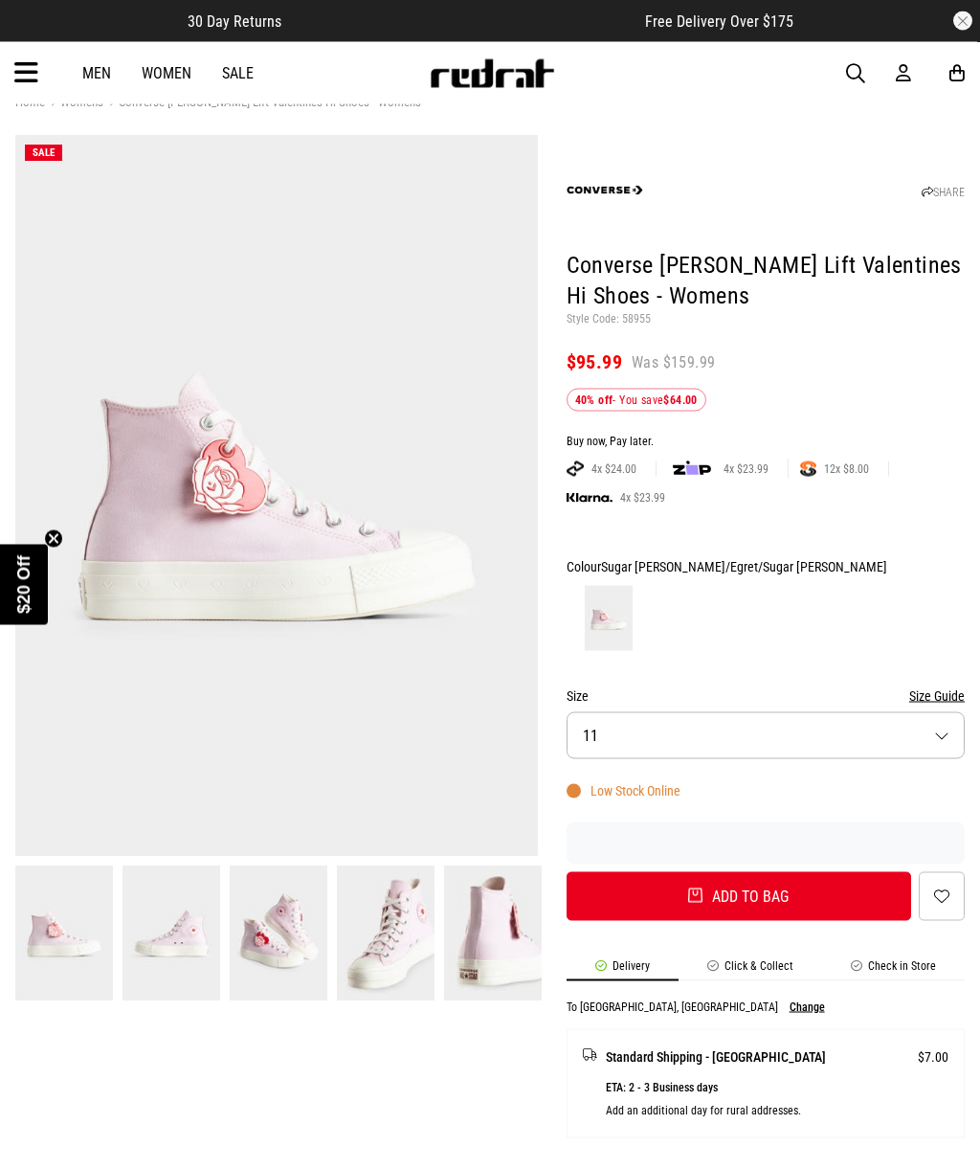
scroll to position [33, 0]
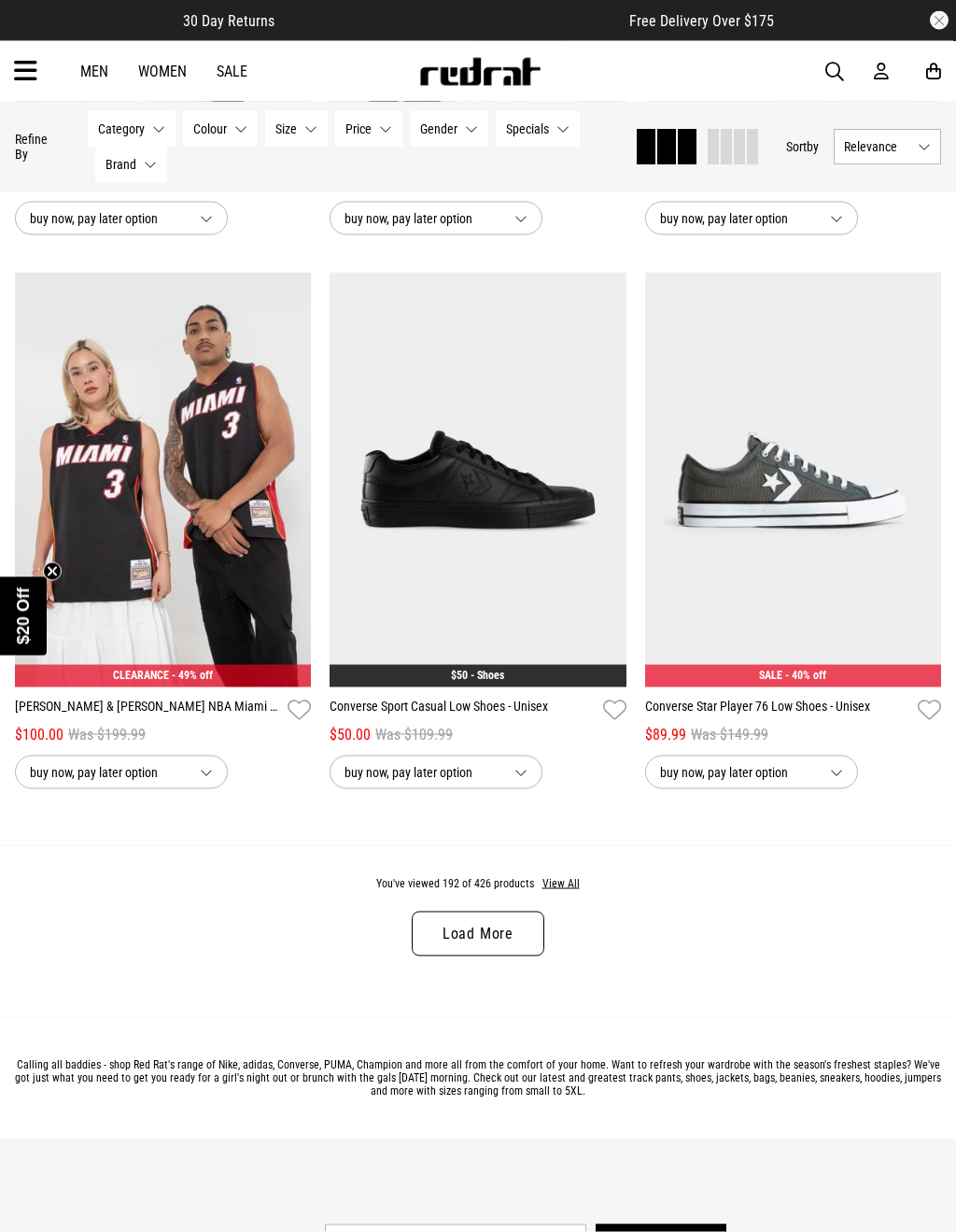
scroll to position [4069, 0]
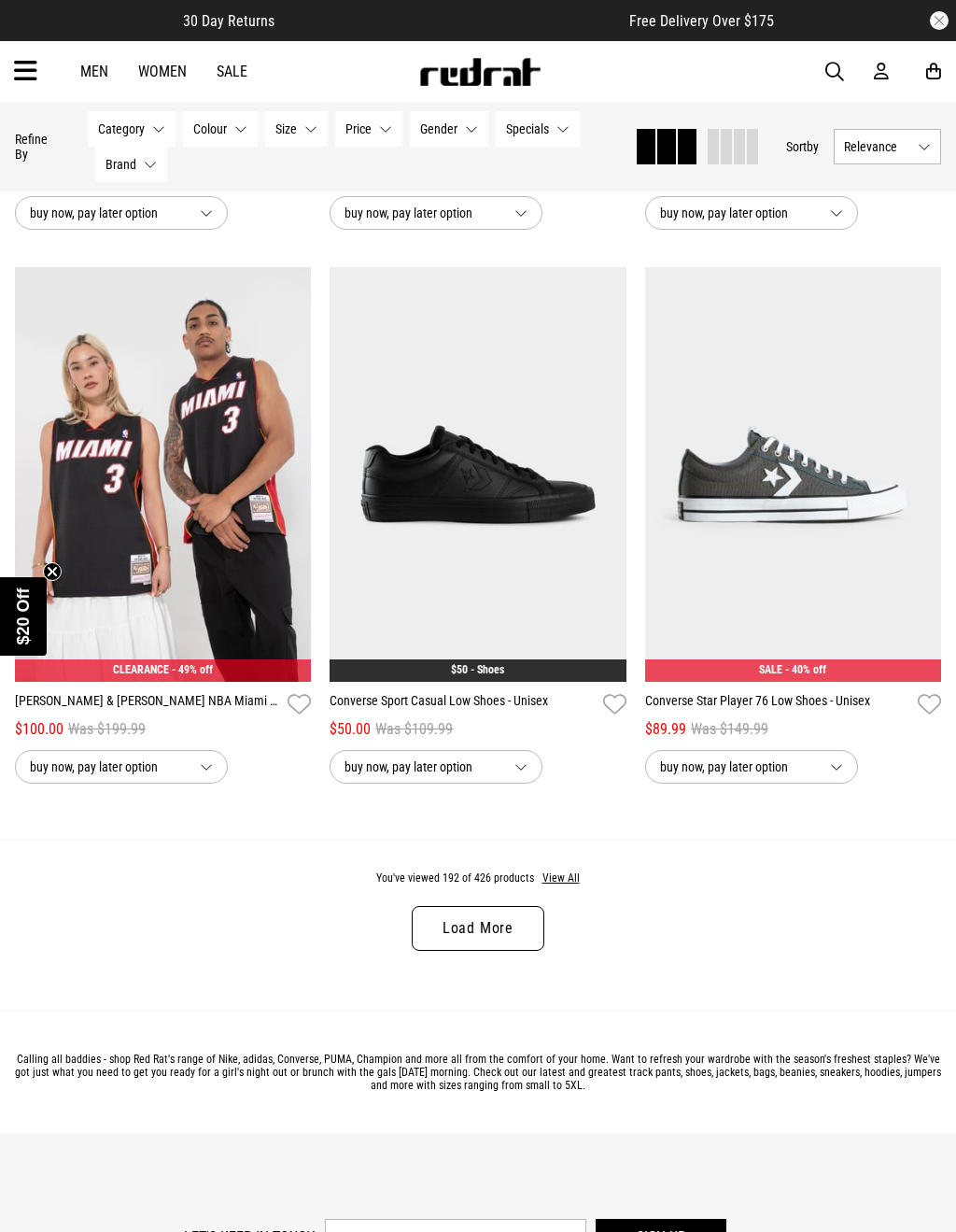
click at [507, 943] on link "Load More" at bounding box center [478, 929] width 133 height 45
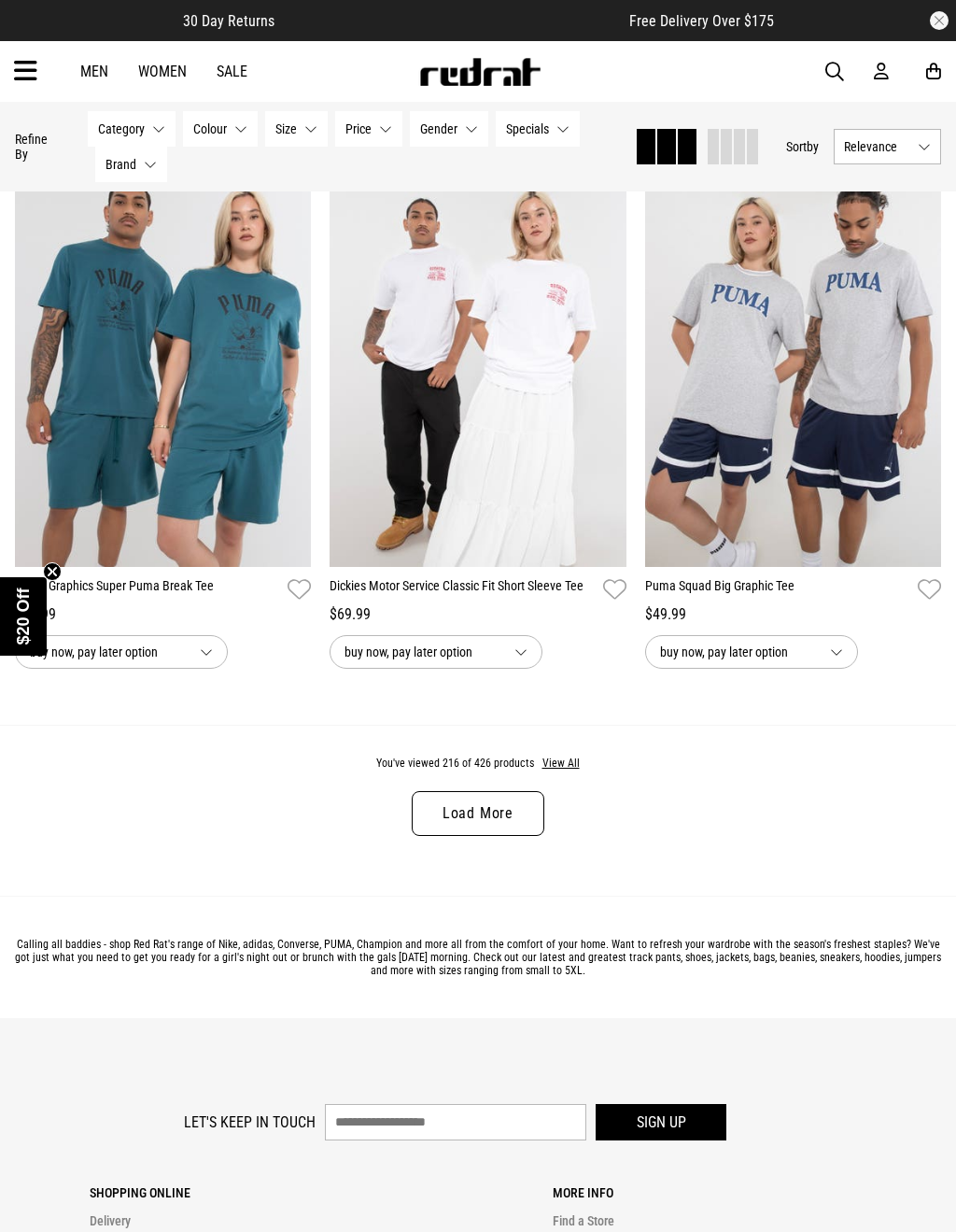
scroll to position [8617, 0]
click at [516, 835] on link "Load More" at bounding box center [478, 813] width 133 height 45
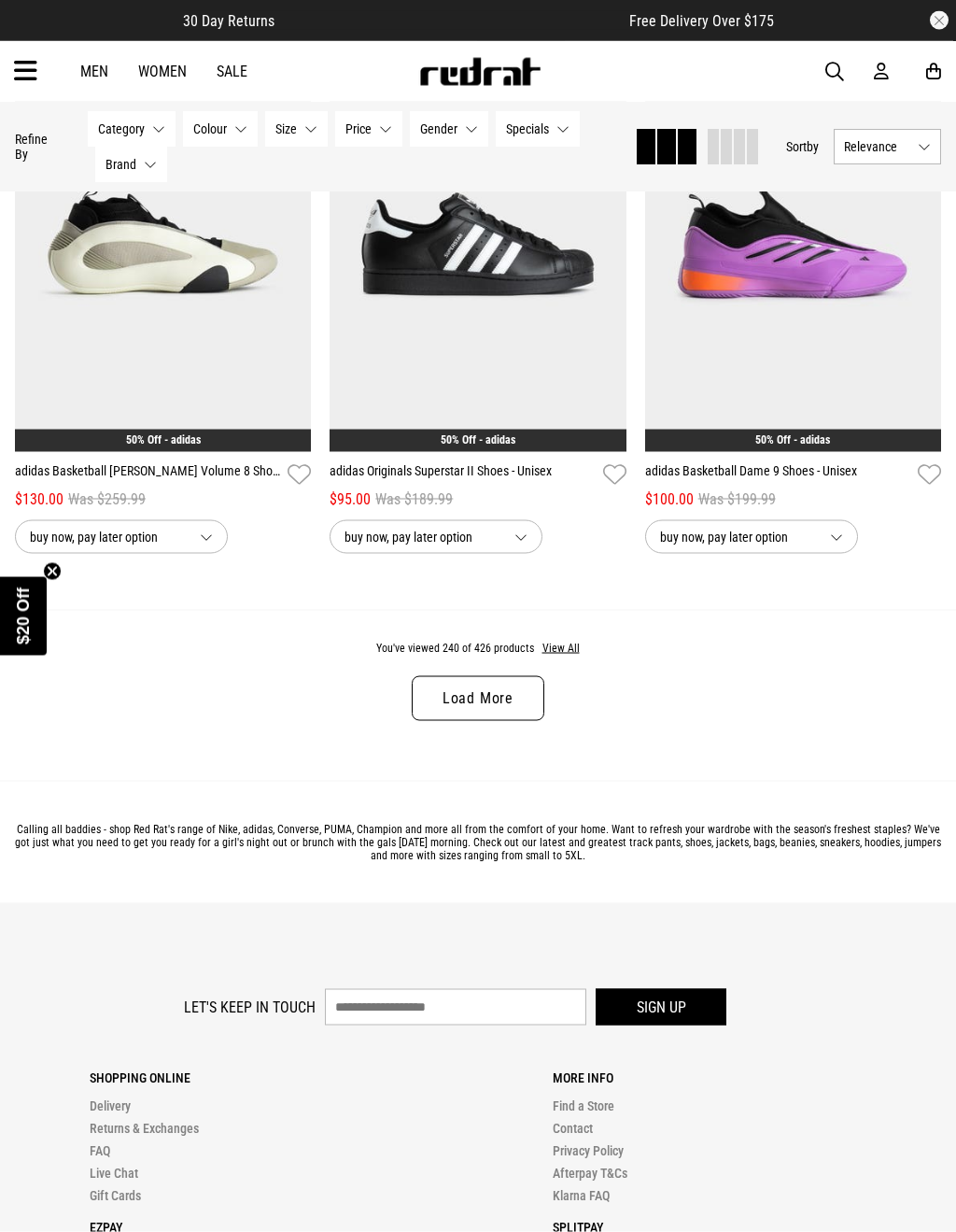
scroll to position [13164, 0]
click at [496, 720] on link "Load More" at bounding box center [478, 697] width 133 height 45
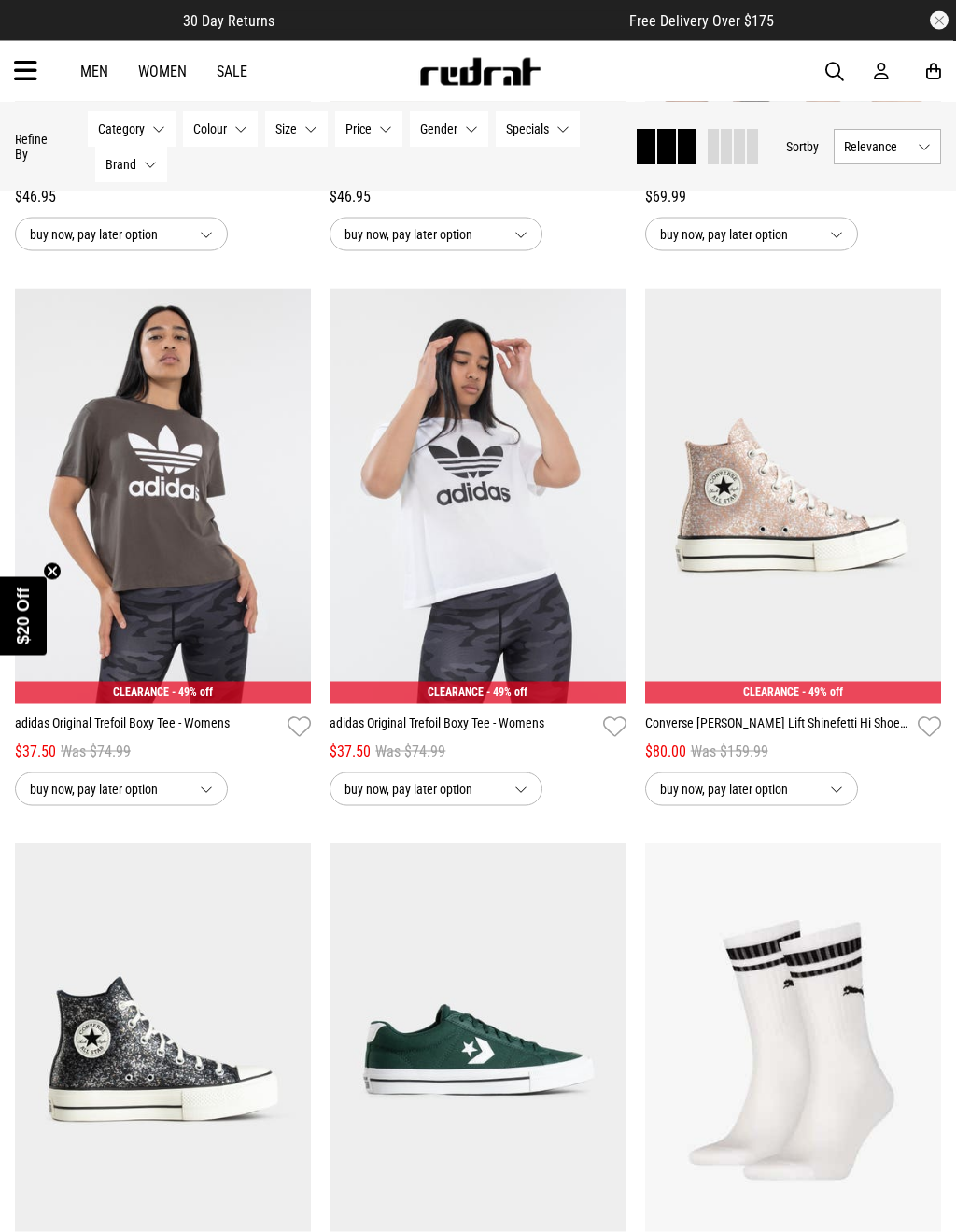
scroll to position [14020, 0]
click at [848, 739] on link "Converse [PERSON_NAME] Lift Shinefetti Hi Shoes - Womens" at bounding box center [778, 726] width 265 height 27
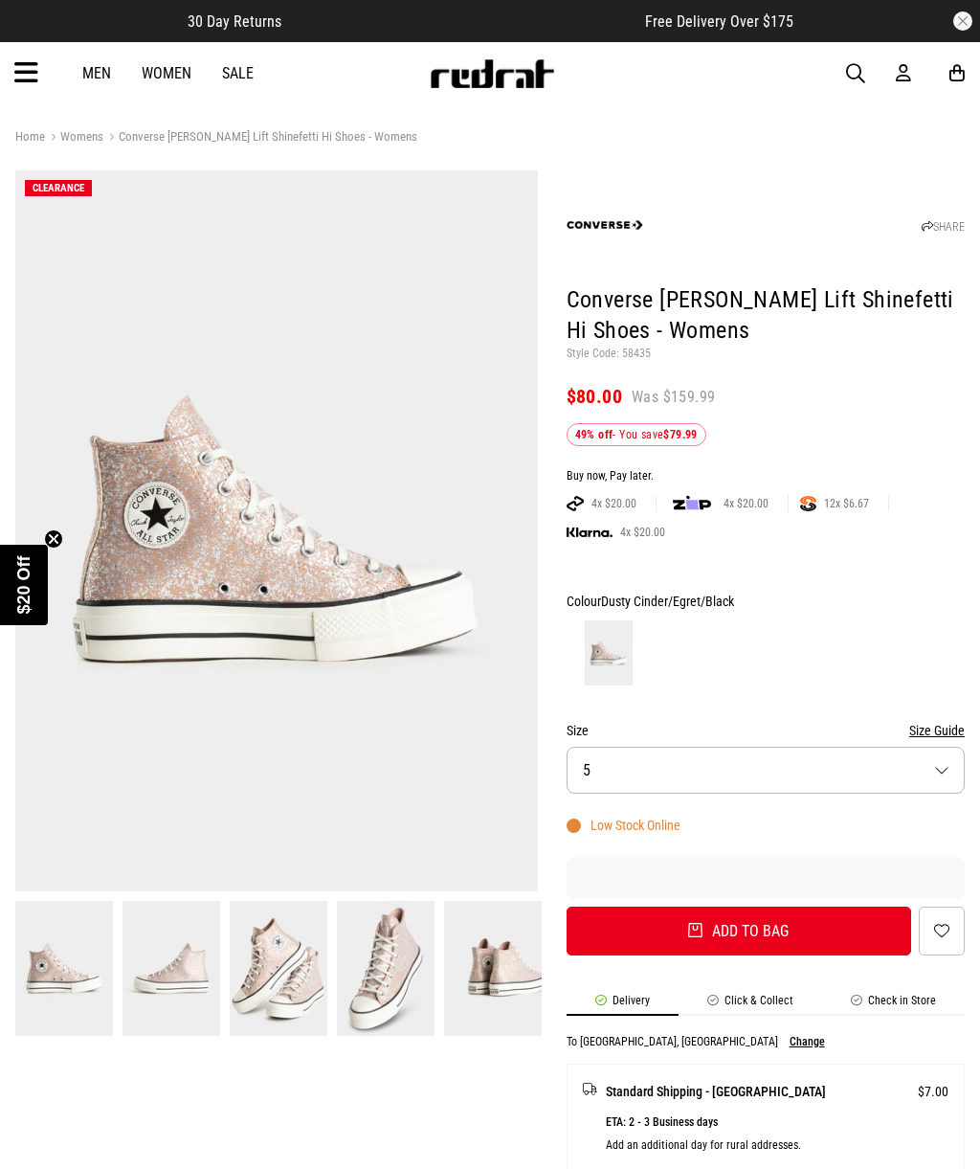
click at [928, 777] on button "Size 5" at bounding box center [766, 770] width 398 height 47
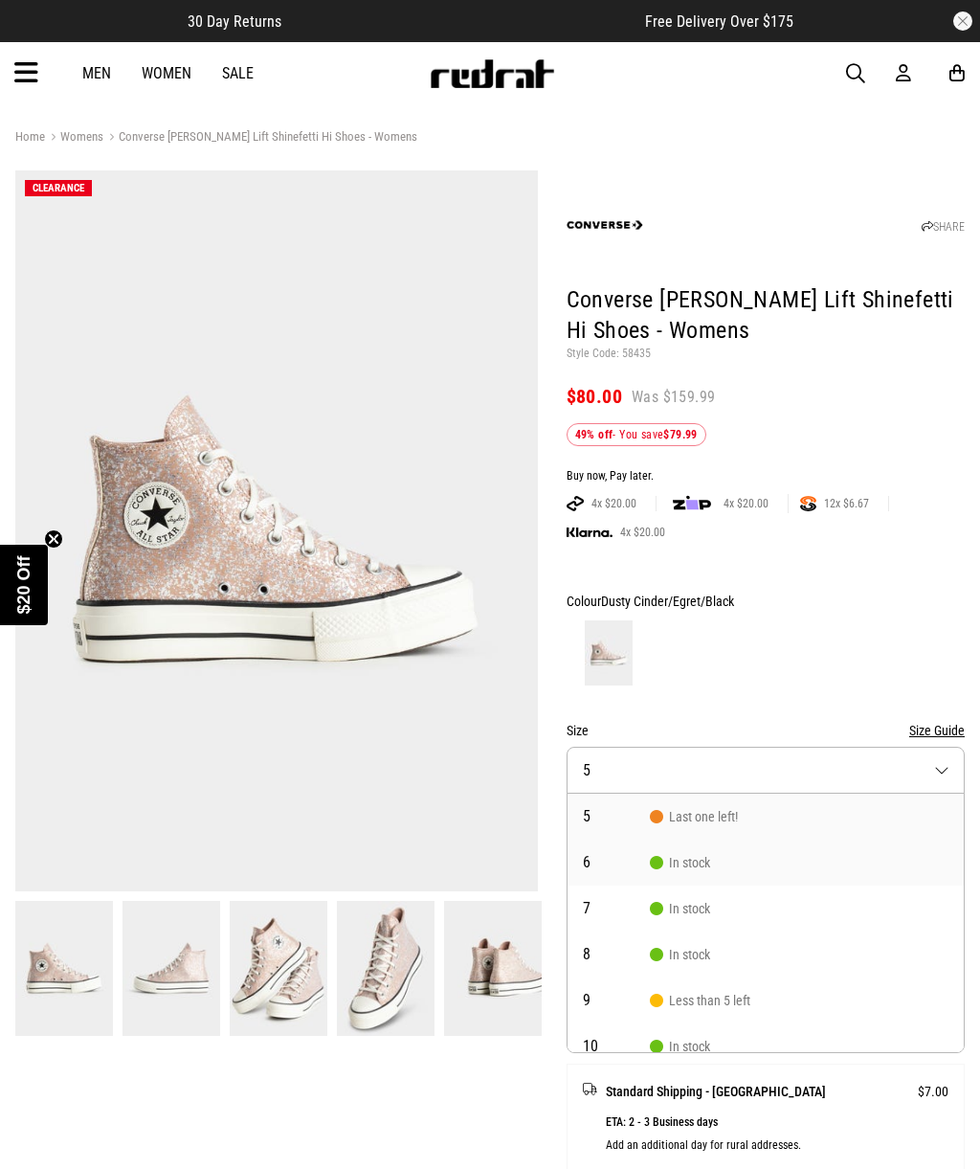
click at [751, 869] on li "6 In stock" at bounding box center [766, 863] width 396 height 46
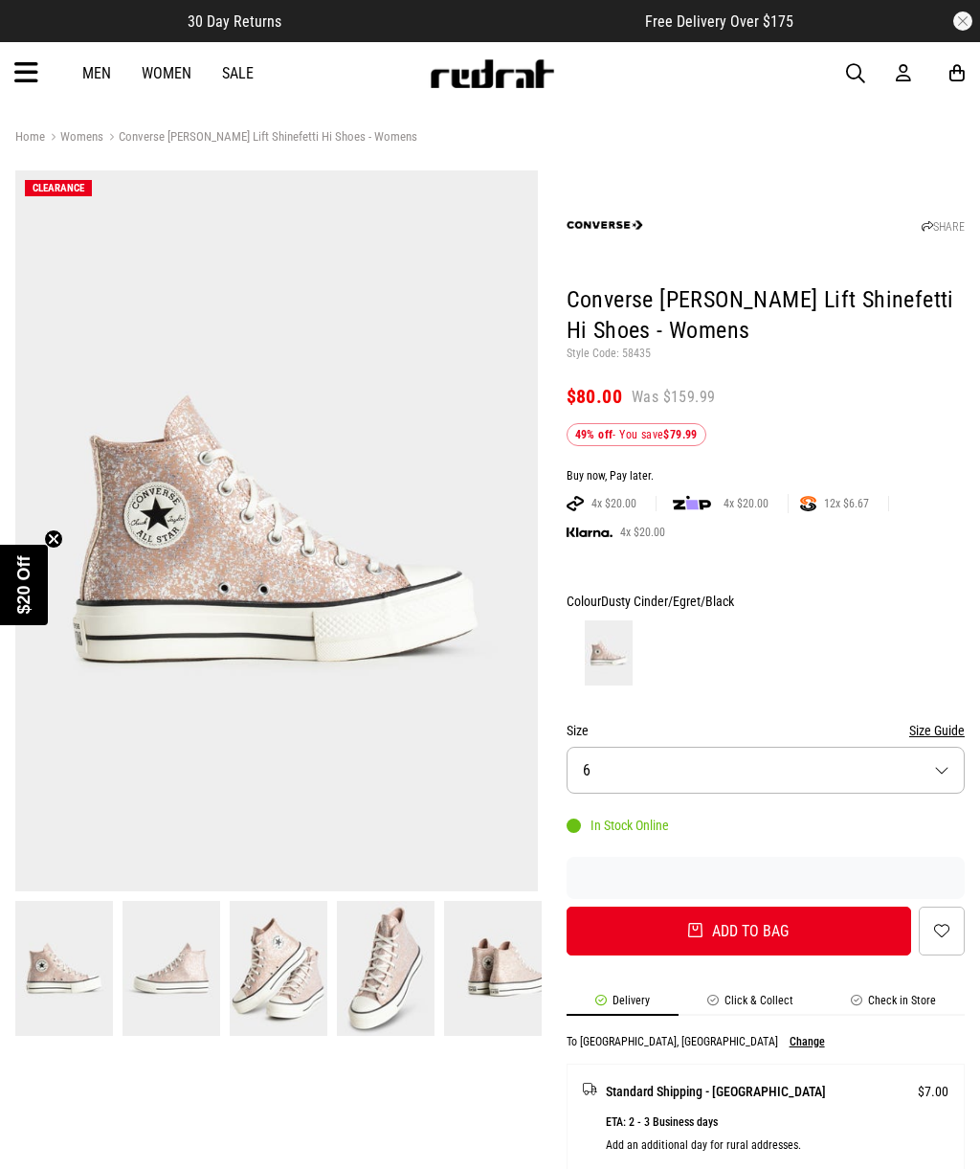
click at [934, 719] on button "Size Guide" at bounding box center [937, 730] width 56 height 23
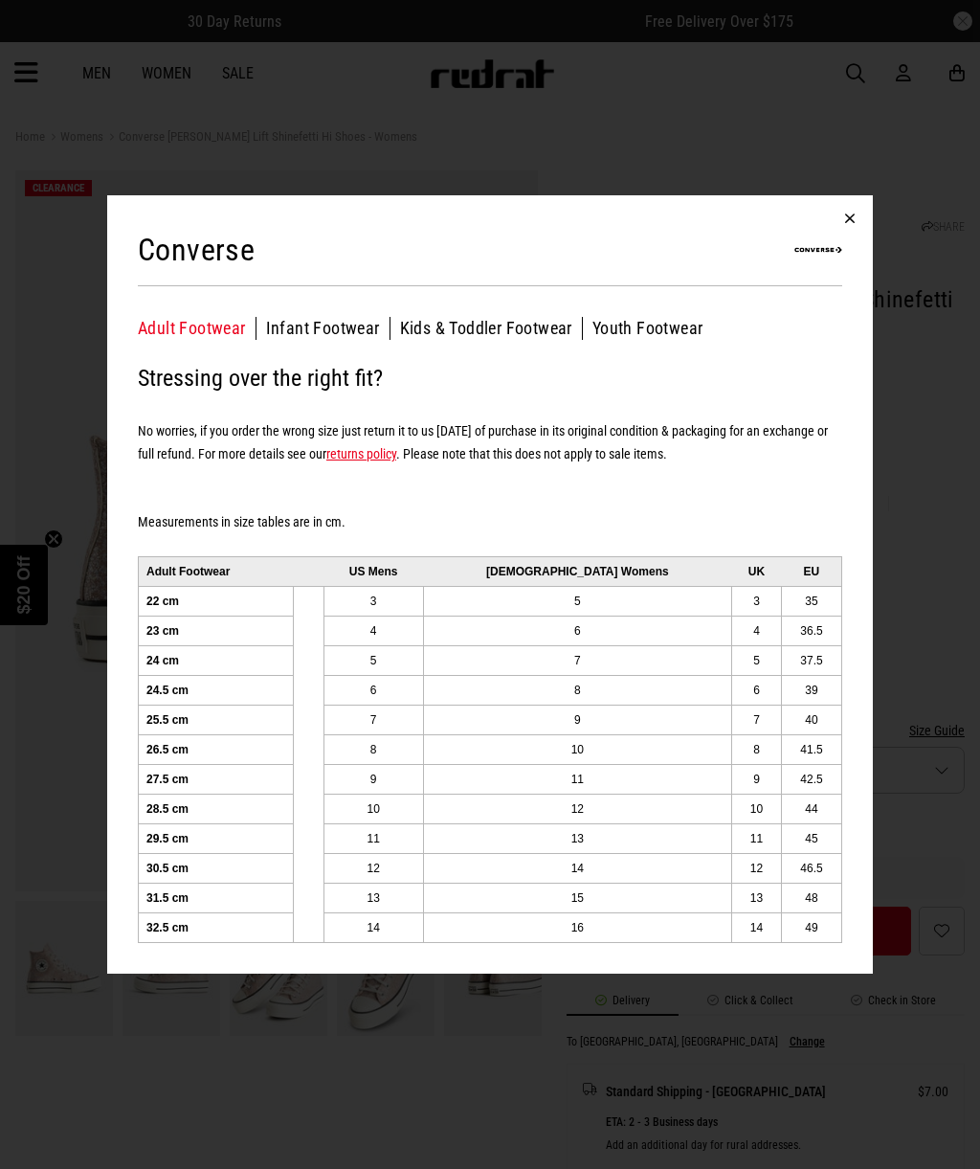
click at [856, 211] on button "button" at bounding box center [850, 218] width 46 height 46
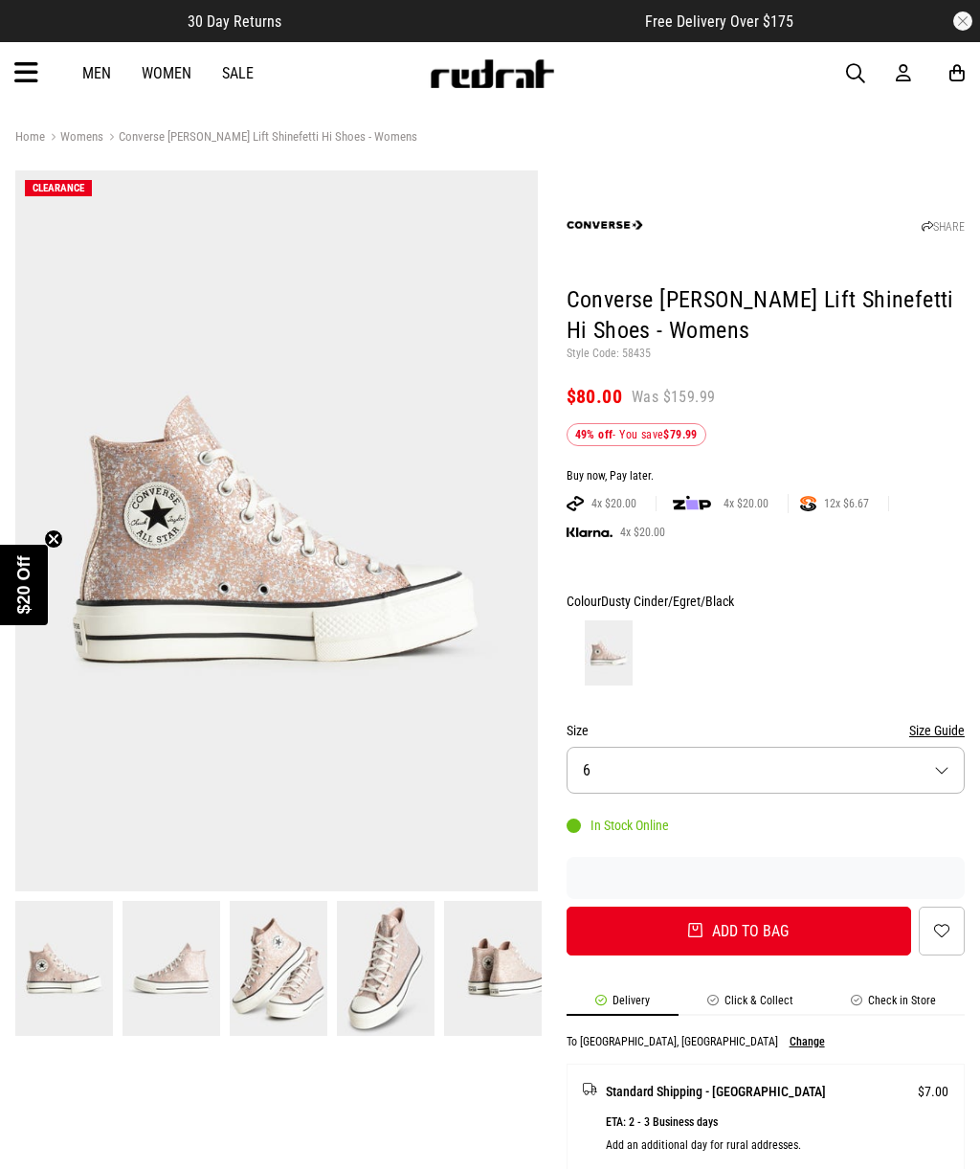
click at [503, 978] on img at bounding box center [493, 968] width 98 height 135
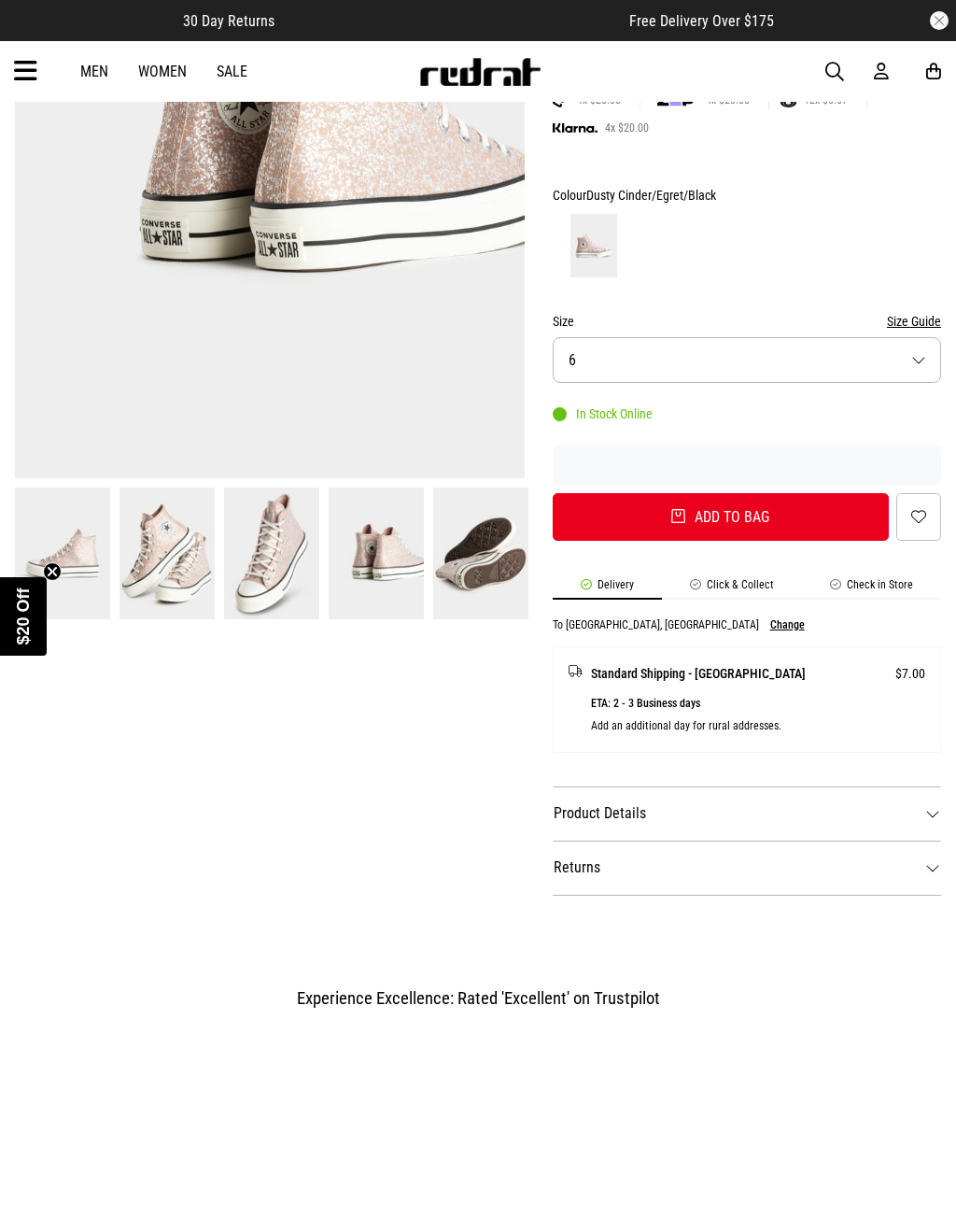
click at [895, 818] on dt "Product Details" at bounding box center [747, 814] width 388 height 55
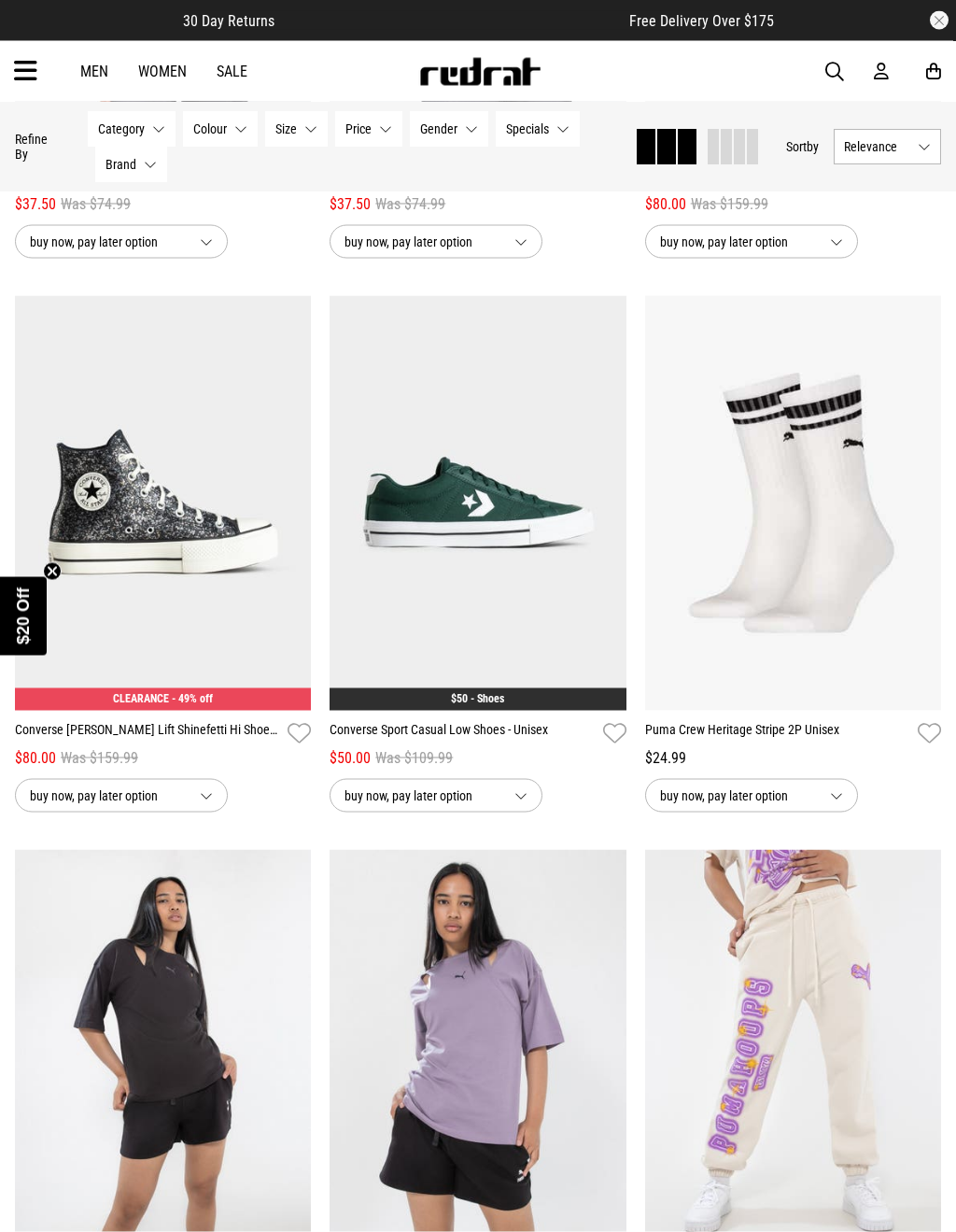
scroll to position [1272, 0]
click at [111, 741] on link "Converse [PERSON_NAME] Lift Shinefetti Hi Shoes - Womens" at bounding box center [147, 733] width 265 height 27
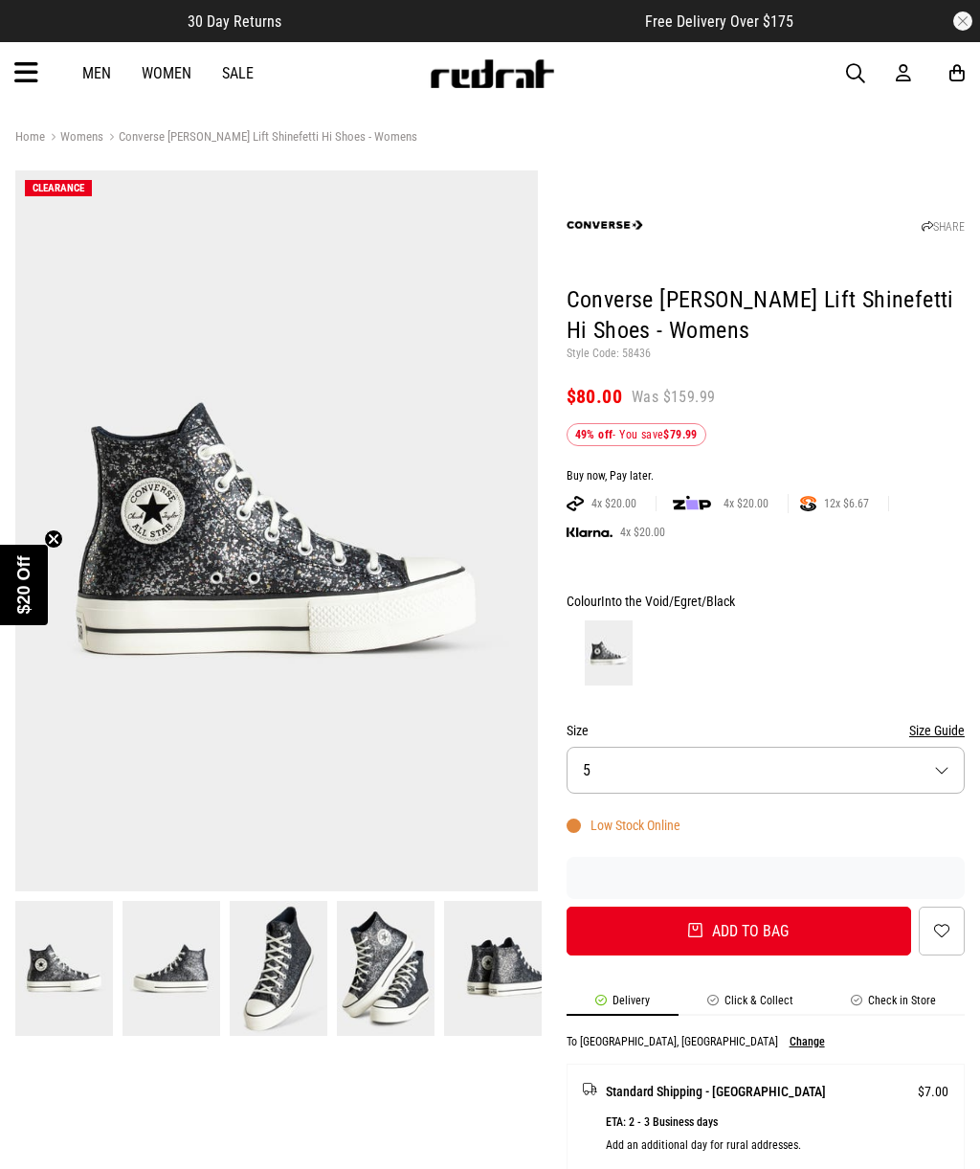
click at [505, 985] on img at bounding box center [493, 968] width 98 height 135
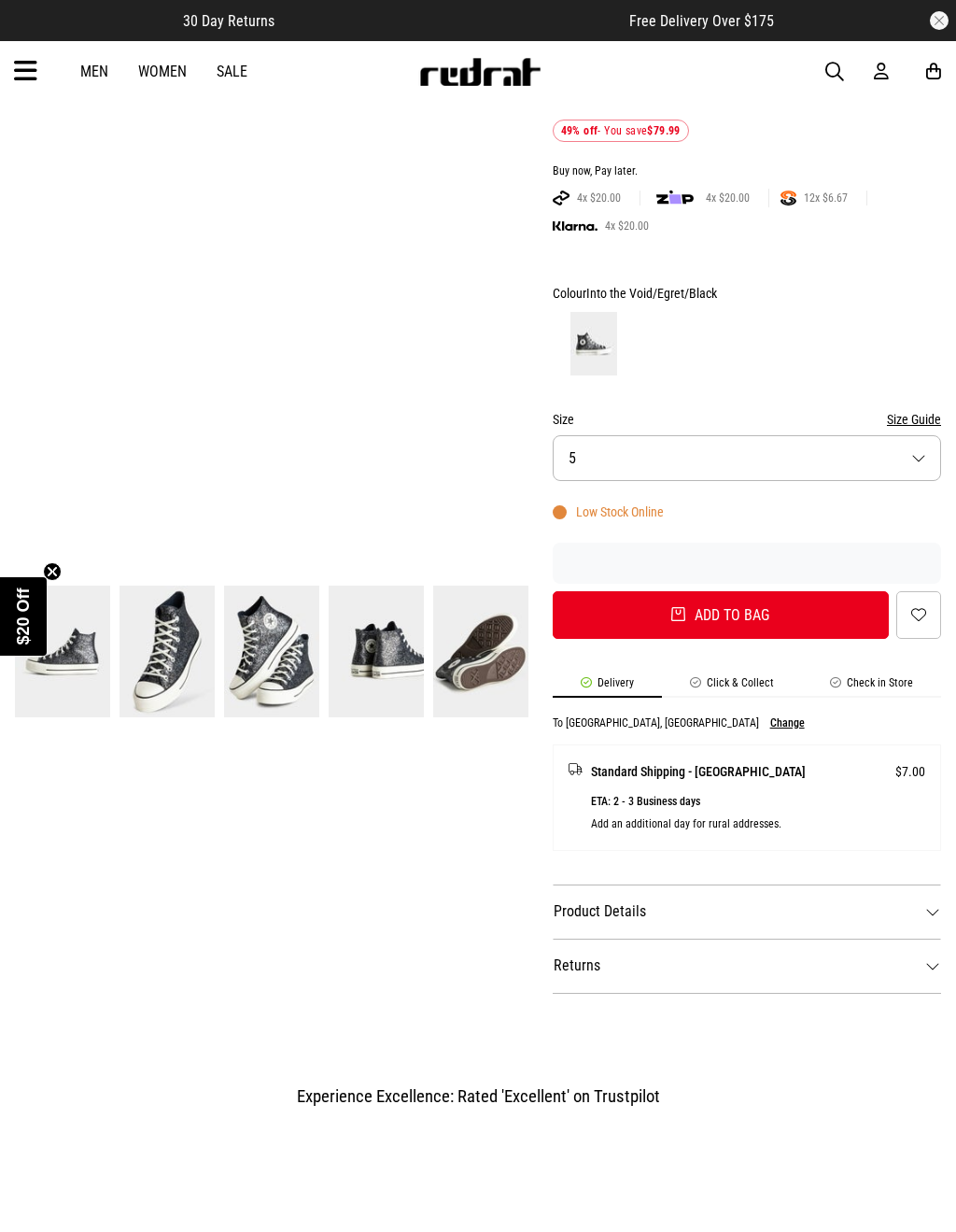
scroll to position [308, 0]
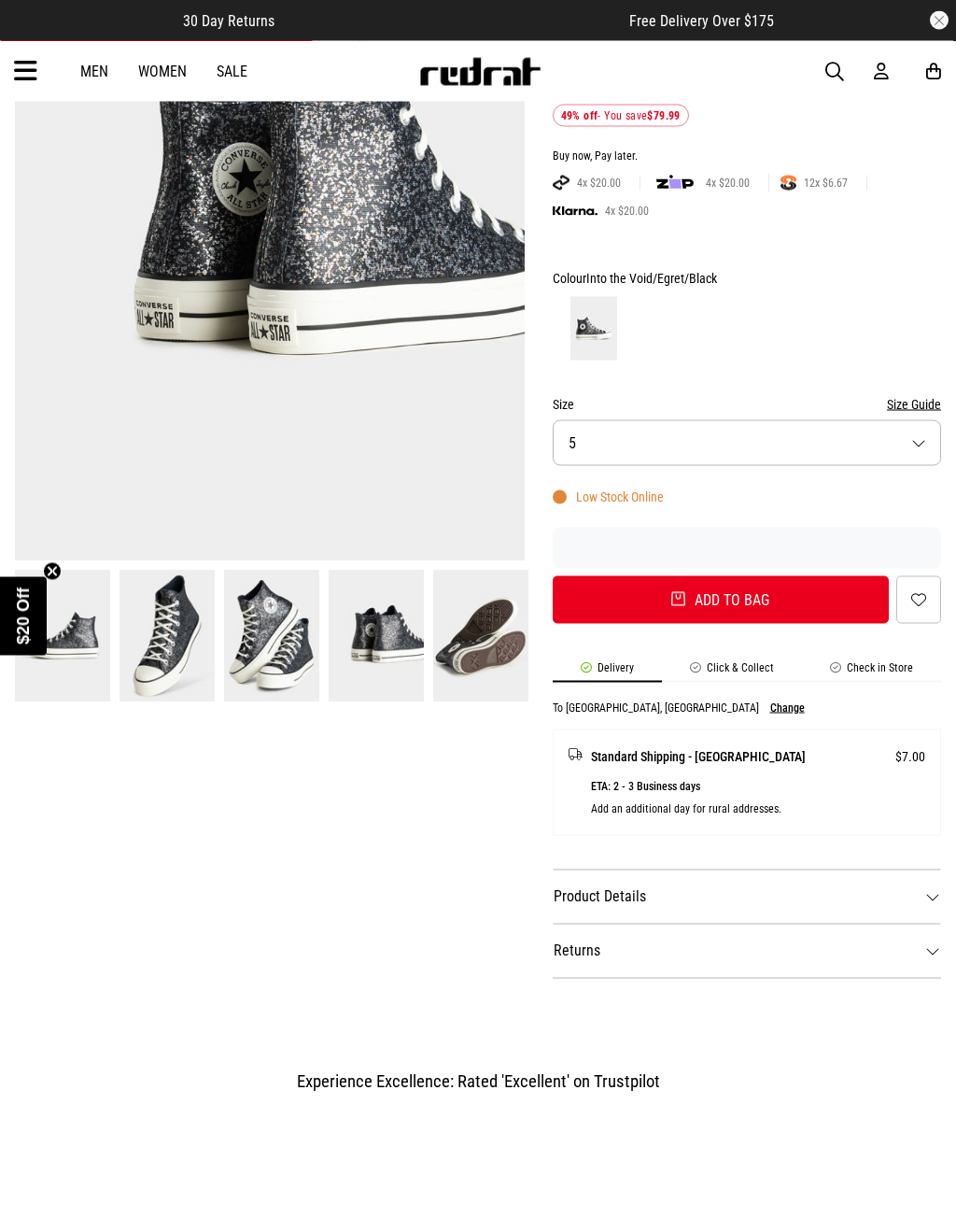
click at [913, 901] on dt "Product Details" at bounding box center [747, 896] width 388 height 55
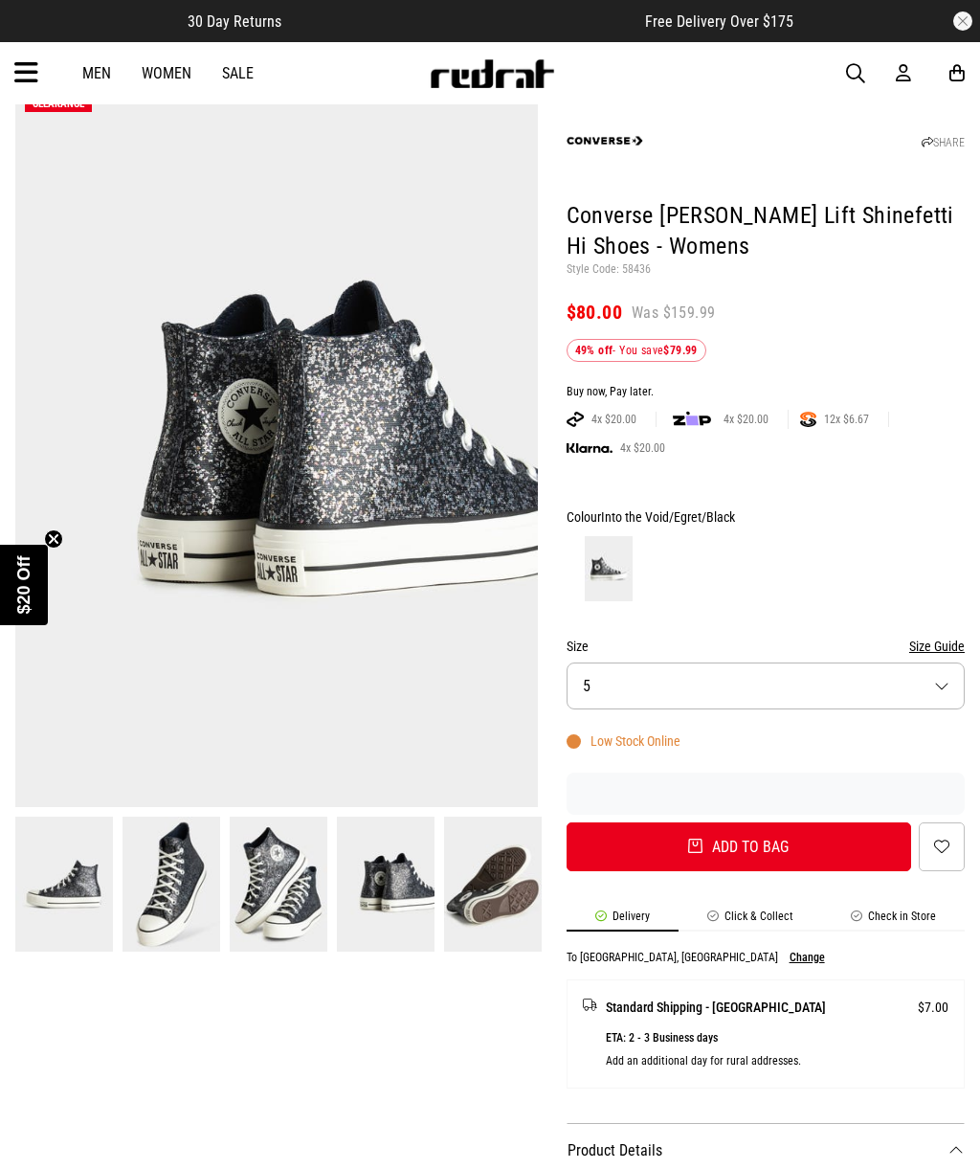
scroll to position [83, 0]
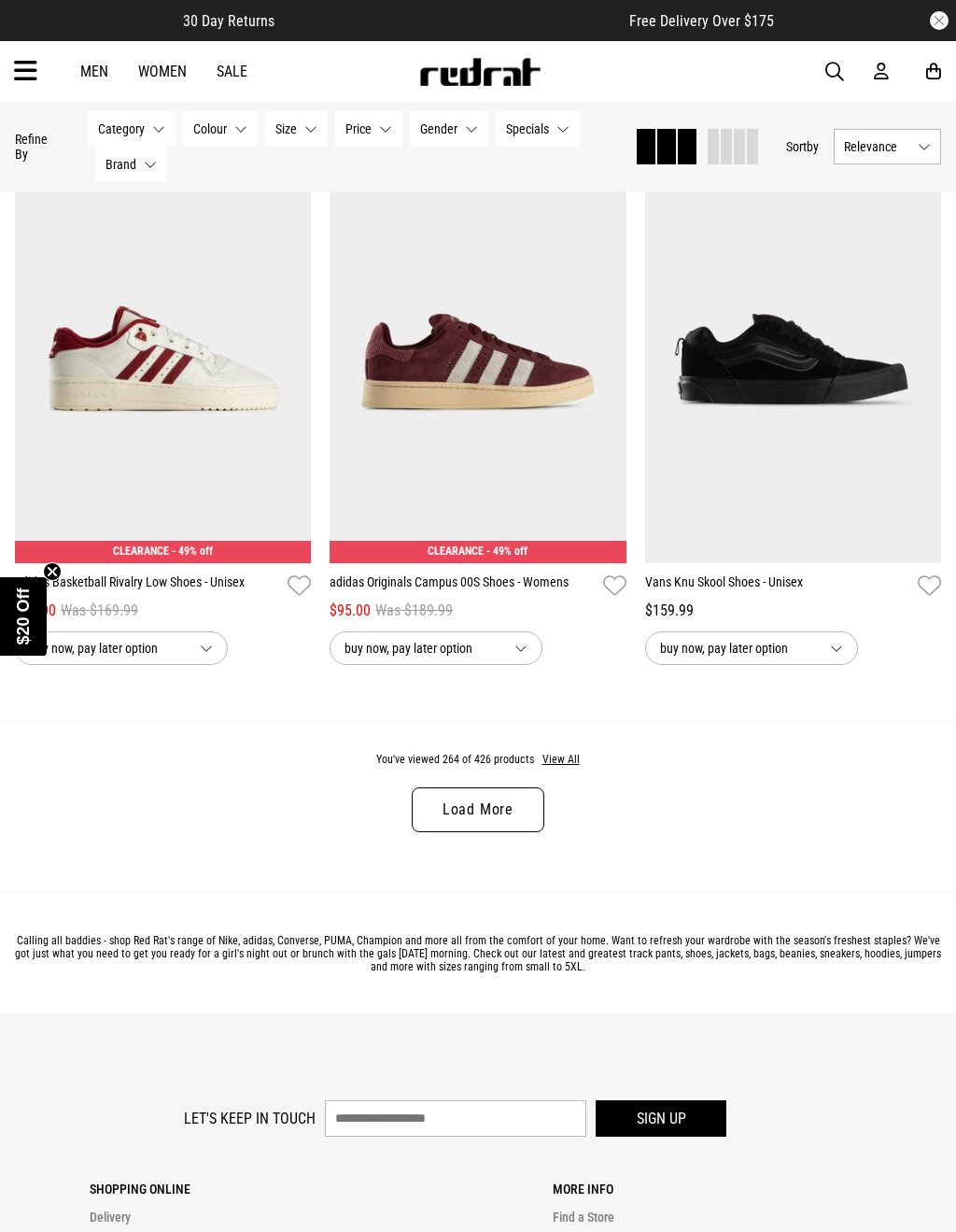
scroll to position [4260, 0]
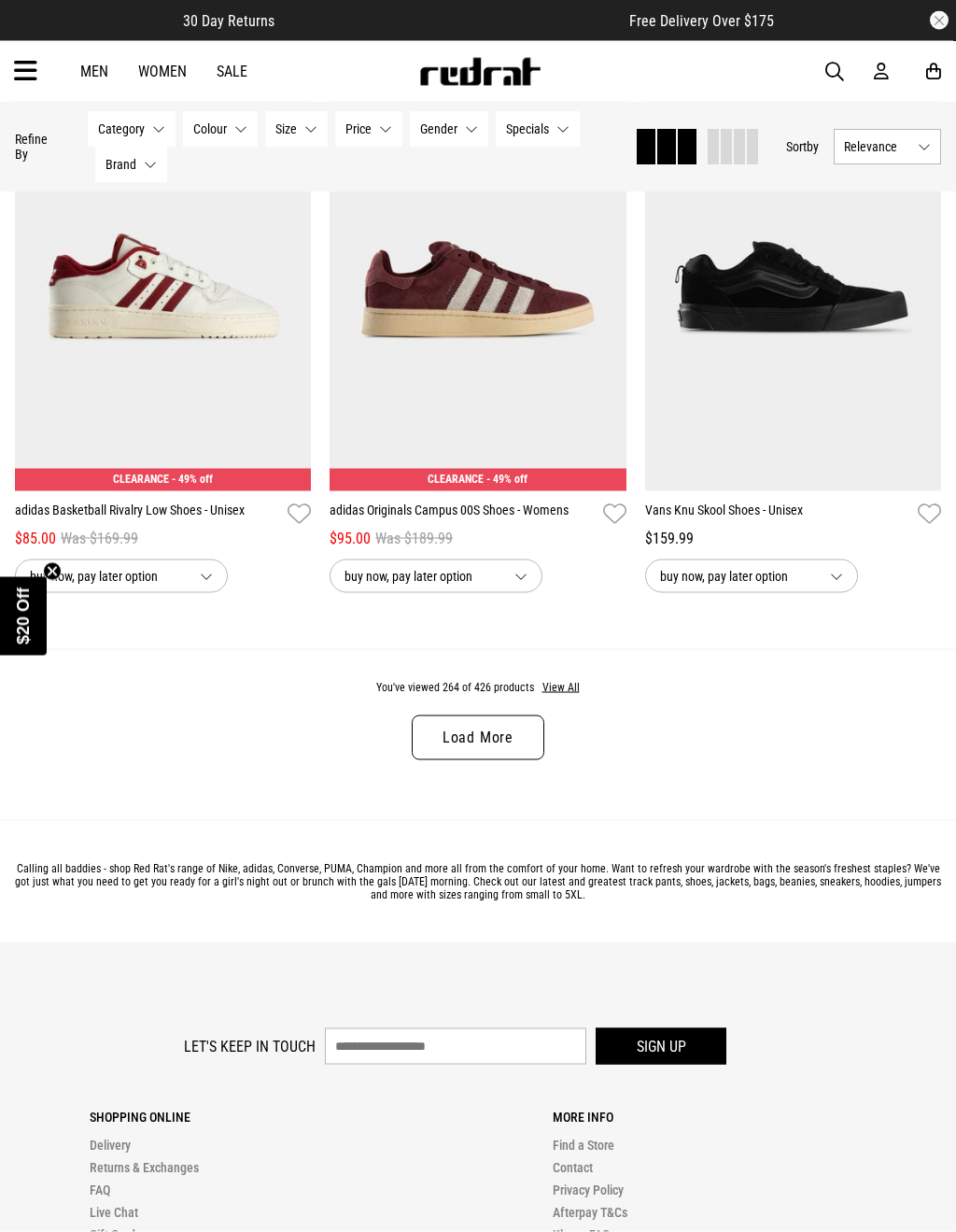
click at [482, 760] on link "Load More" at bounding box center [478, 737] width 133 height 45
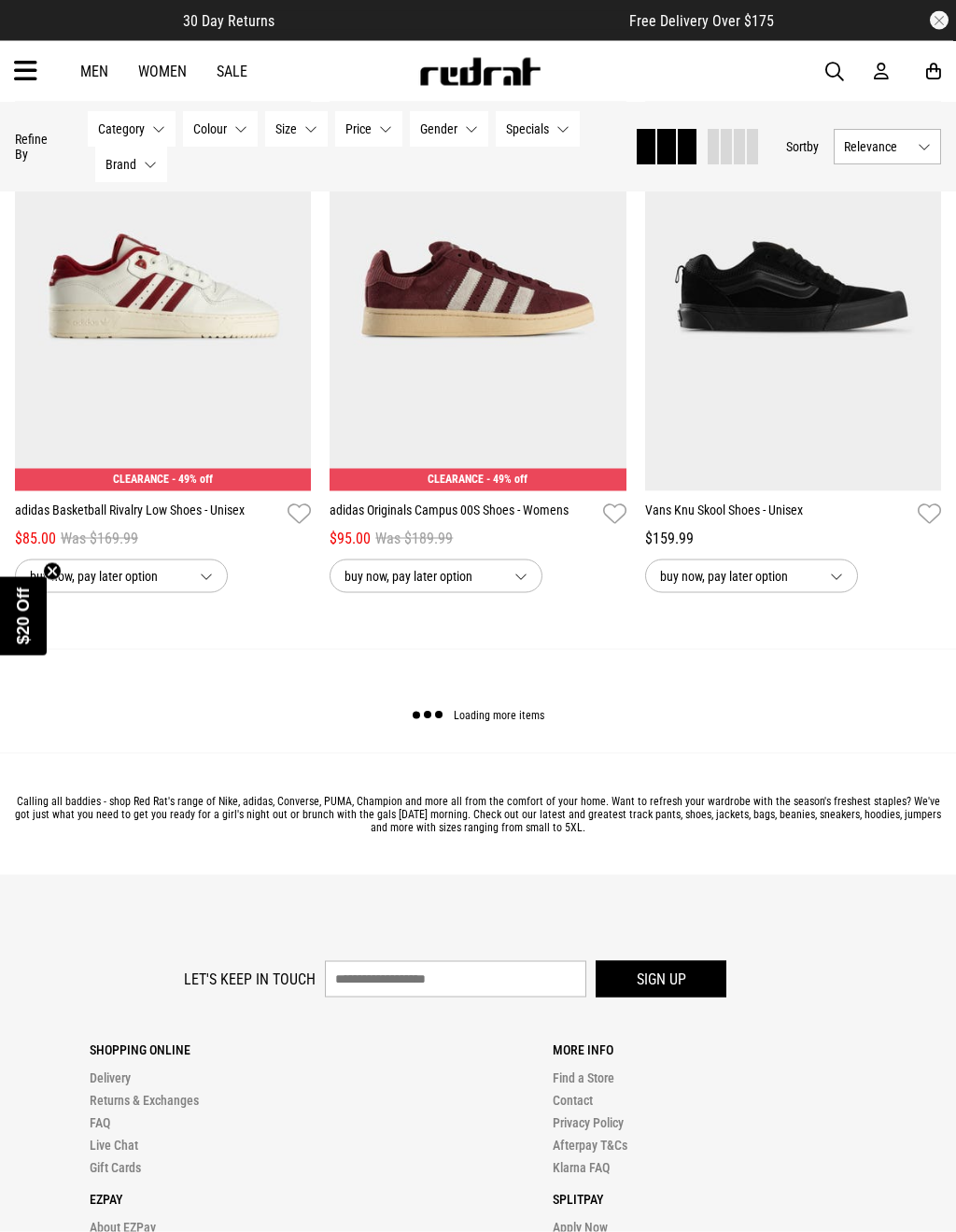
scroll to position [4261, 0]
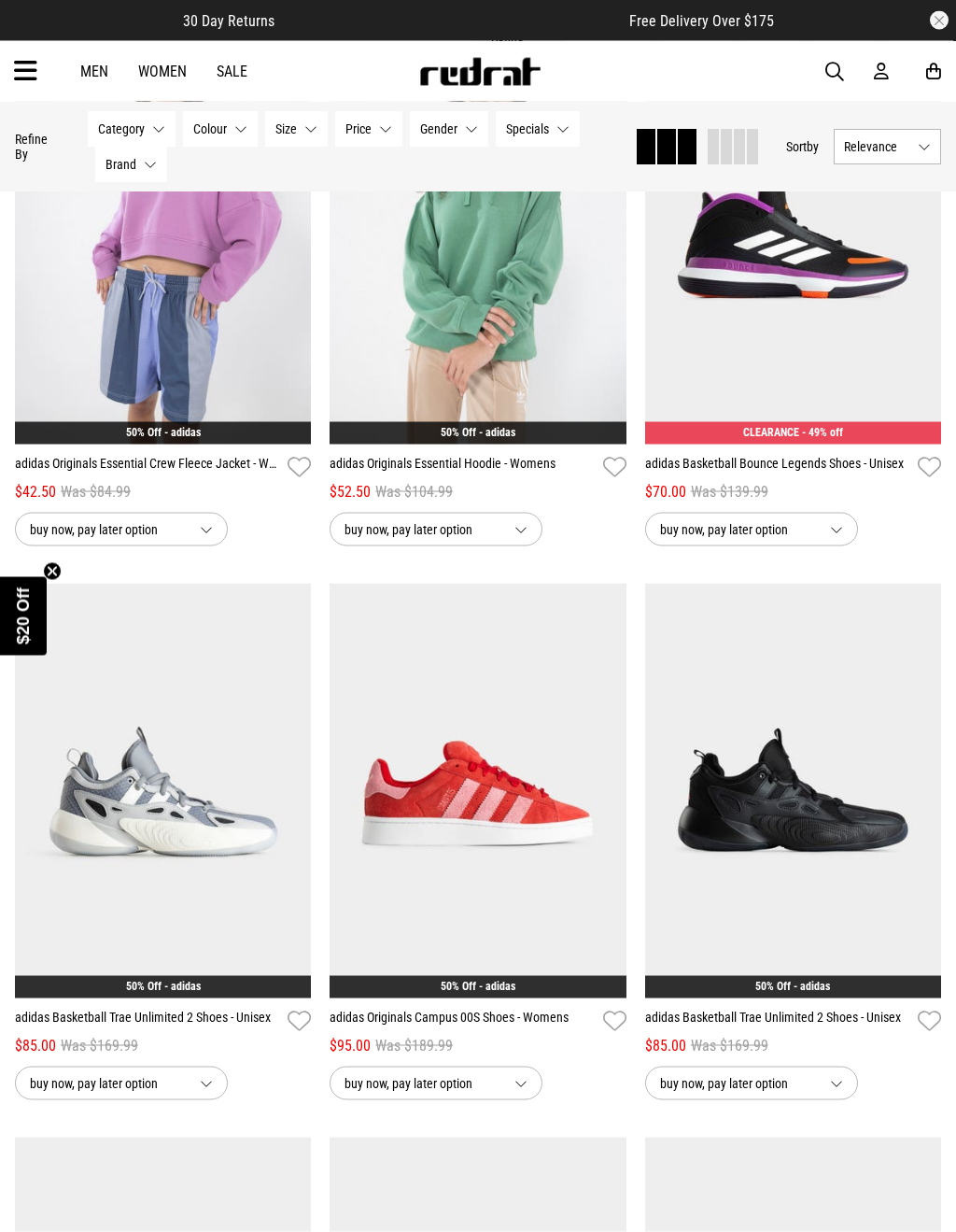
scroll to position [7632, 0]
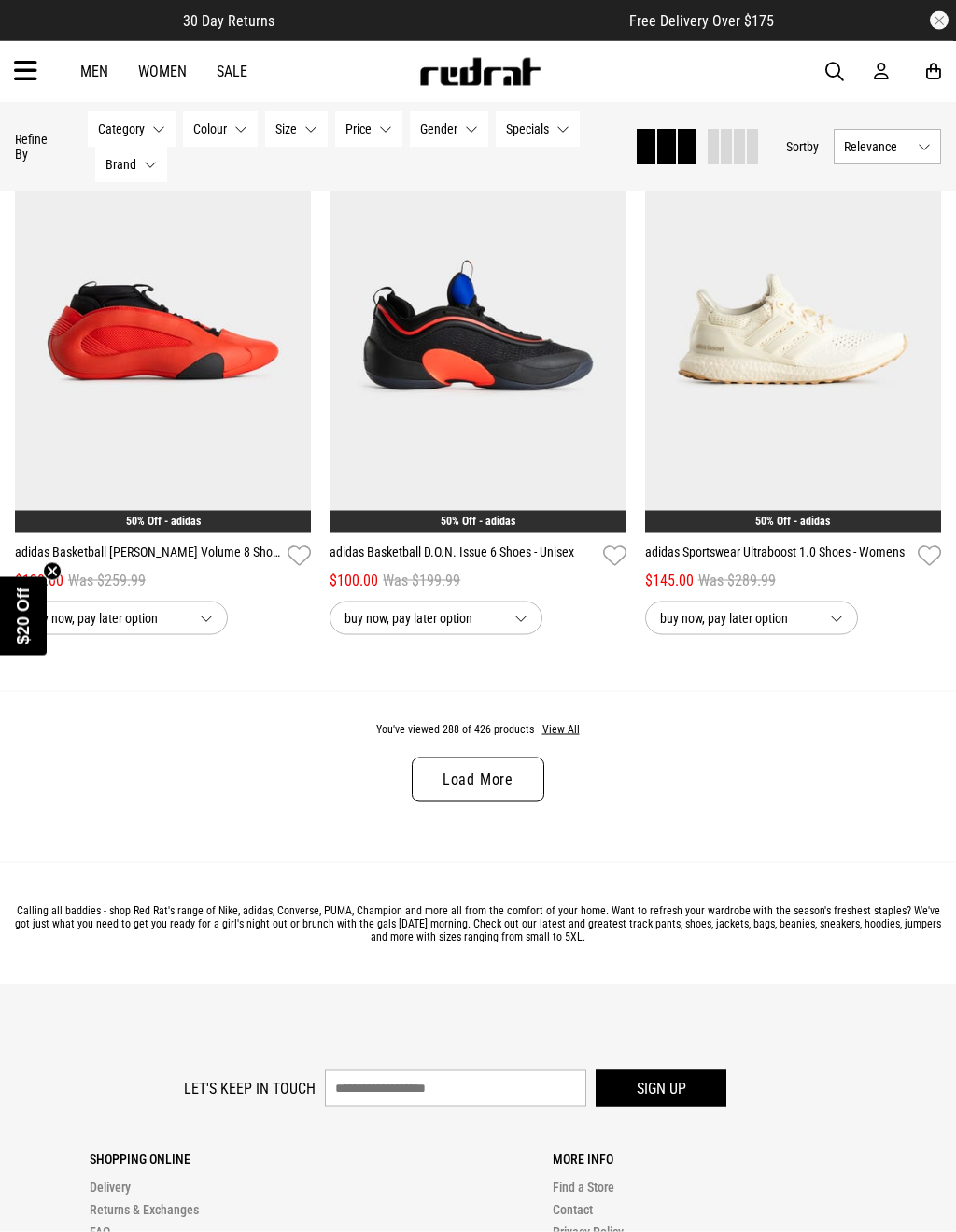
click at [507, 802] on link "Load More" at bounding box center [478, 779] width 133 height 45
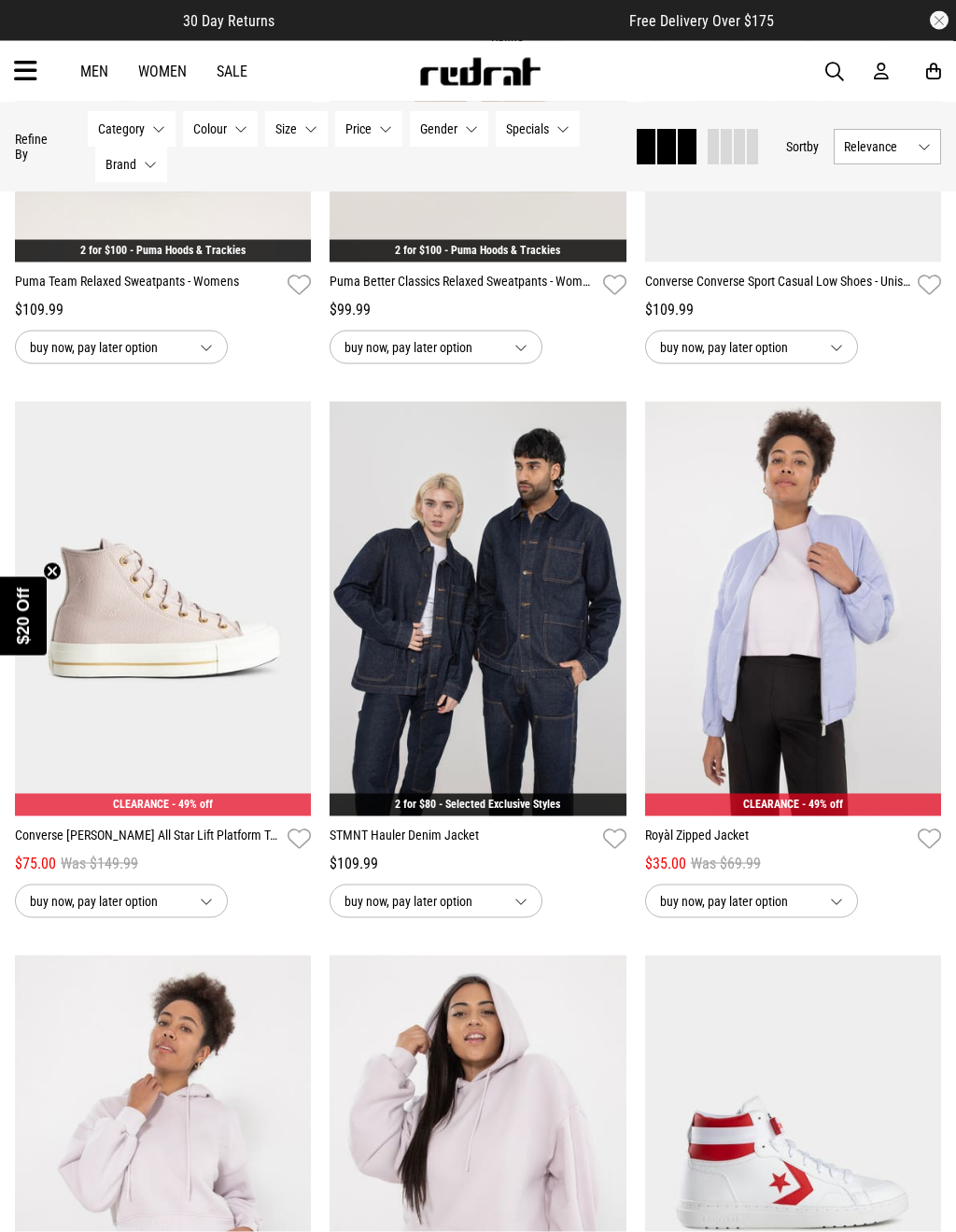
scroll to position [10585, 0]
click at [224, 852] on link "Converse [PERSON_NAME] All Star Lift Platform Tailored Lines Shoes - Womens" at bounding box center [147, 838] width 265 height 27
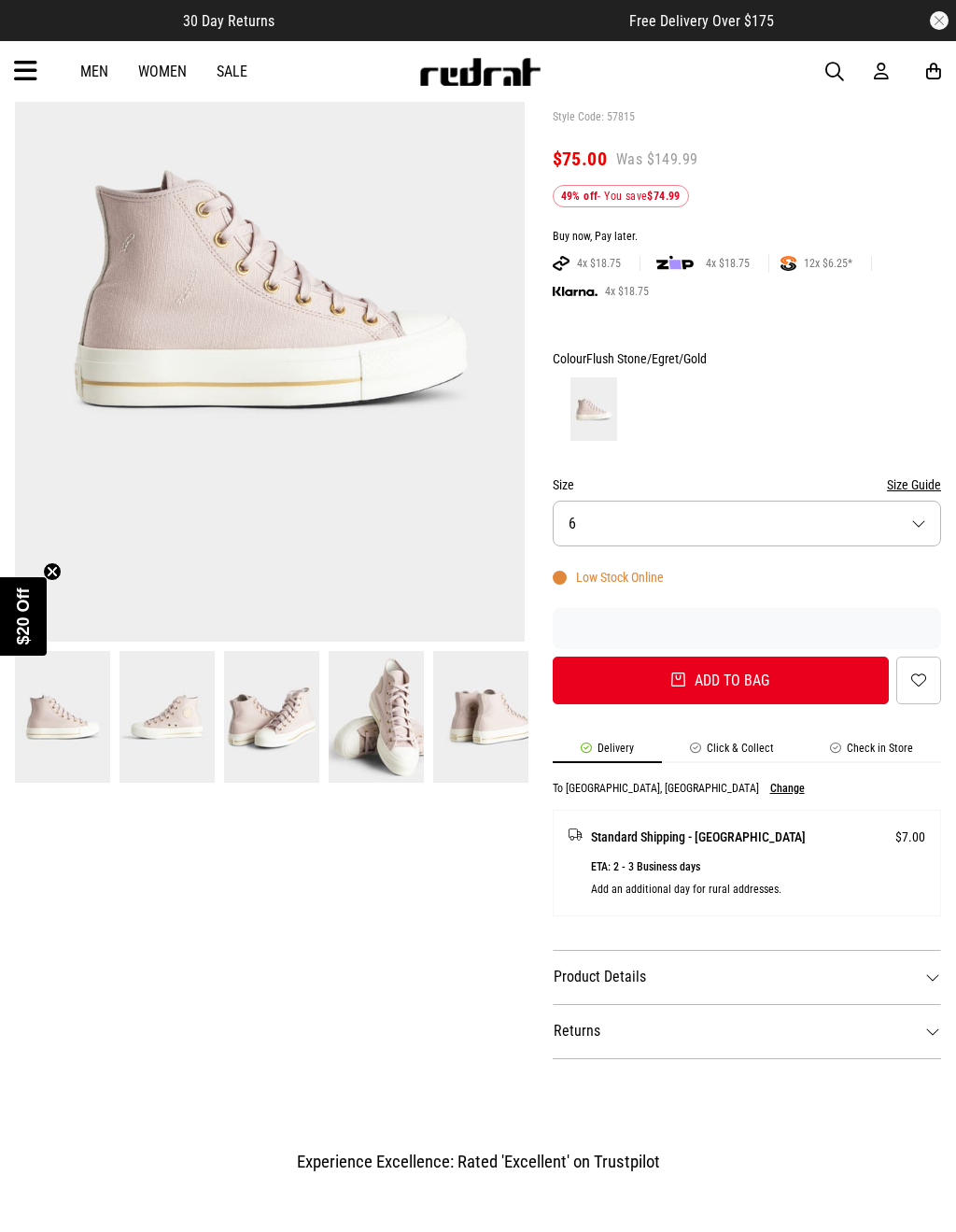
scroll to position [331, 0]
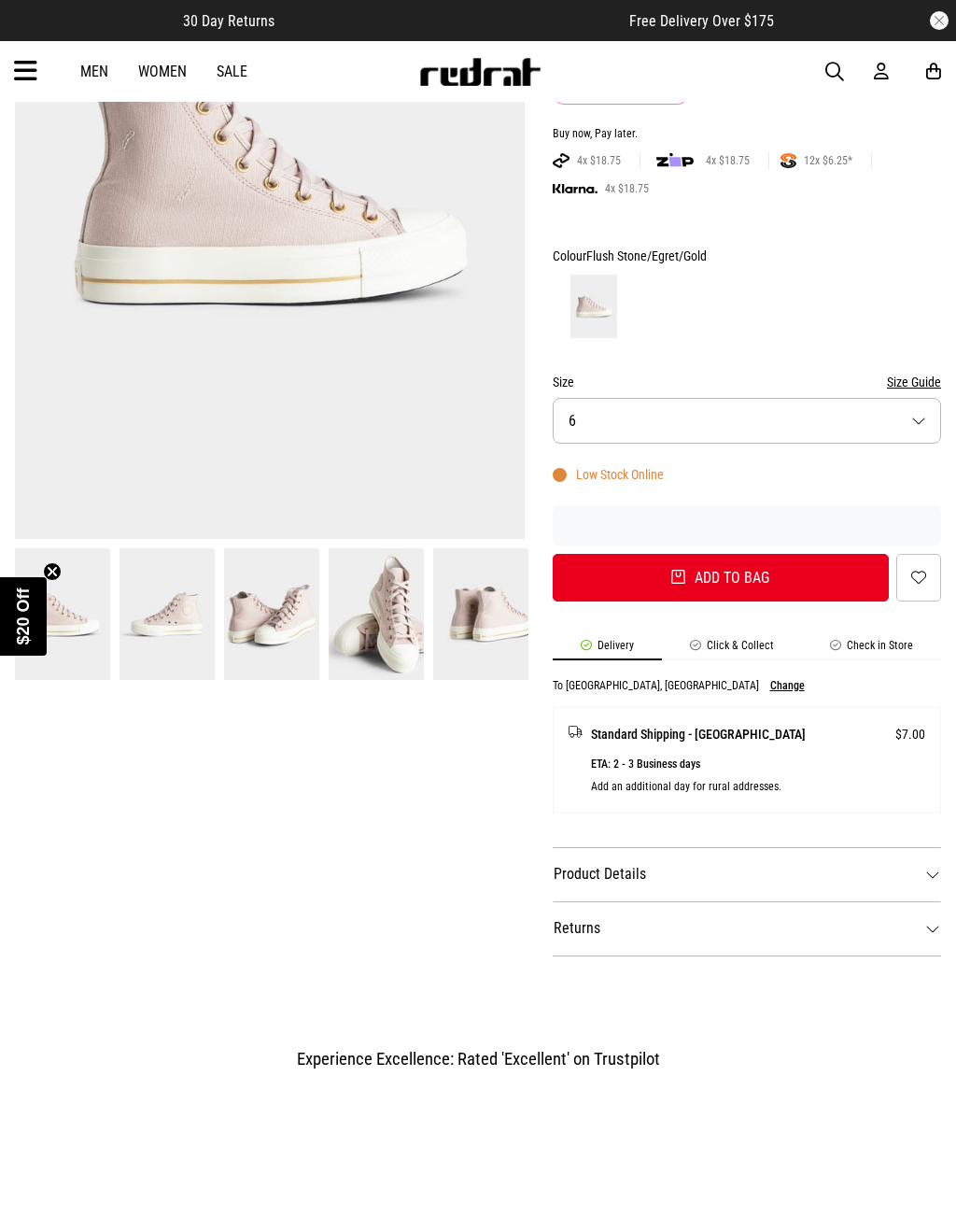
click at [887, 885] on dt "Product Details" at bounding box center [747, 874] width 388 height 55
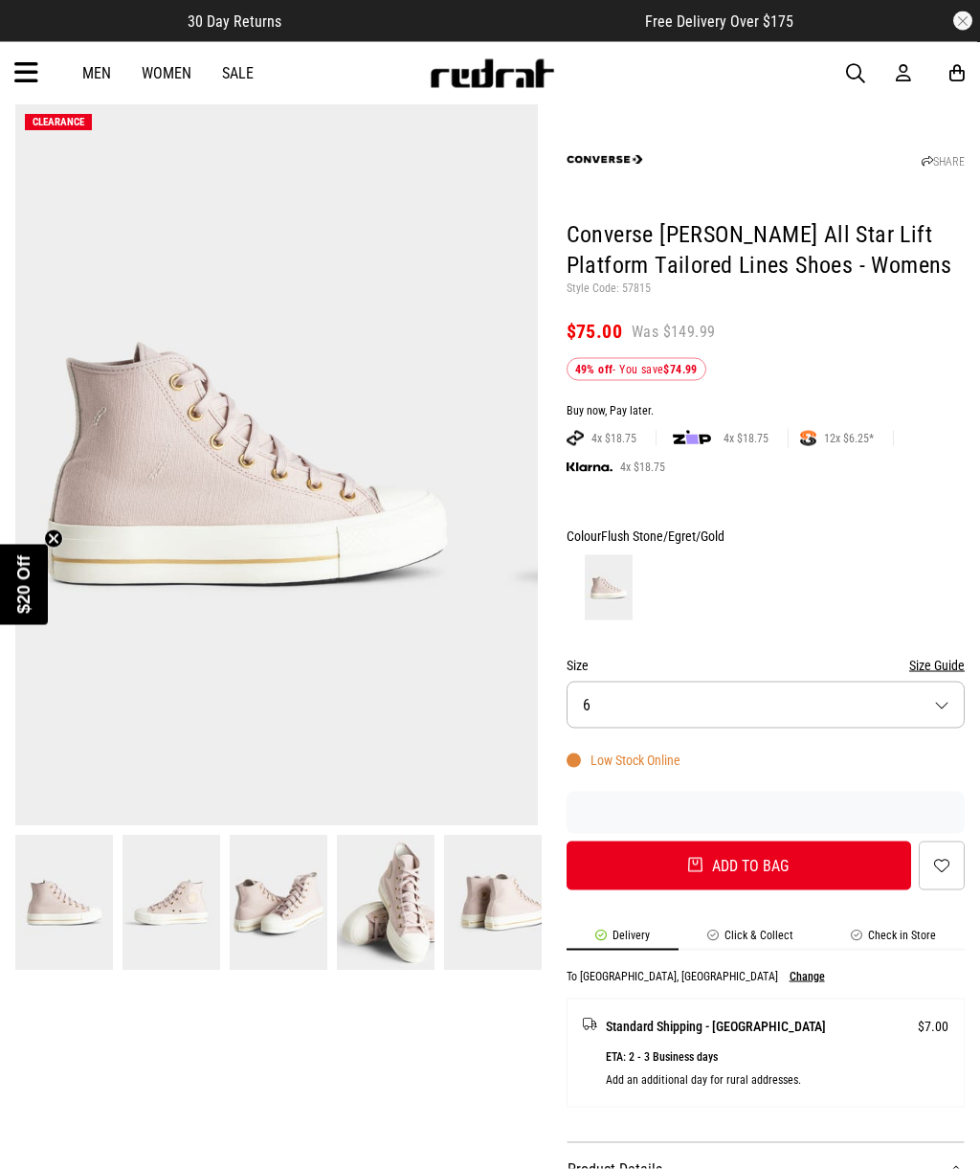
scroll to position [66, 0]
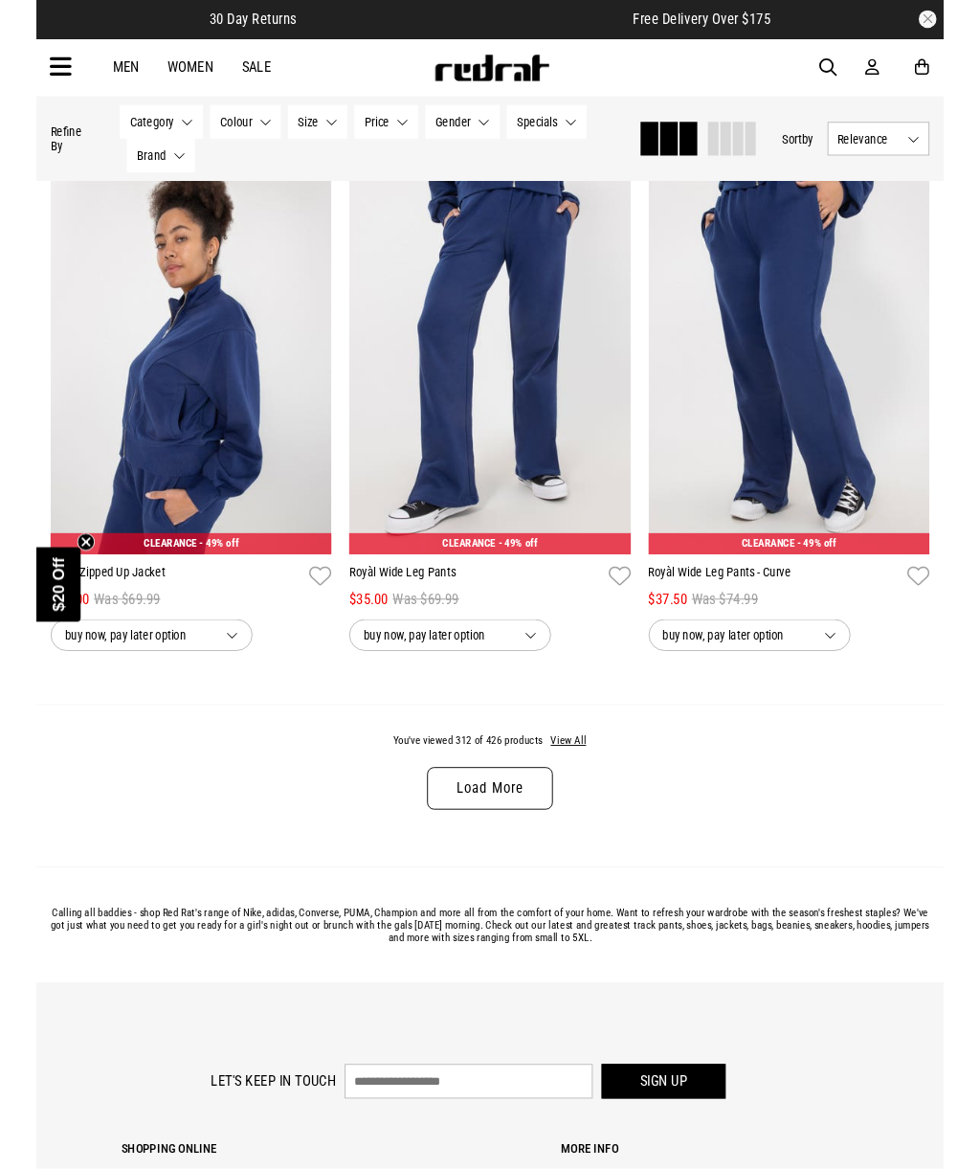
scroll to position [4253, 0]
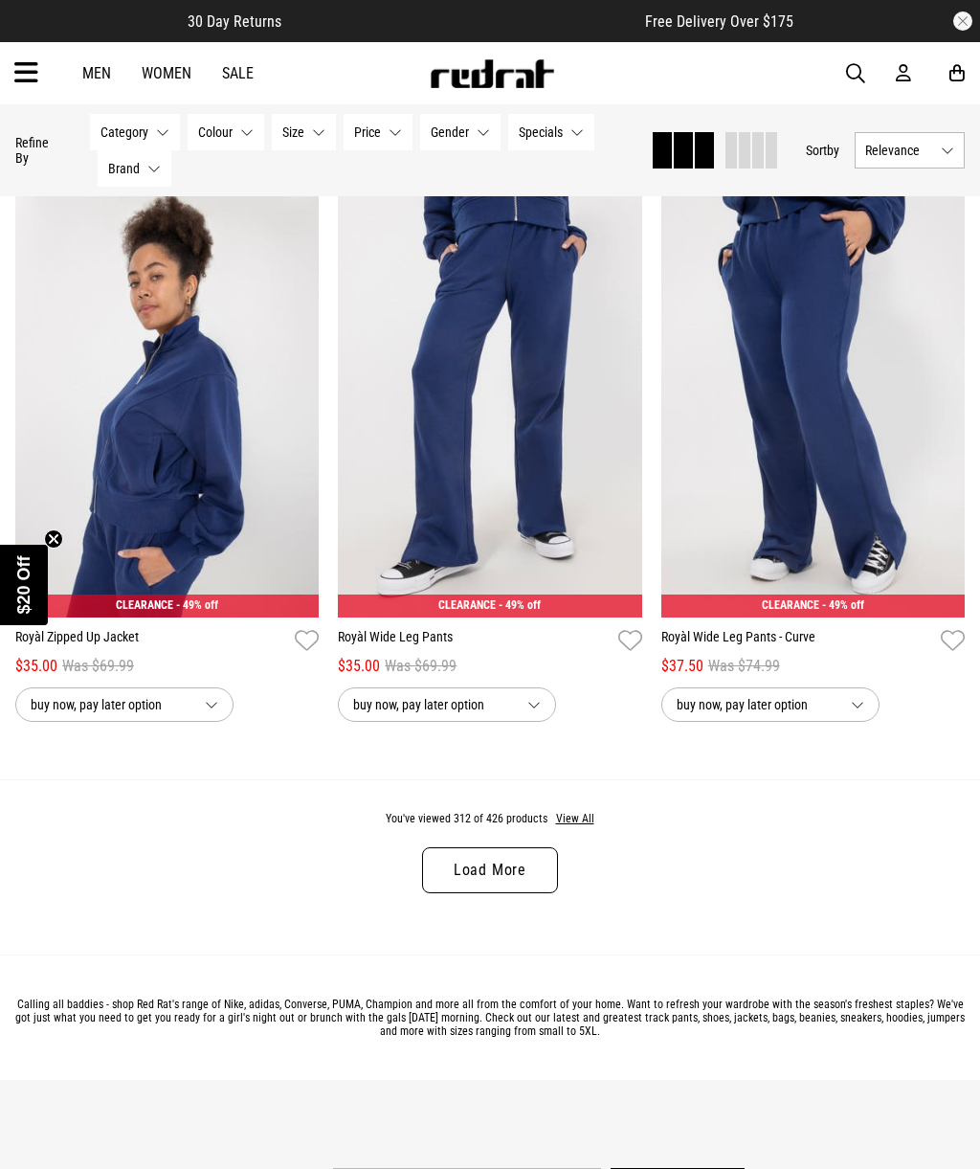
click at [506, 893] on link "Load More" at bounding box center [490, 870] width 136 height 46
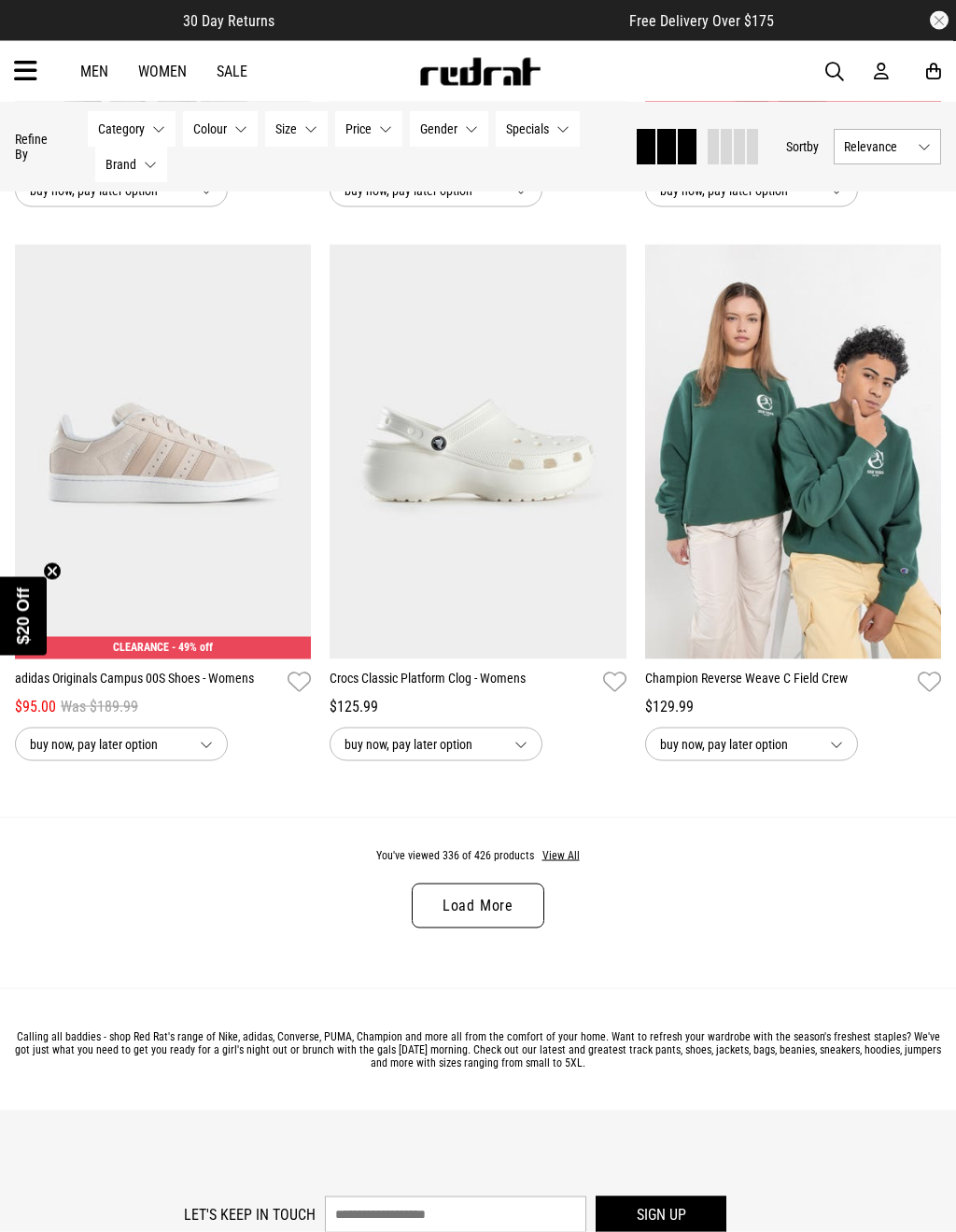
scroll to position [8564, 0]
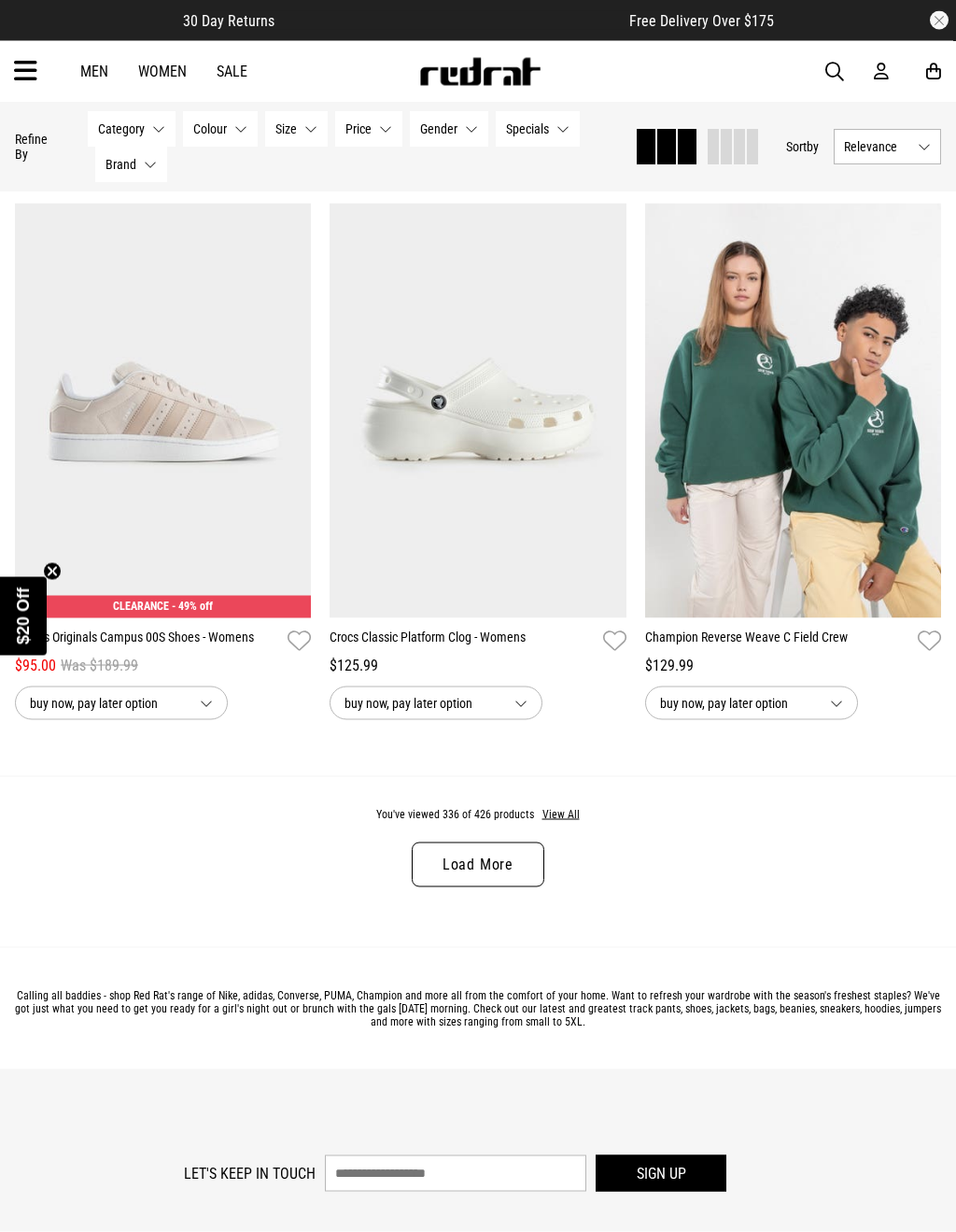
click at [510, 887] on link "Load More" at bounding box center [478, 865] width 133 height 45
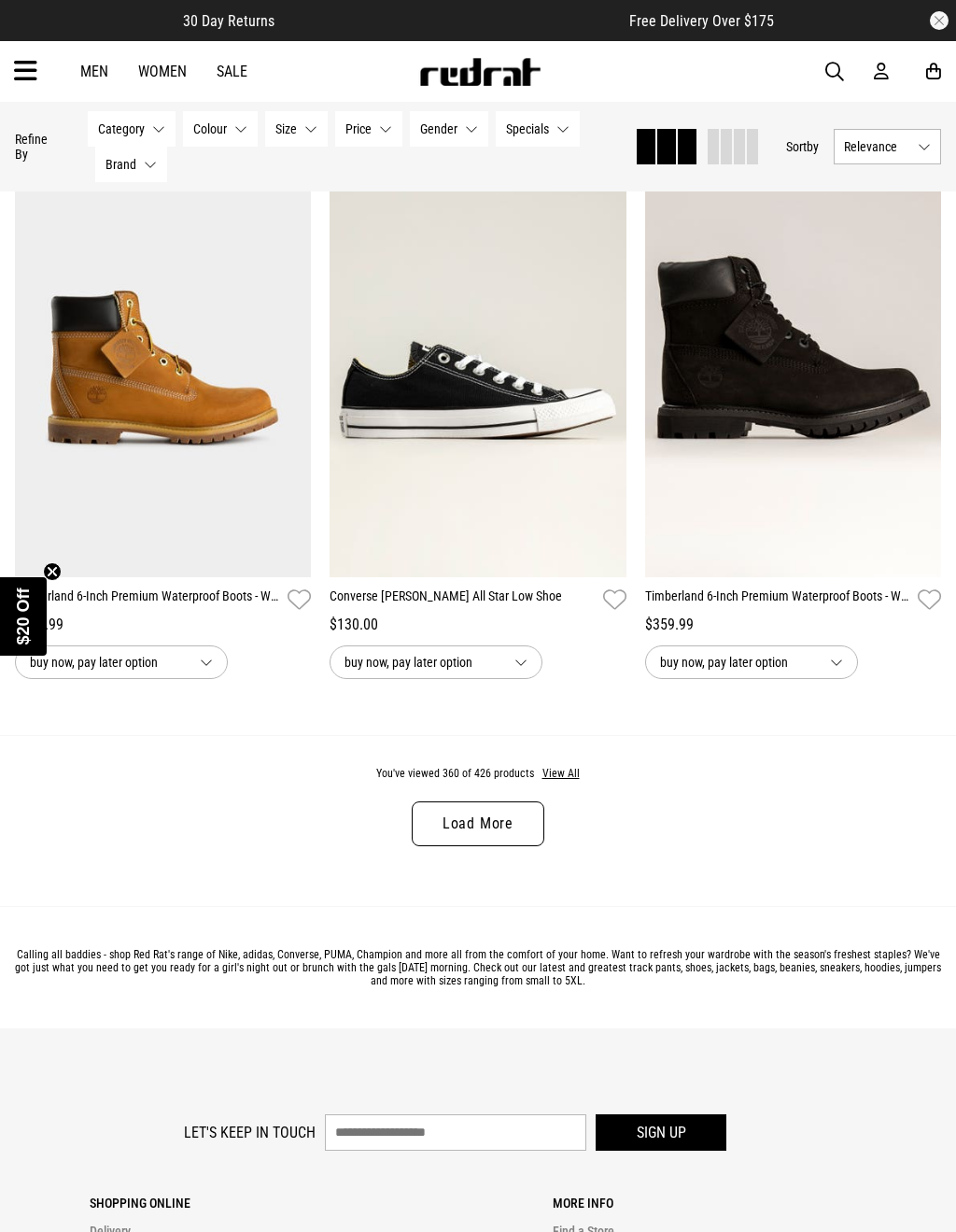
scroll to position [13063, 0]
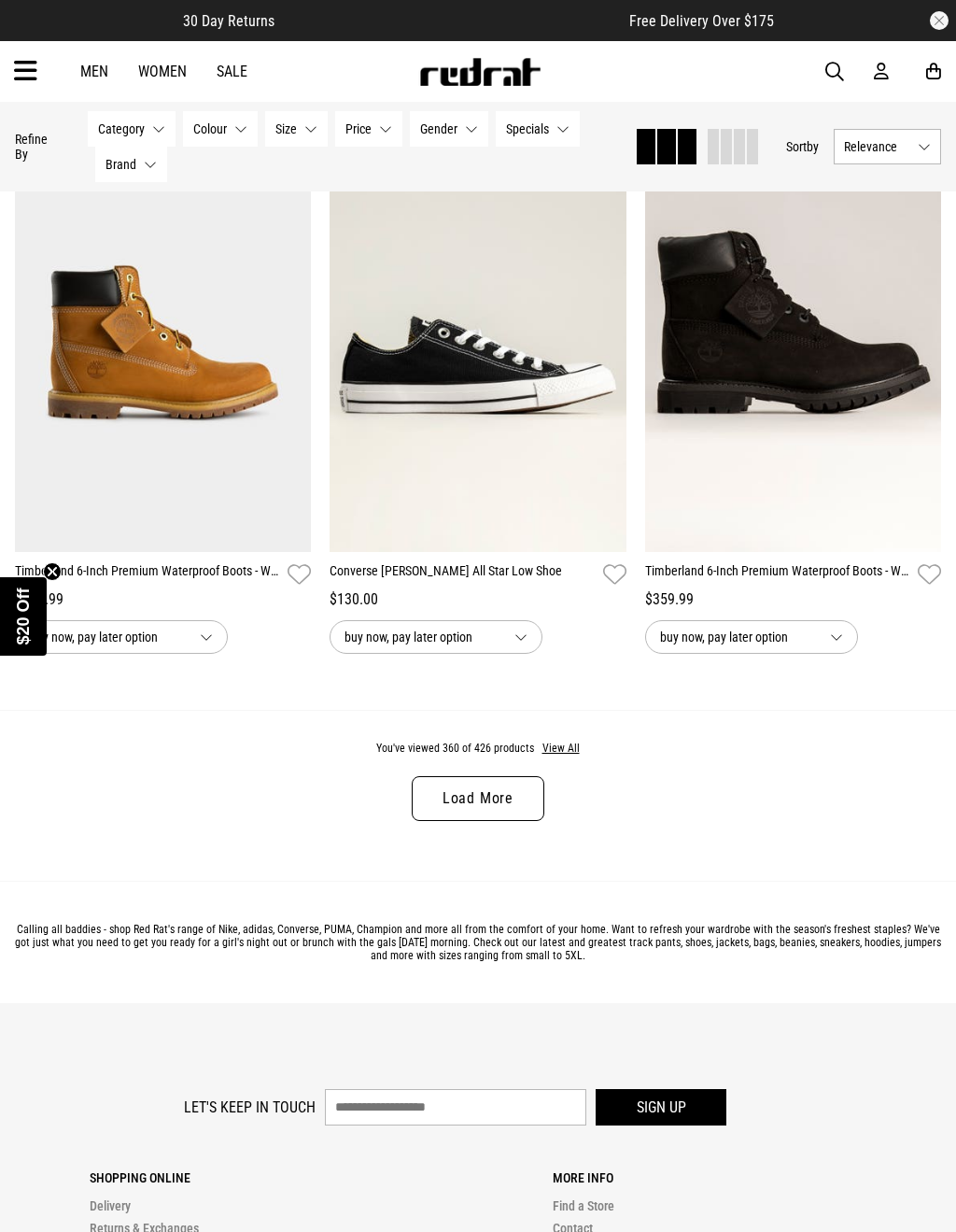
click at [501, 821] on link "Load More" at bounding box center [478, 799] width 133 height 45
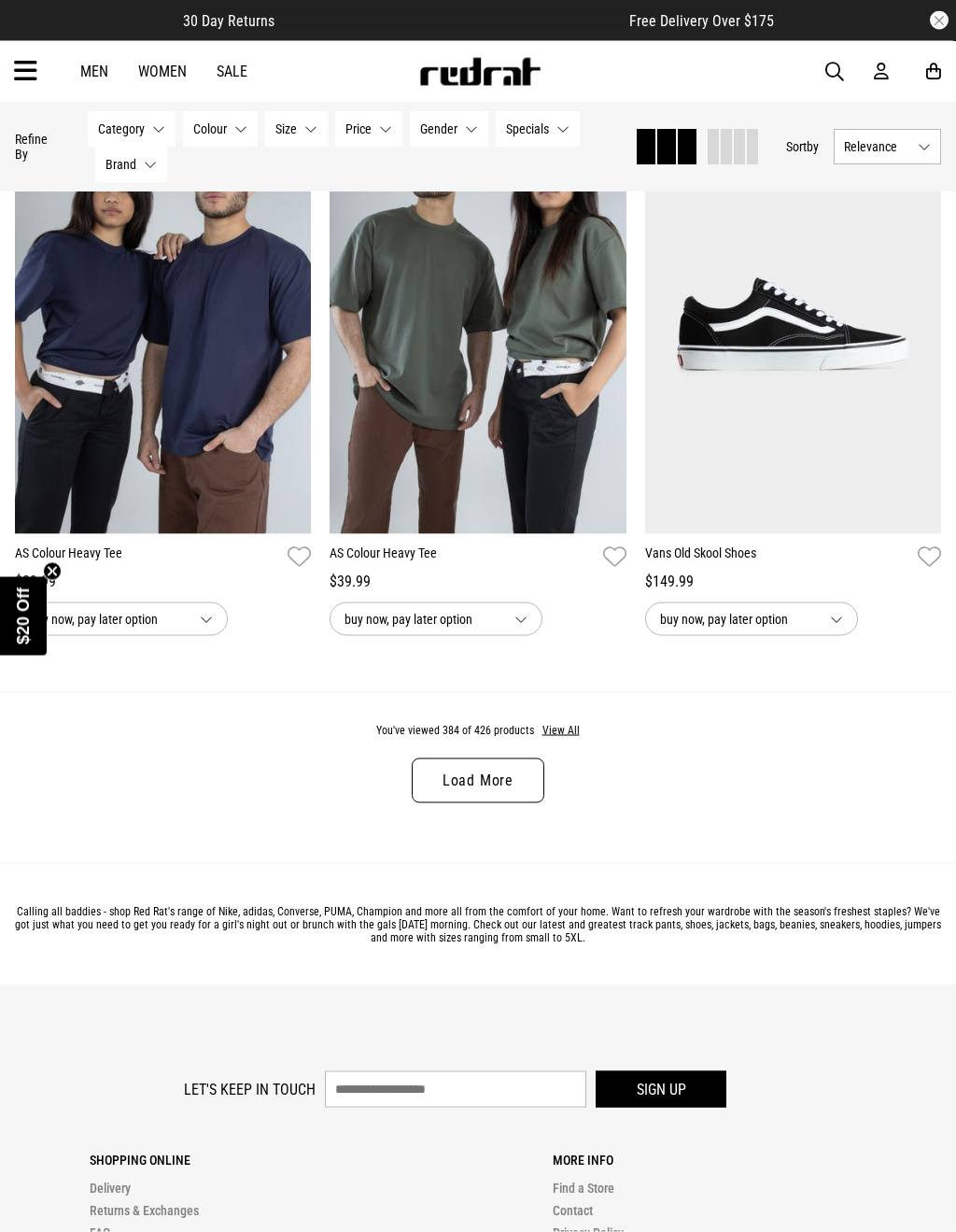
scroll to position [17679, 0]
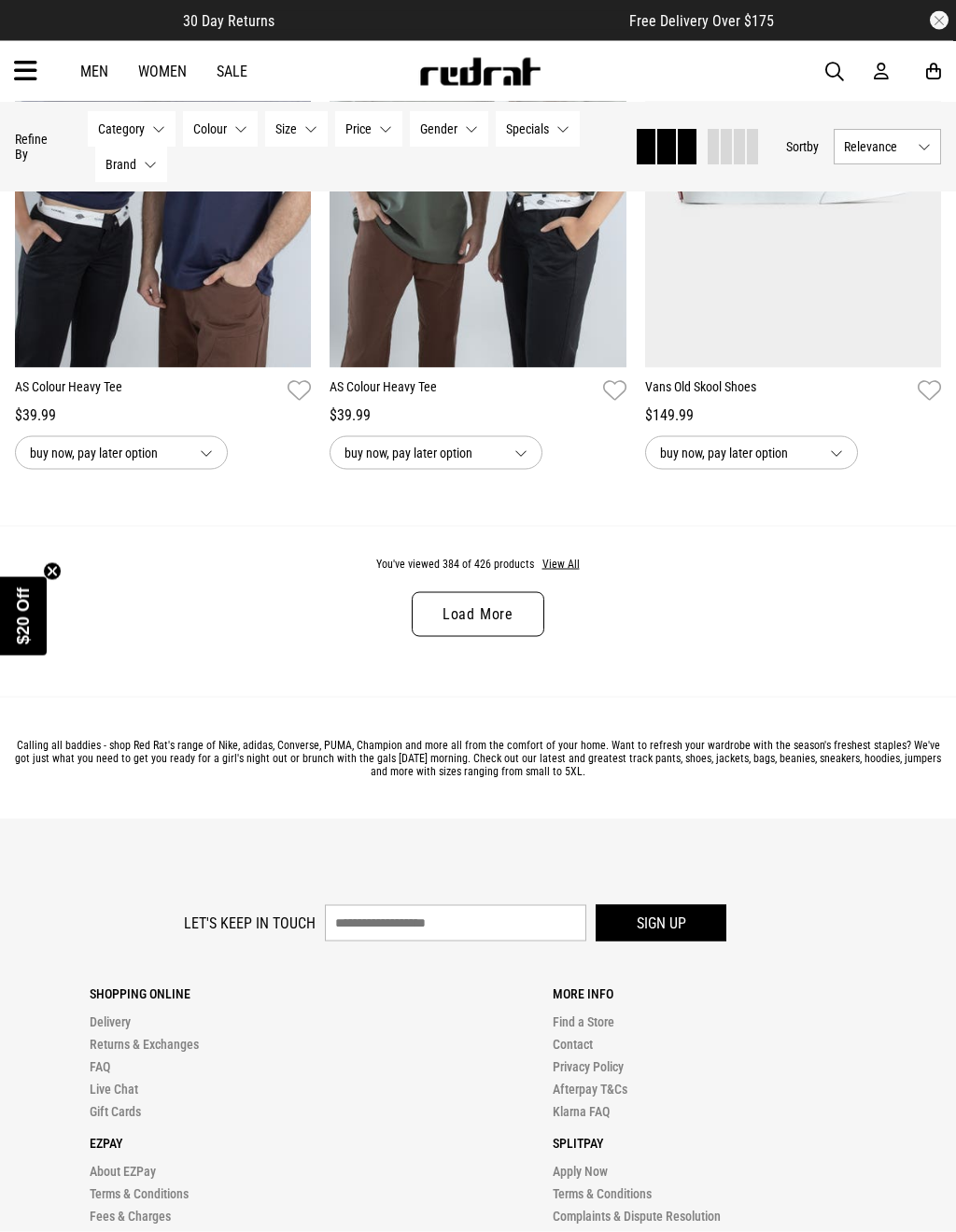
click at [493, 637] on link "Load More" at bounding box center [478, 615] width 133 height 45
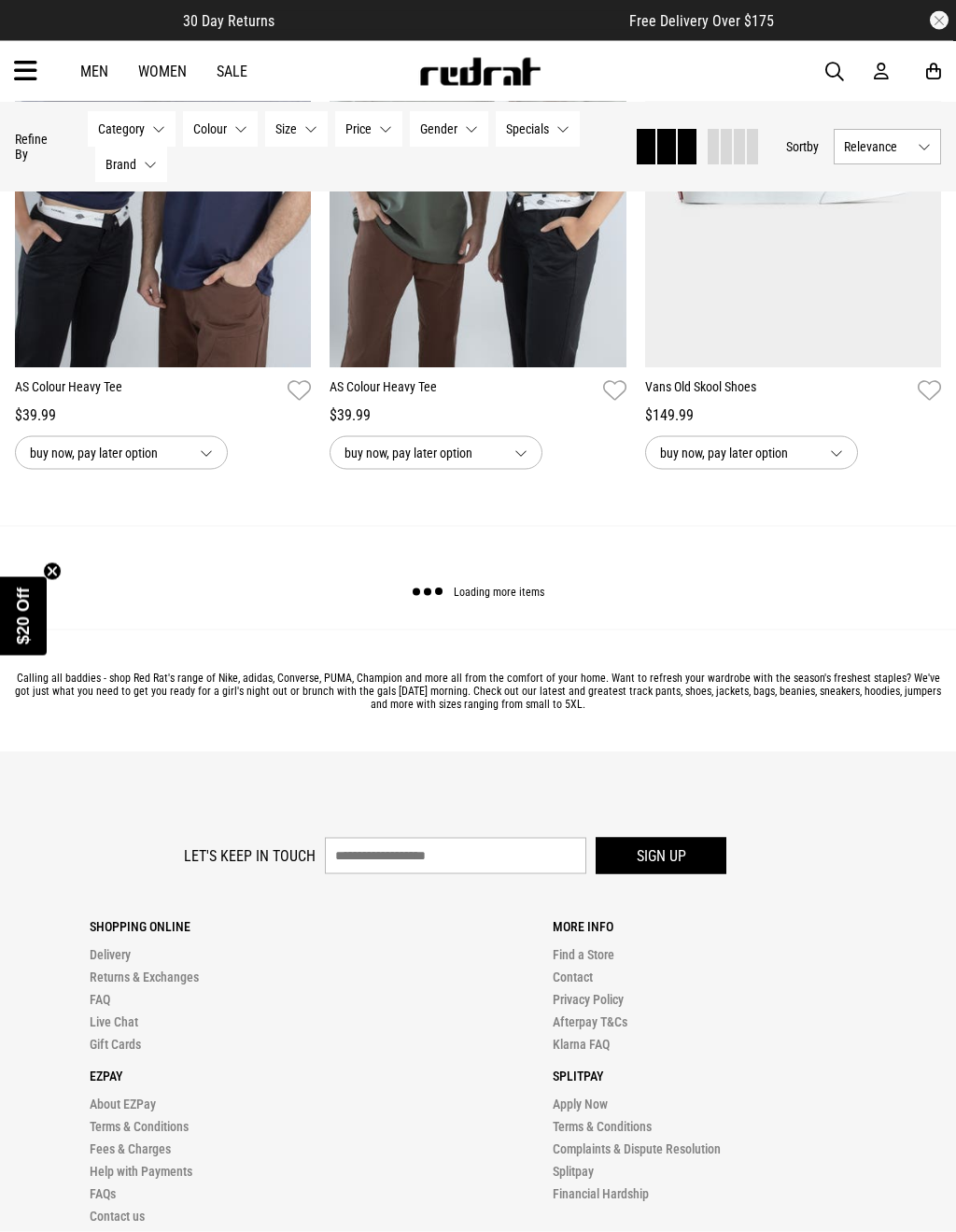
scroll to position [17680, 0]
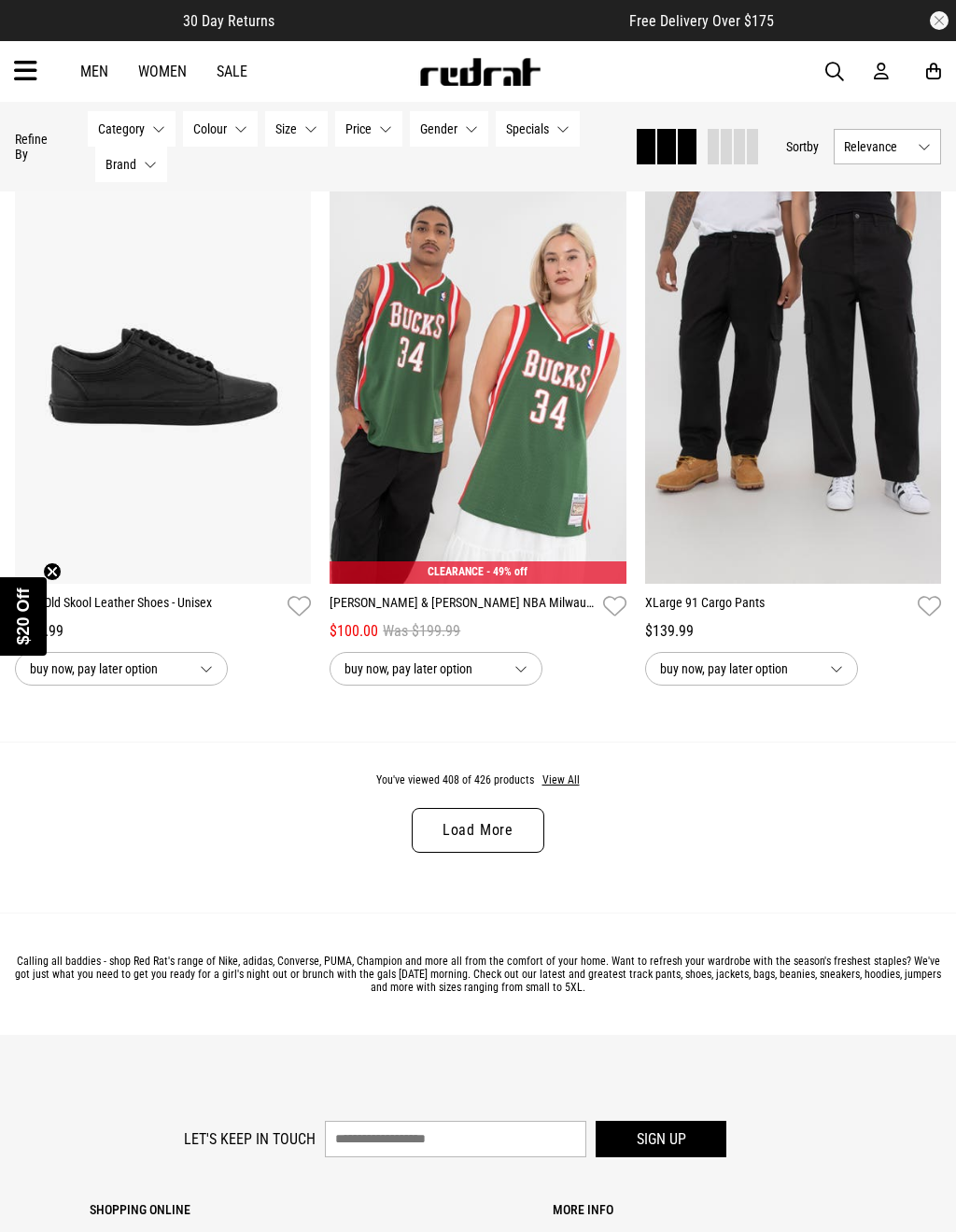
scroll to position [21916, 0]
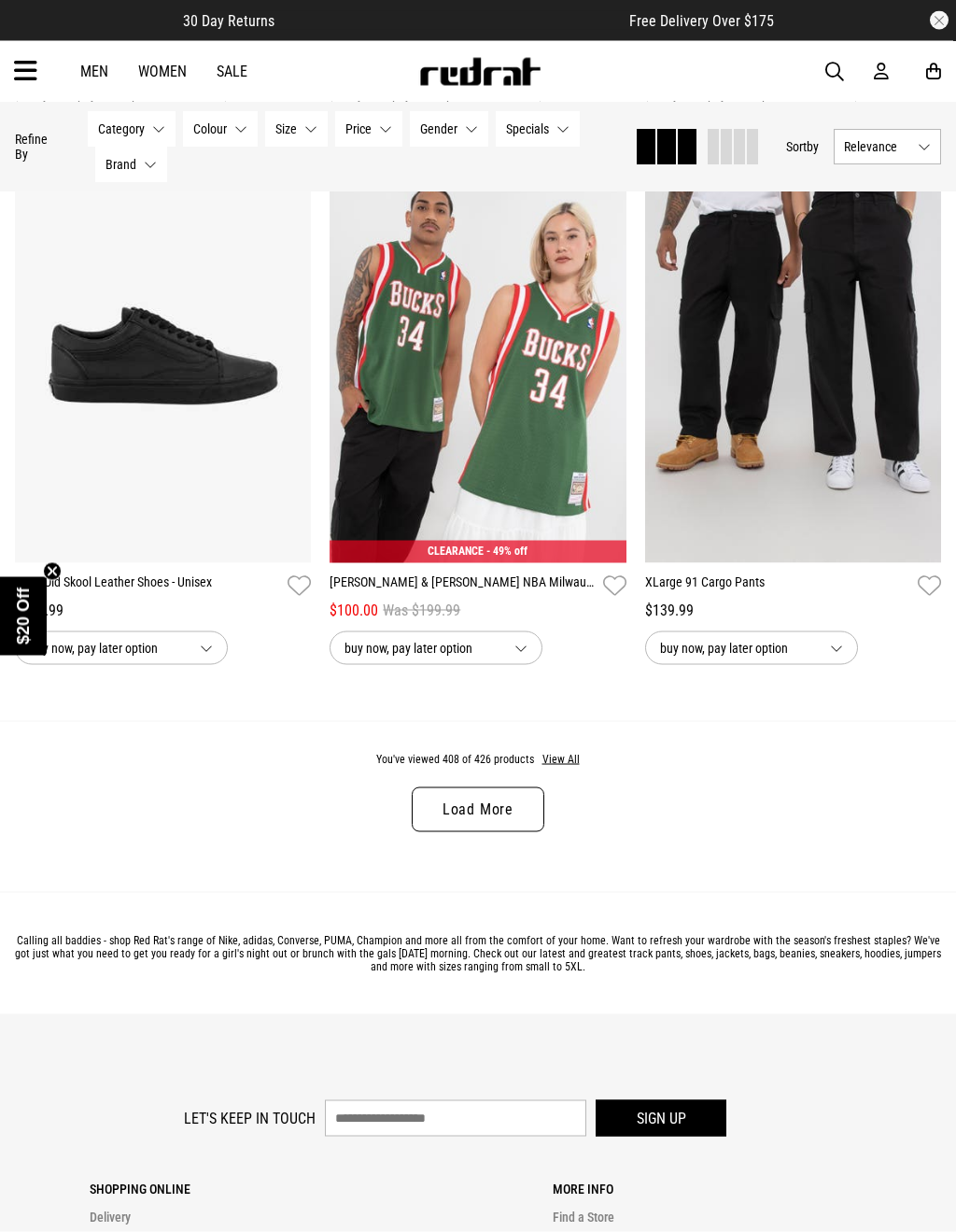
click at [522, 832] on link "Load More" at bounding box center [478, 810] width 133 height 45
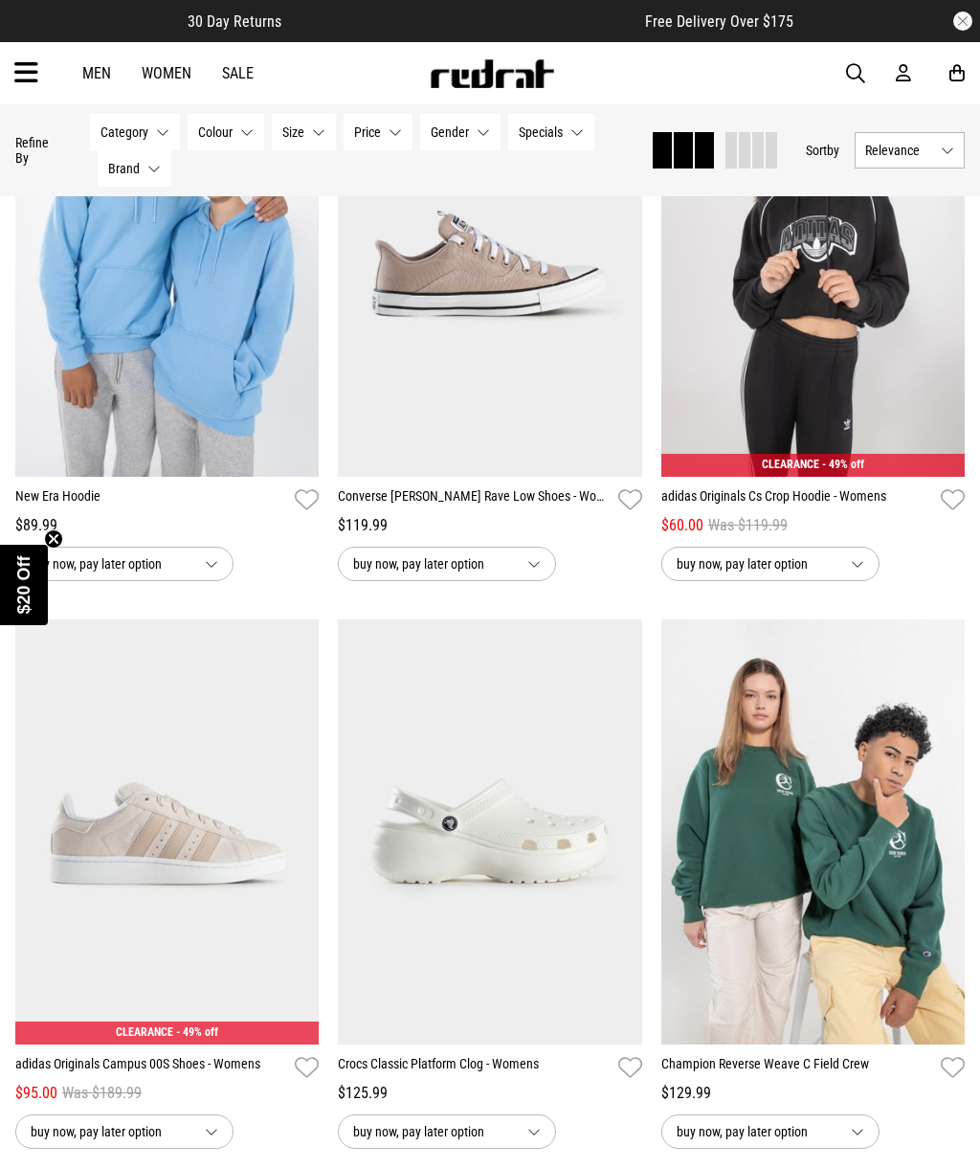
scroll to position [8361, 0]
